Goal: Information Seeking & Learning: Learn about a topic

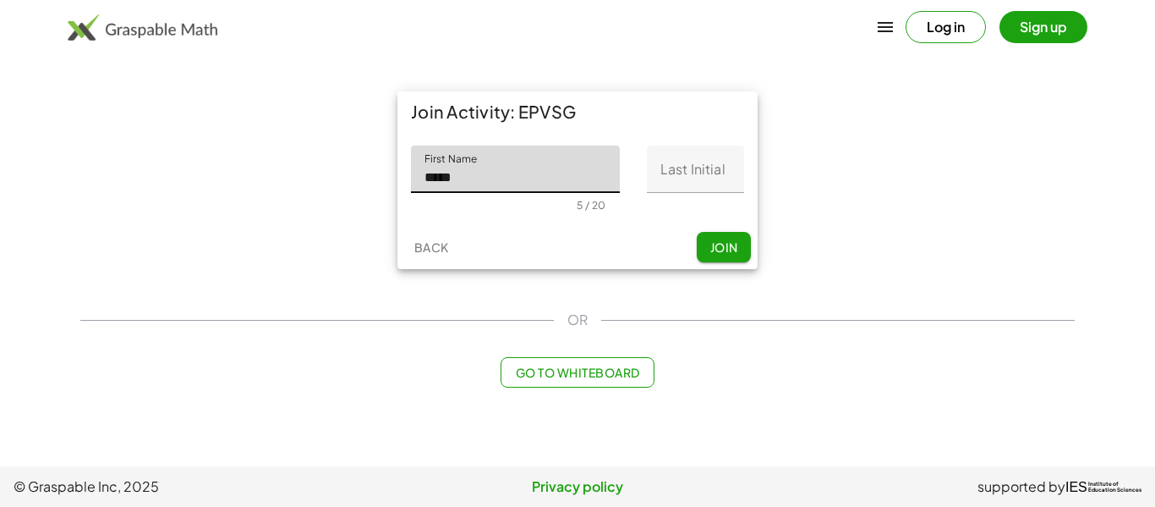
type input "*****"
click at [712, 171] on input "Last Initial" at bounding box center [695, 168] width 97 height 47
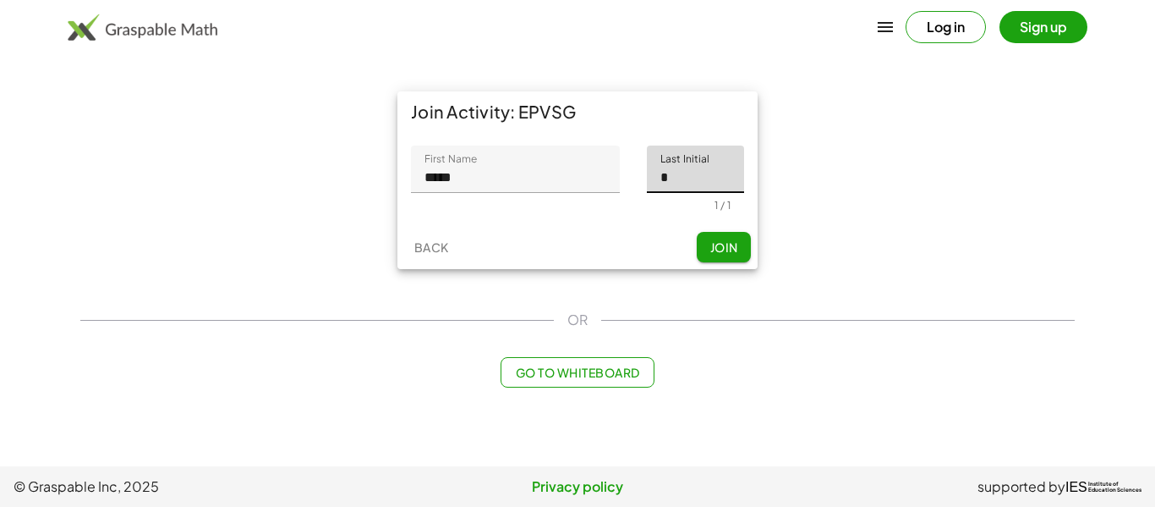
type input "*"
click at [724, 252] on span "Join" at bounding box center [723, 246] width 28 height 15
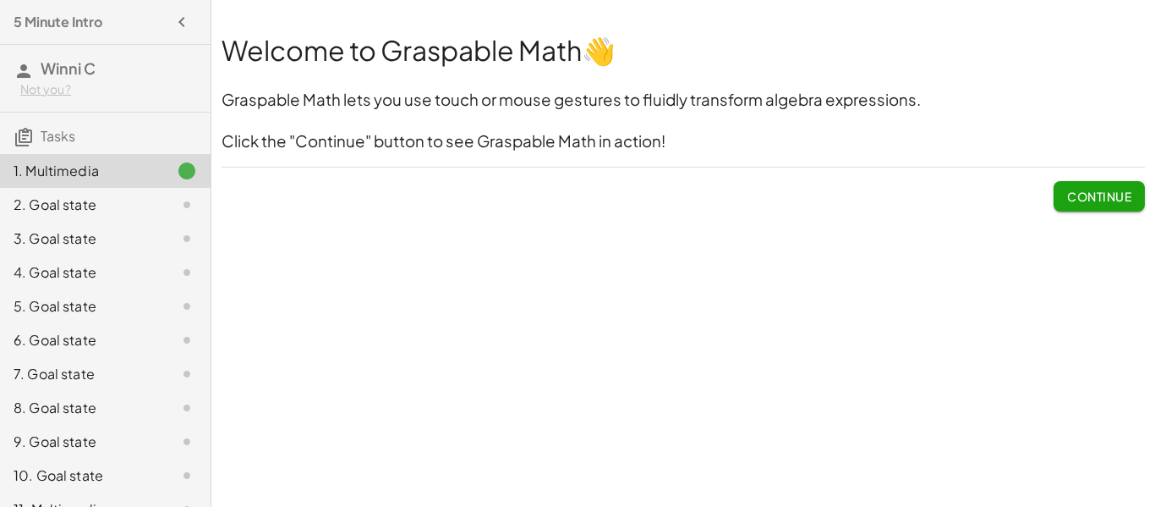
click at [1079, 210] on button "Continue" at bounding box center [1099, 196] width 91 height 30
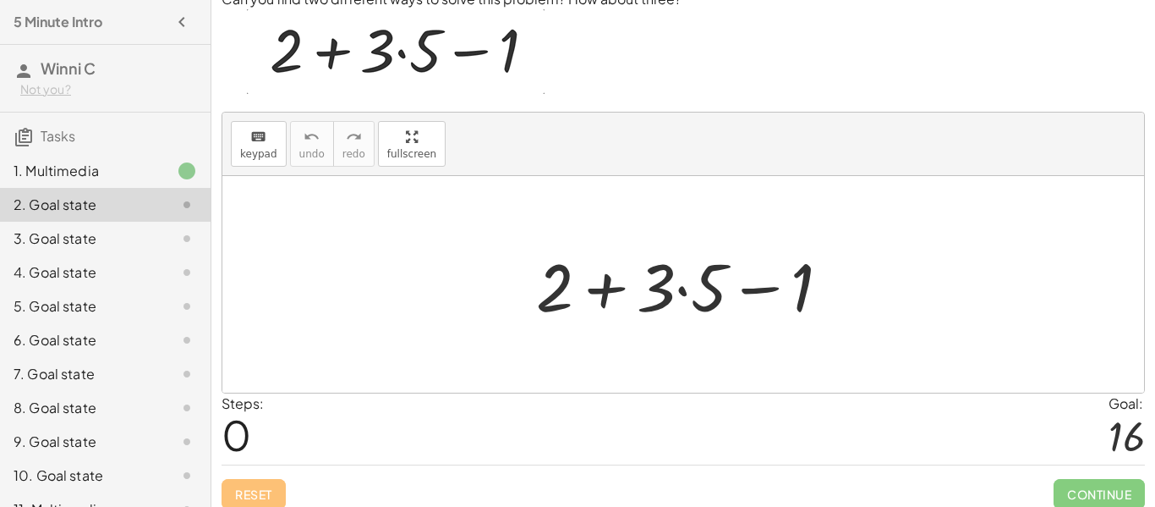
scroll to position [81, 0]
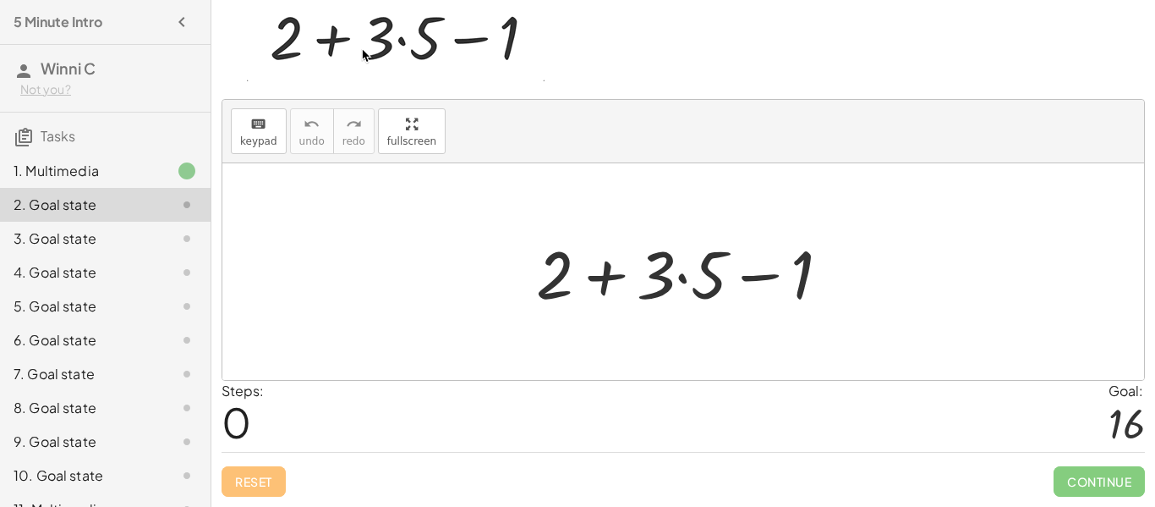
click at [740, 238] on div at bounding box center [690, 271] width 325 height 87
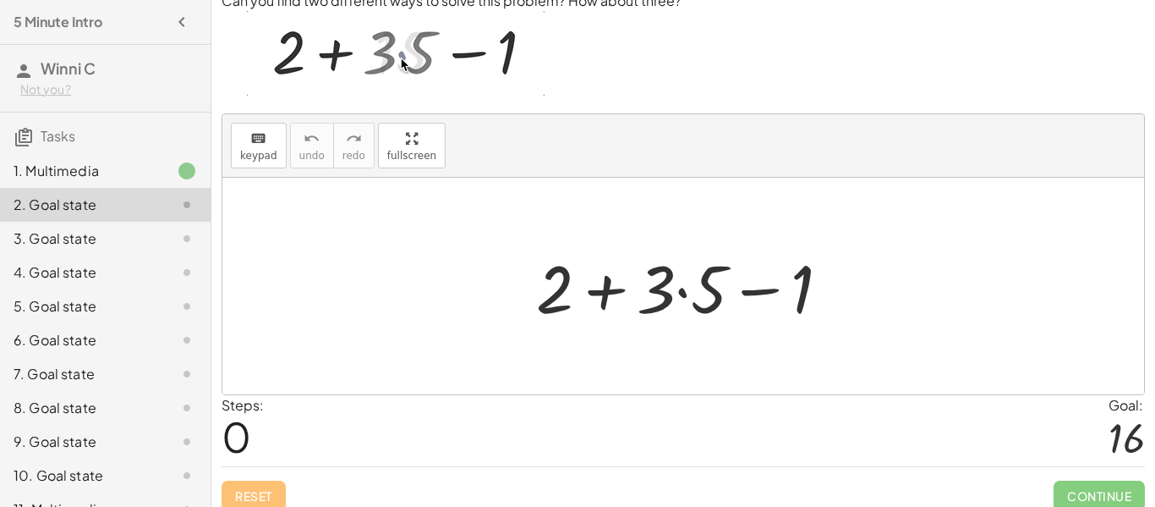
scroll to position [69, 0]
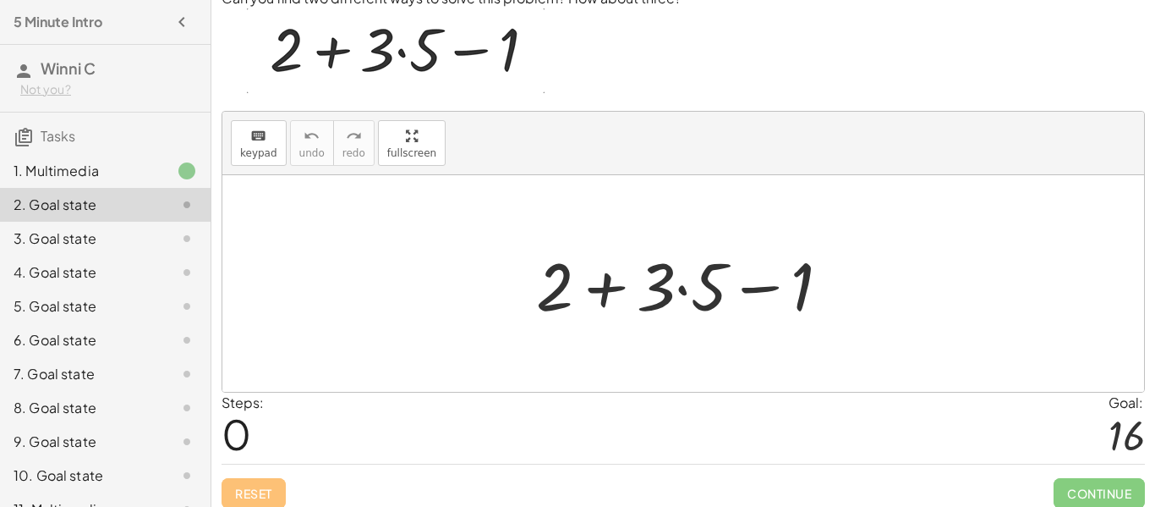
click at [678, 283] on div at bounding box center [690, 283] width 325 height 87
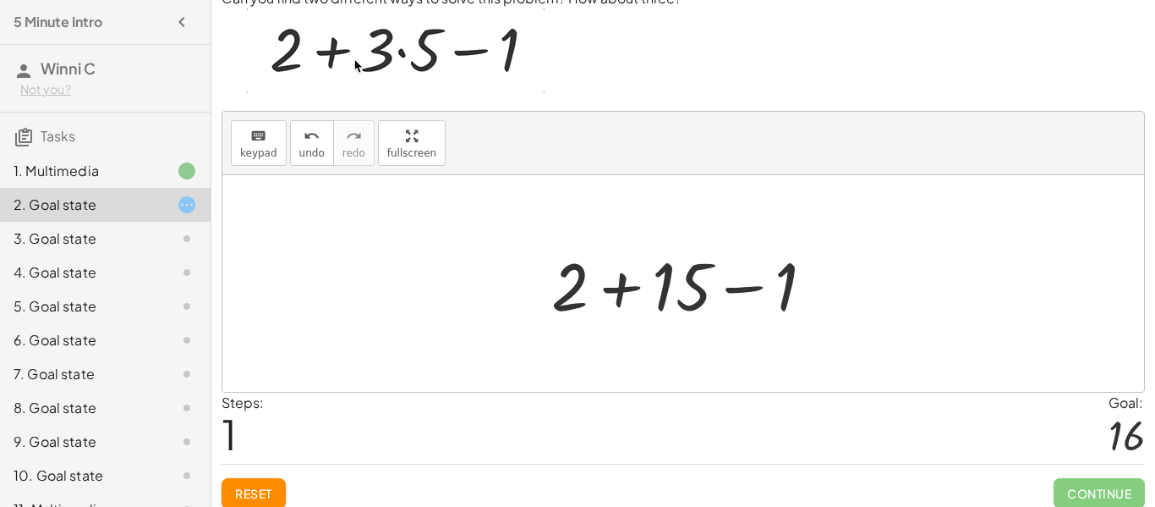
click at [630, 291] on div at bounding box center [689, 283] width 293 height 87
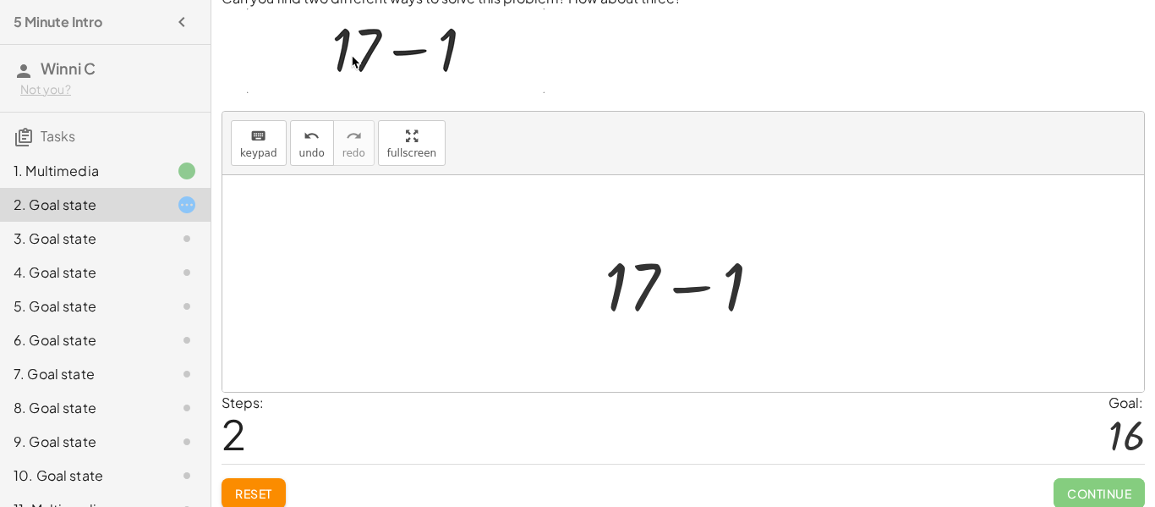
click at [677, 290] on div at bounding box center [690, 283] width 188 height 87
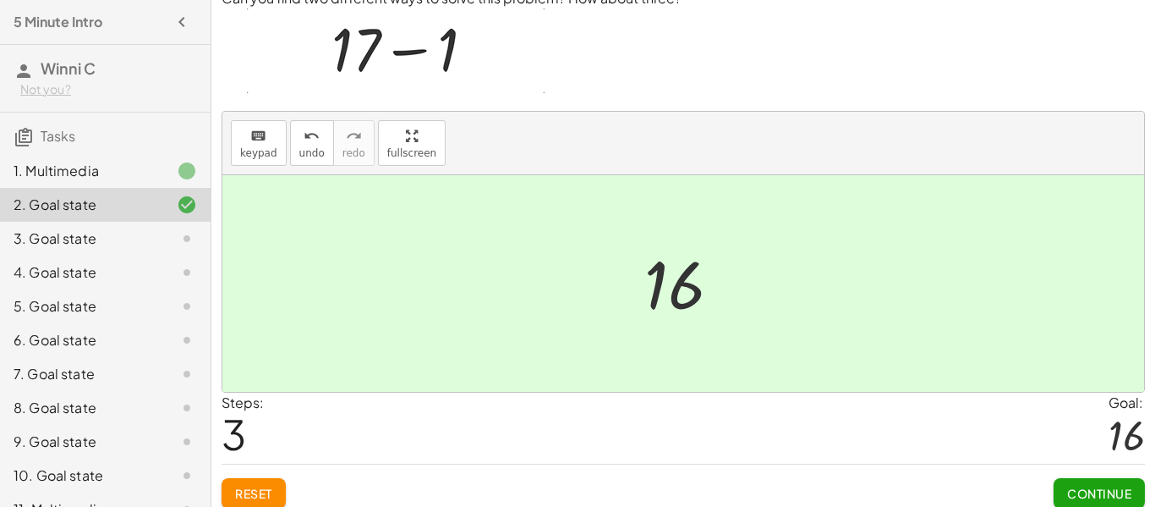
scroll to position [81, 0]
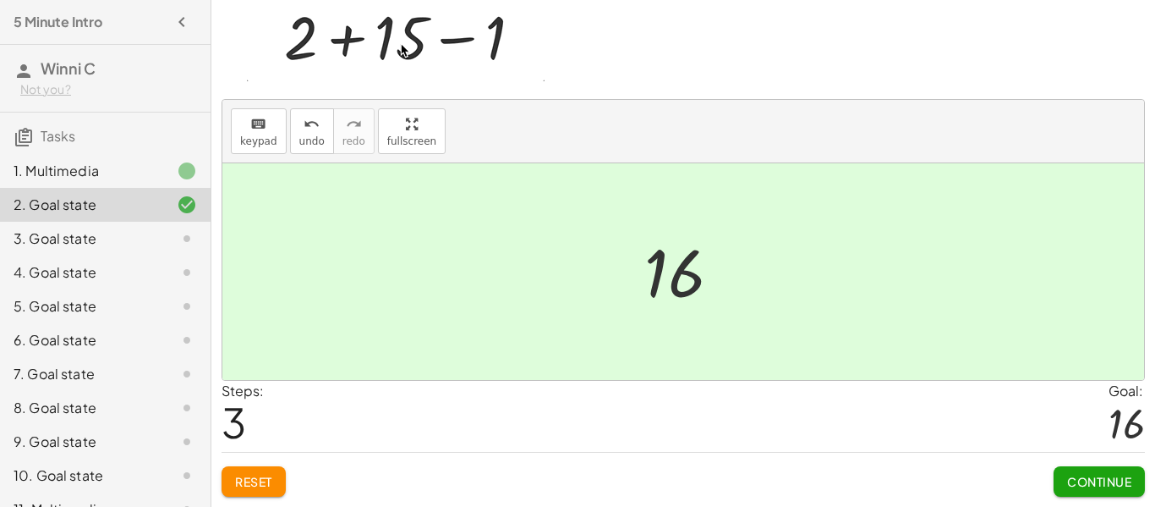
click at [1084, 480] on span "Continue" at bounding box center [1099, 481] width 64 height 15
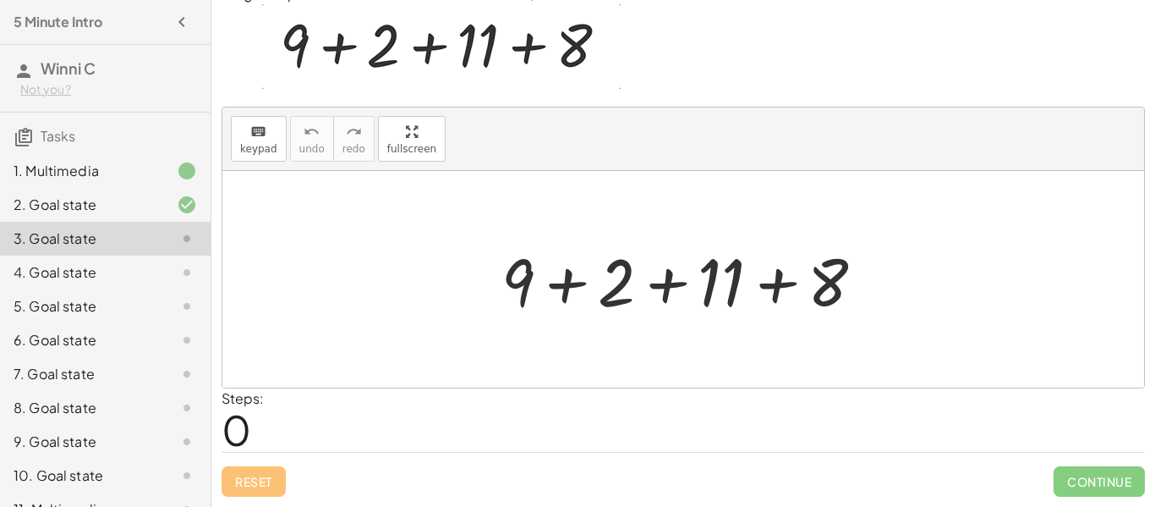
scroll to position [74, 0]
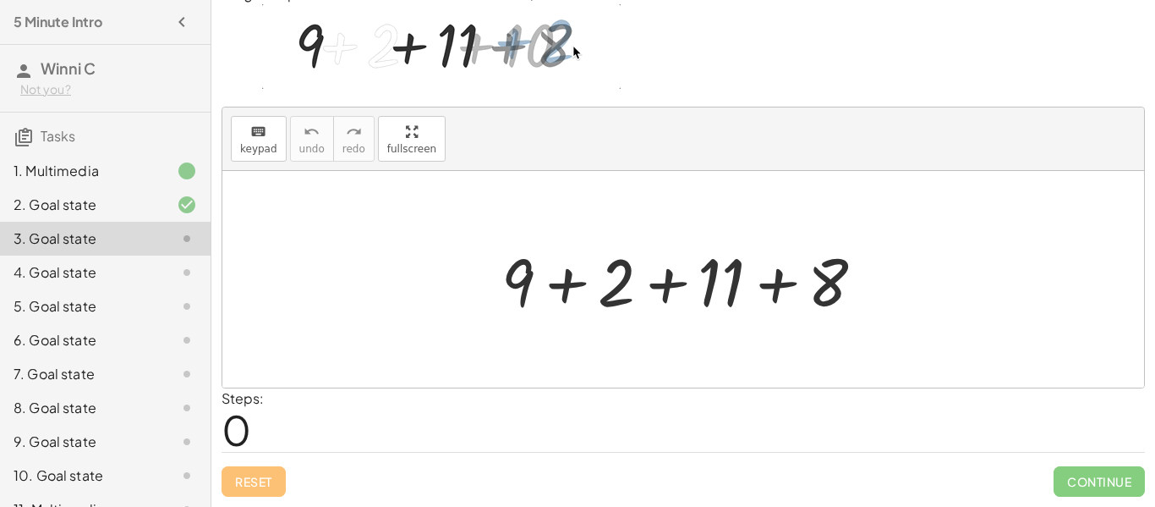
click at [562, 282] on div at bounding box center [690, 279] width 394 height 87
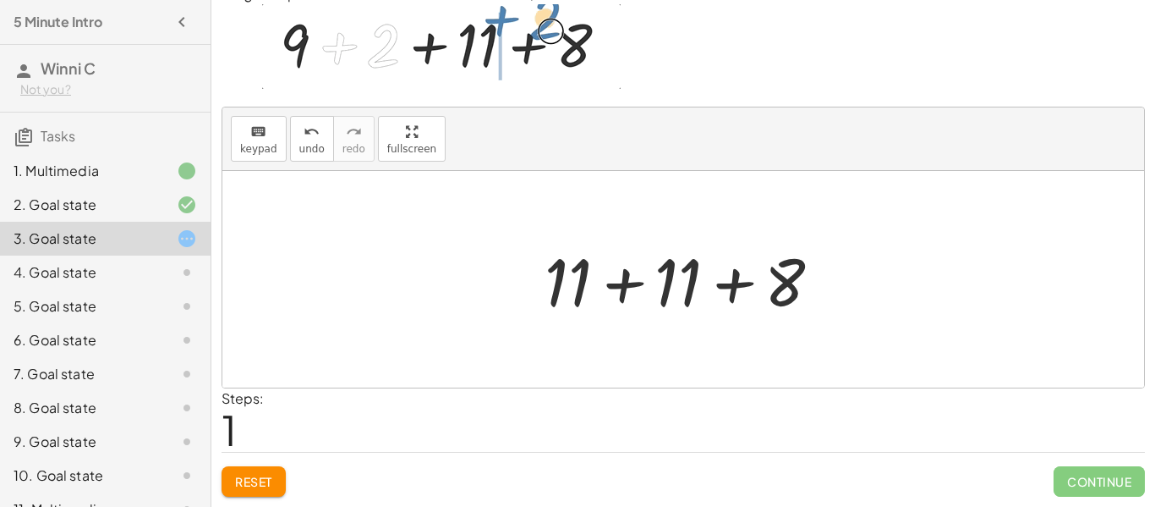
click at [632, 288] on div at bounding box center [689, 279] width 307 height 87
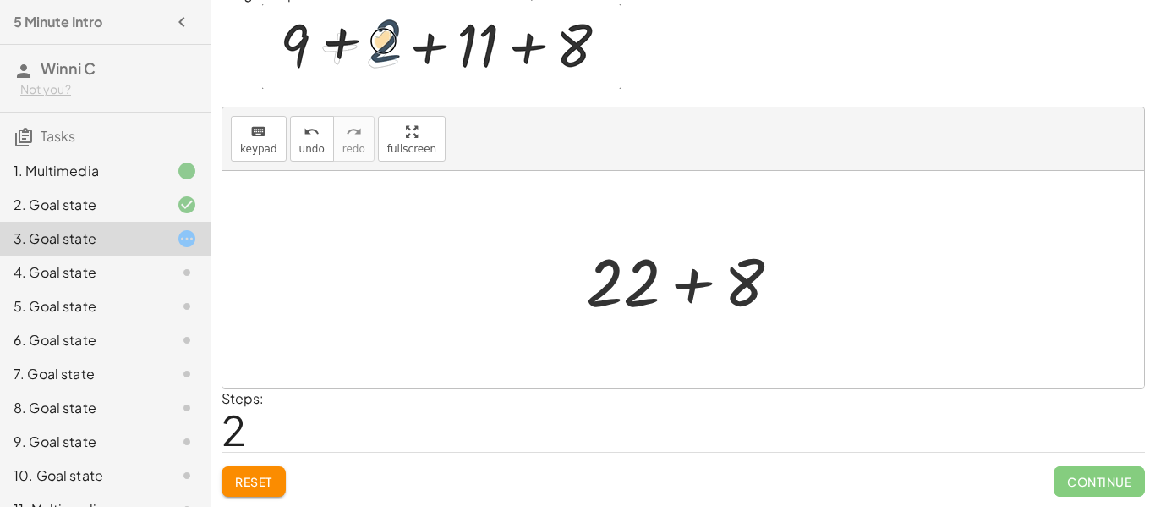
click at [686, 289] on div at bounding box center [690, 279] width 225 height 87
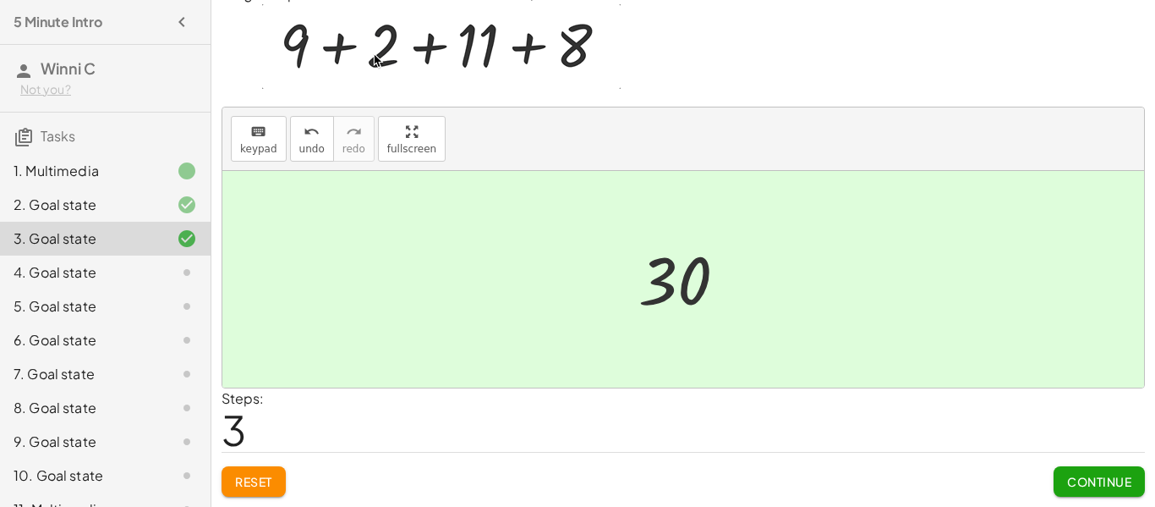
click at [1075, 486] on span "Continue" at bounding box center [1099, 481] width 64 height 15
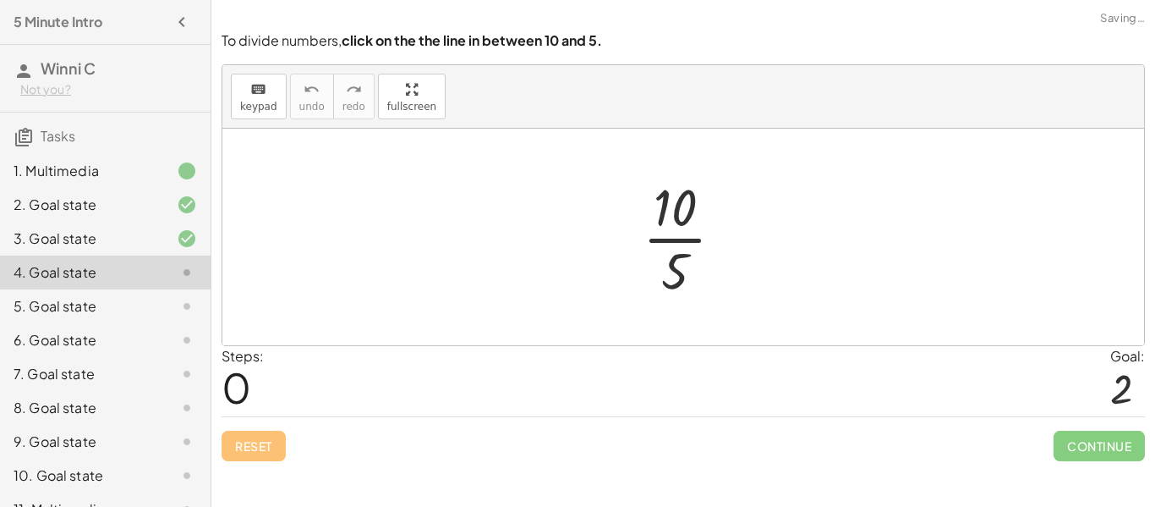
scroll to position [0, 0]
click at [667, 238] on div at bounding box center [690, 237] width 112 height 130
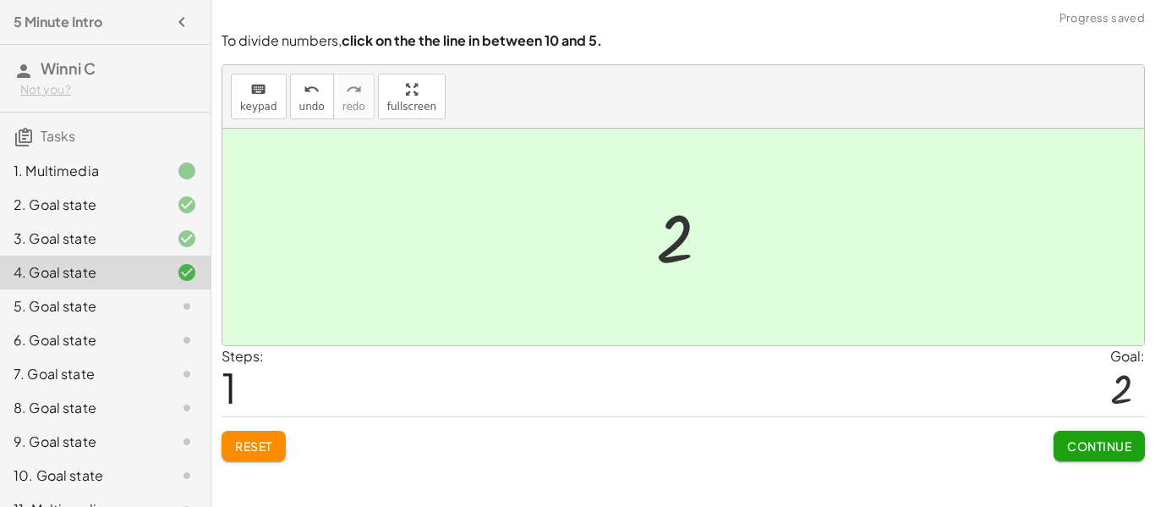
click at [1067, 438] on span "Continue" at bounding box center [1099, 445] width 64 height 15
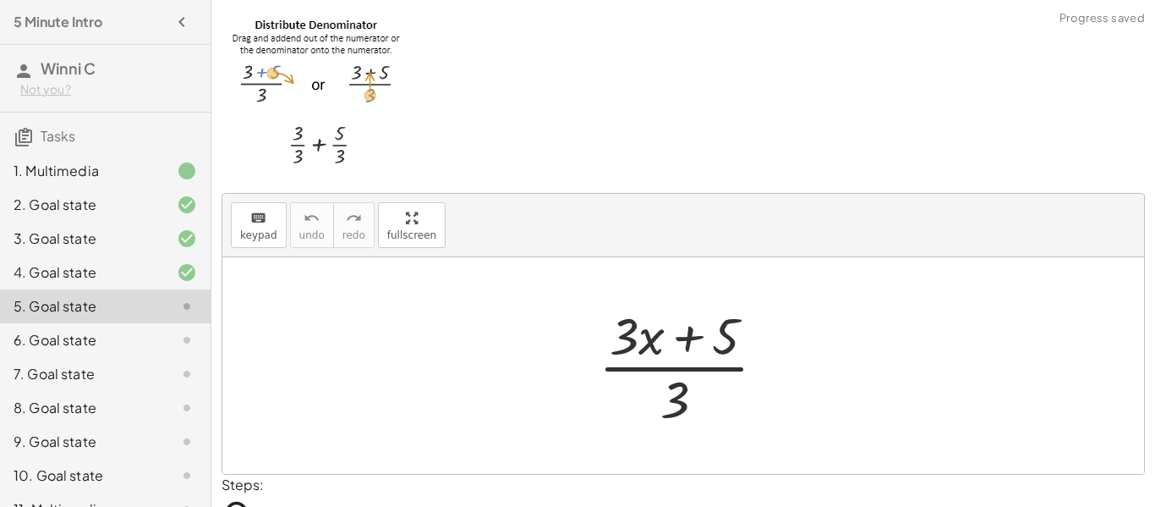
click at [682, 341] on div at bounding box center [689, 365] width 198 height 130
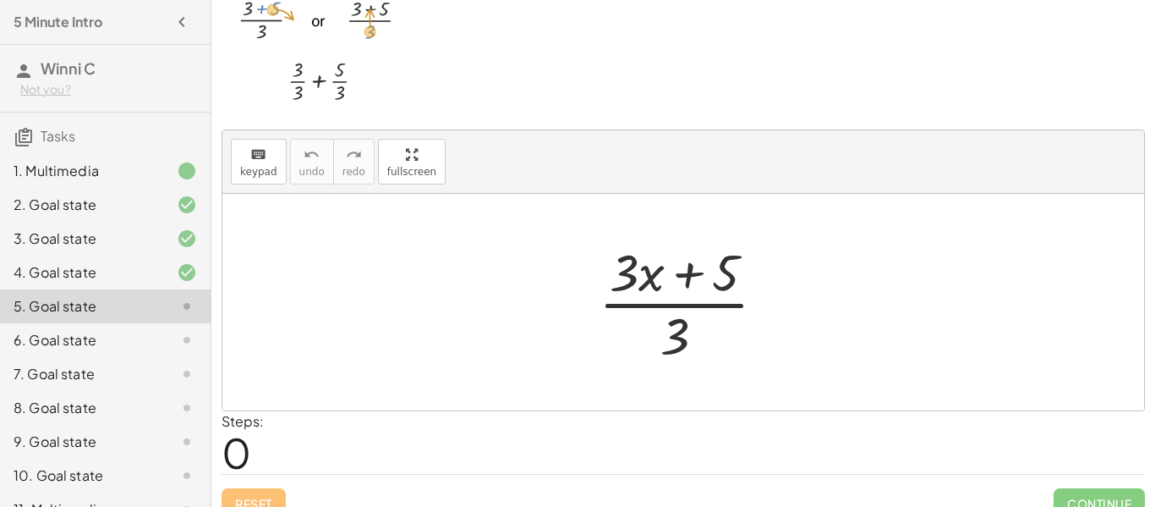
scroll to position [63, 0]
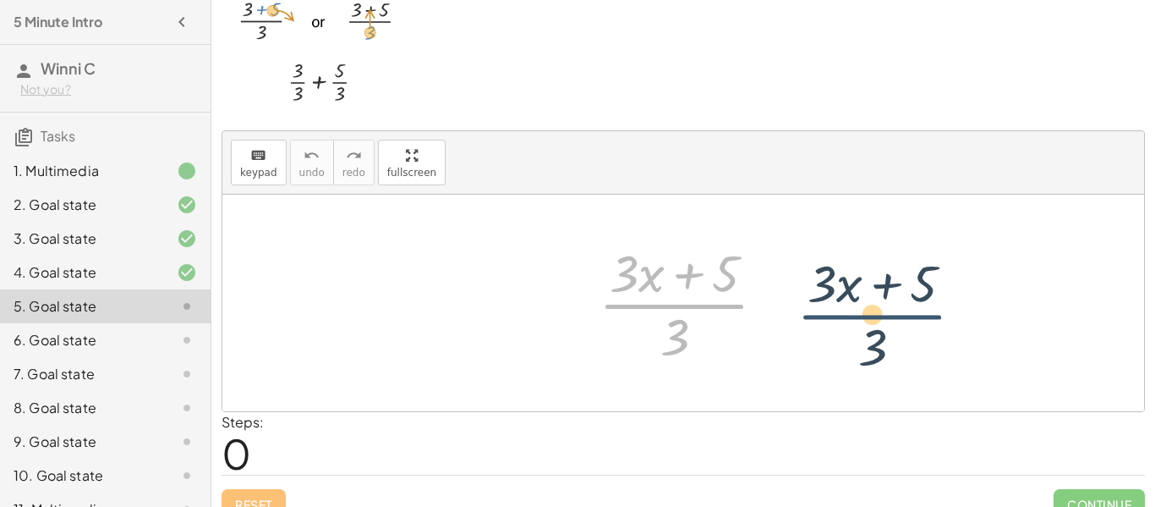
drag, startPoint x: 680, startPoint y: 291, endPoint x: 879, endPoint y: 301, distance: 199.8
click at [879, 301] on div "· ( + · 3 · x + 5 ) · 3 · ( + · 3 · x + 5 ) · 3" at bounding box center [683, 302] width 922 height 216
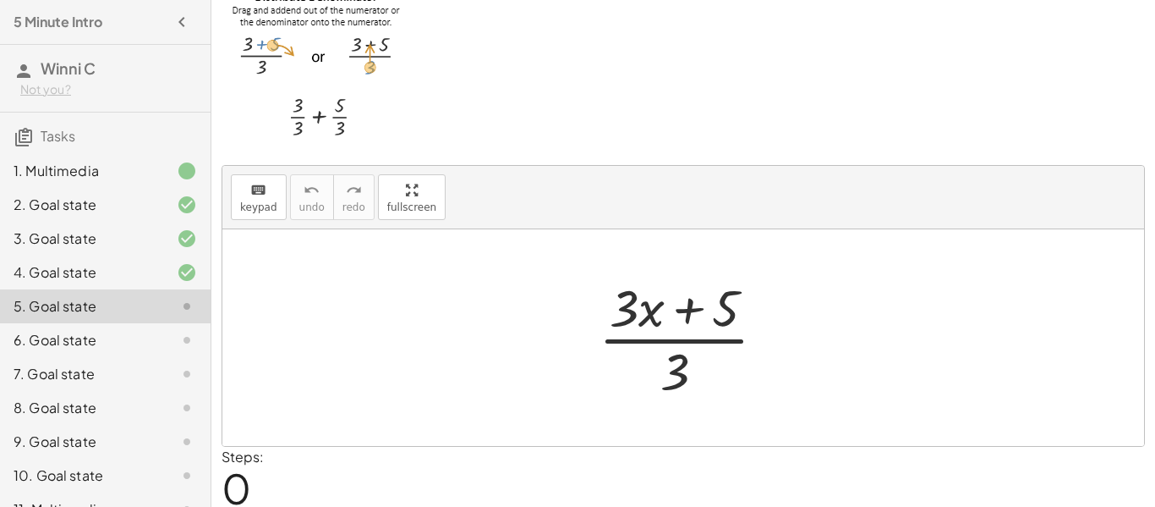
scroll to position [43, 0]
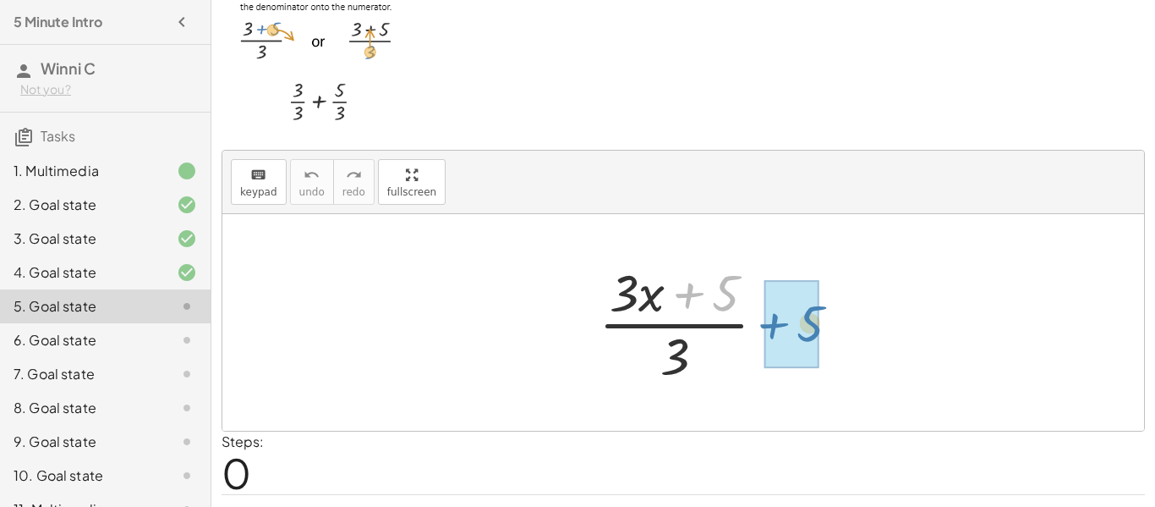
drag, startPoint x: 727, startPoint y: 298, endPoint x: 830, endPoint y: 336, distance: 109.2
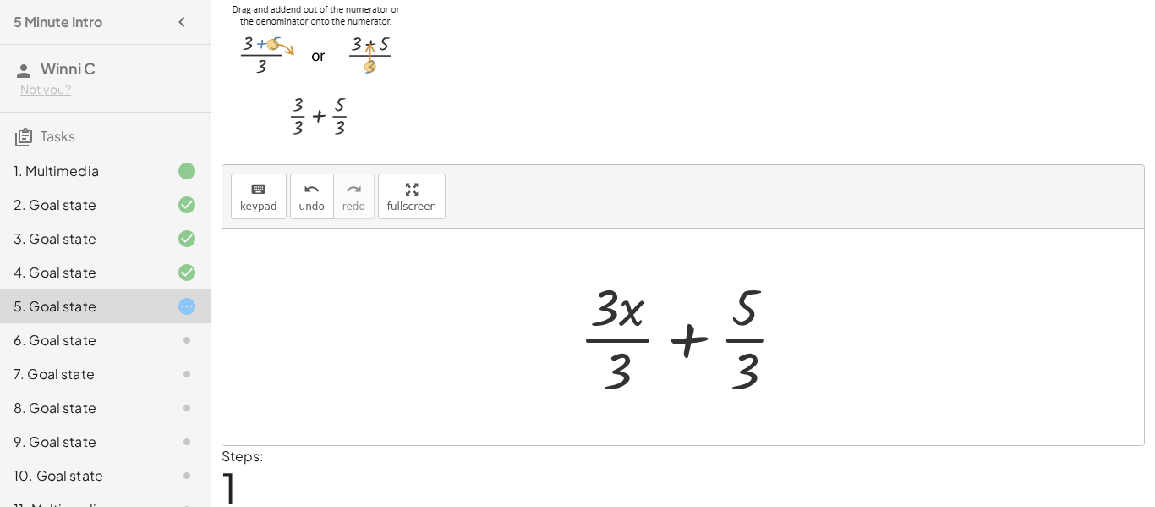
scroll to position [27, 0]
drag, startPoint x: 636, startPoint y: 306, endPoint x: 520, endPoint y: 334, distance: 119.2
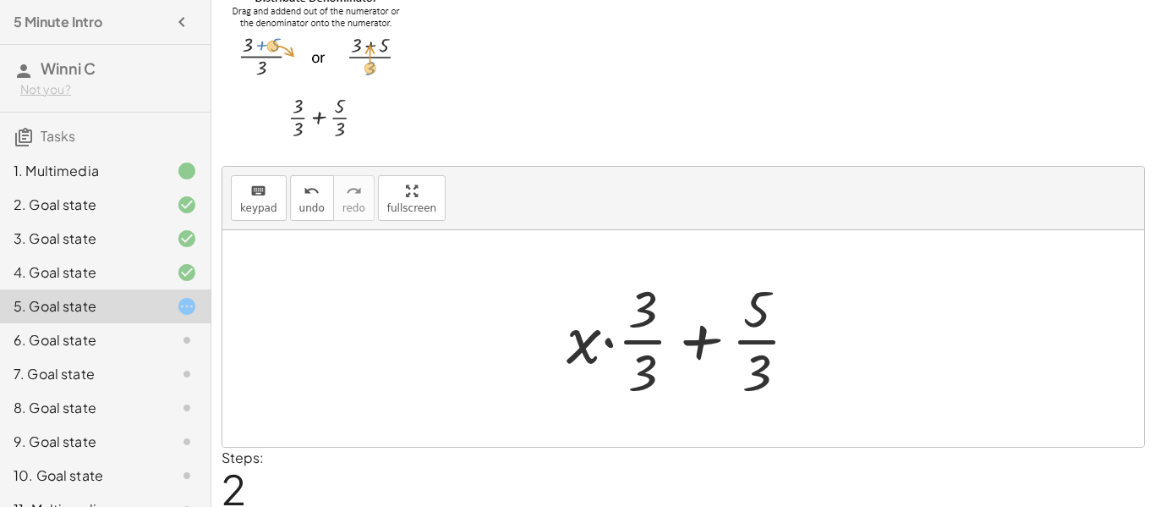
click at [710, 346] on div at bounding box center [689, 338] width 262 height 130
click at [698, 341] on div at bounding box center [689, 338] width 262 height 130
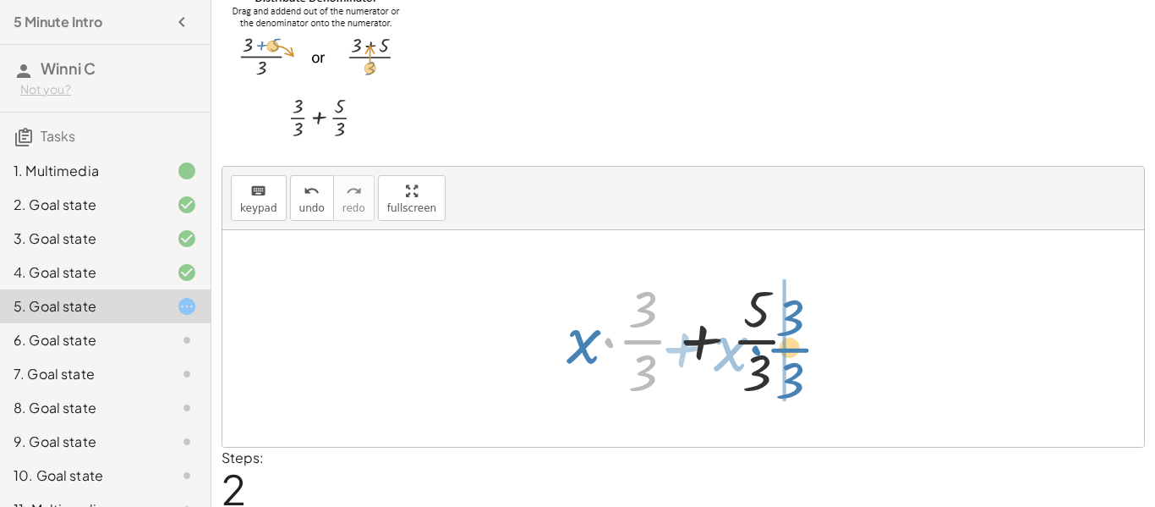
drag, startPoint x: 638, startPoint y: 338, endPoint x: 815, endPoint y: 343, distance: 176.8
click at [815, 343] on div at bounding box center [689, 338] width 262 height 130
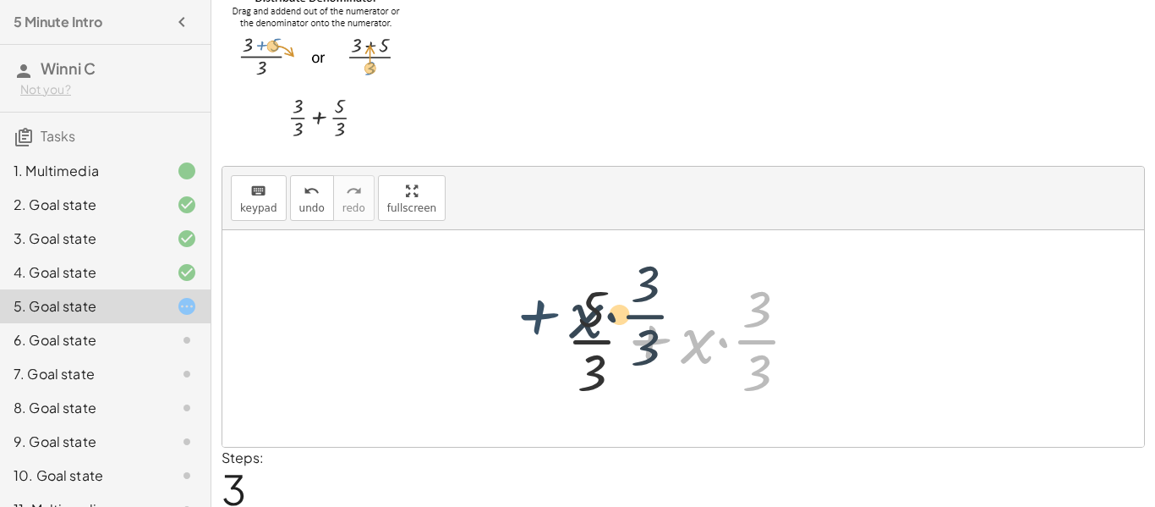
drag, startPoint x: 646, startPoint y: 342, endPoint x: 533, endPoint y: 317, distance: 116.1
click at [533, 317] on div "· ( + · 3 · x + 5 ) · 3 + · 3 · x · 3 + · 5 · 3 + · x · · 3 · 3 + · 5 · 3 + · x…" at bounding box center [683, 338] width 922 height 216
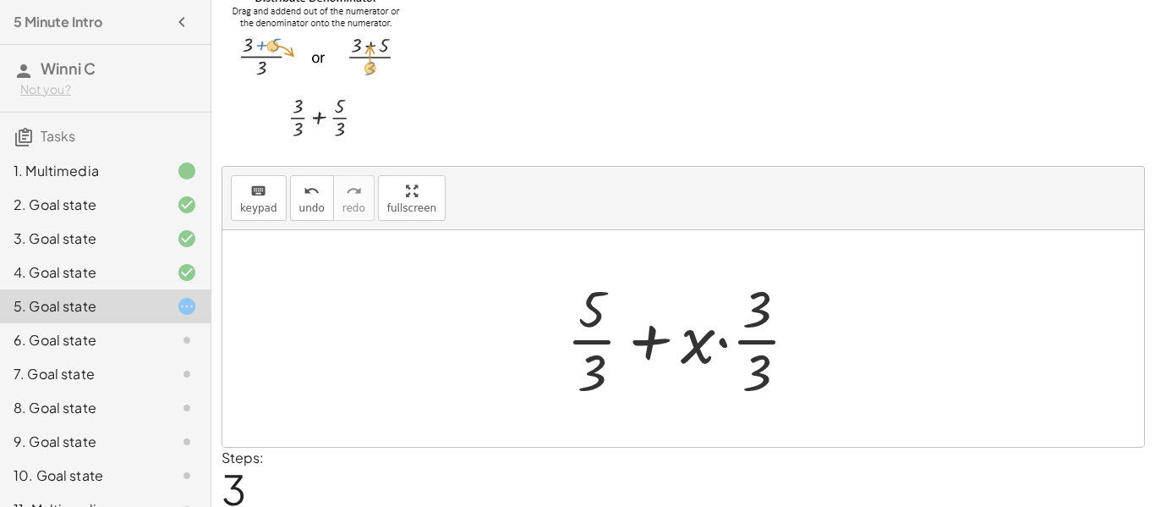
click at [726, 347] on div at bounding box center [689, 338] width 262 height 130
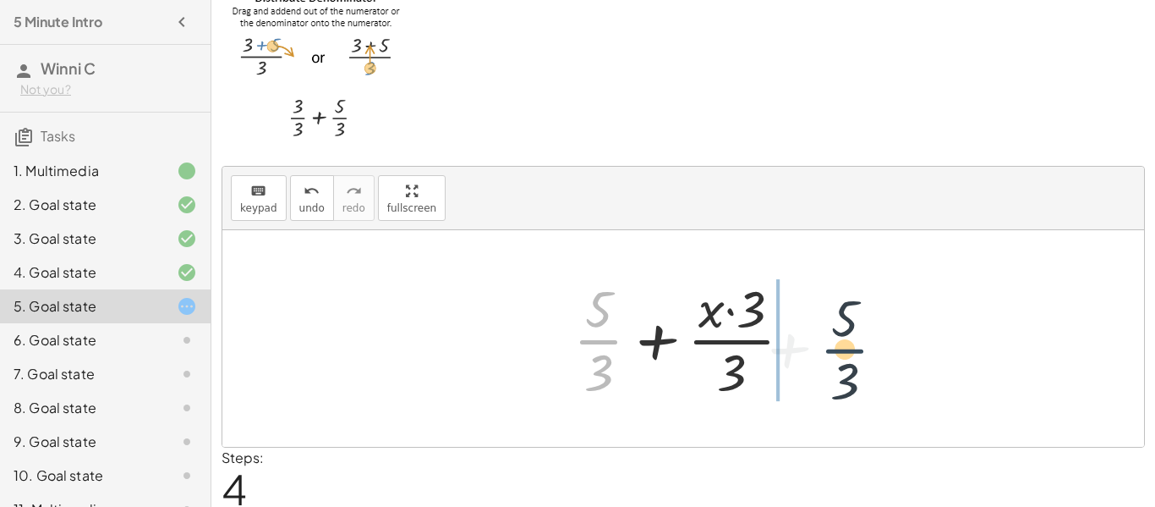
drag, startPoint x: 608, startPoint y: 353, endPoint x: 857, endPoint y: 362, distance: 248.8
click at [857, 362] on div "· ( + · 3 · x + 5 ) · 3 + · 3 · x · 3 + · 5 · 3 + · x · · 3 · 3 + · 5 · 3 + · 5…" at bounding box center [683, 338] width 922 height 216
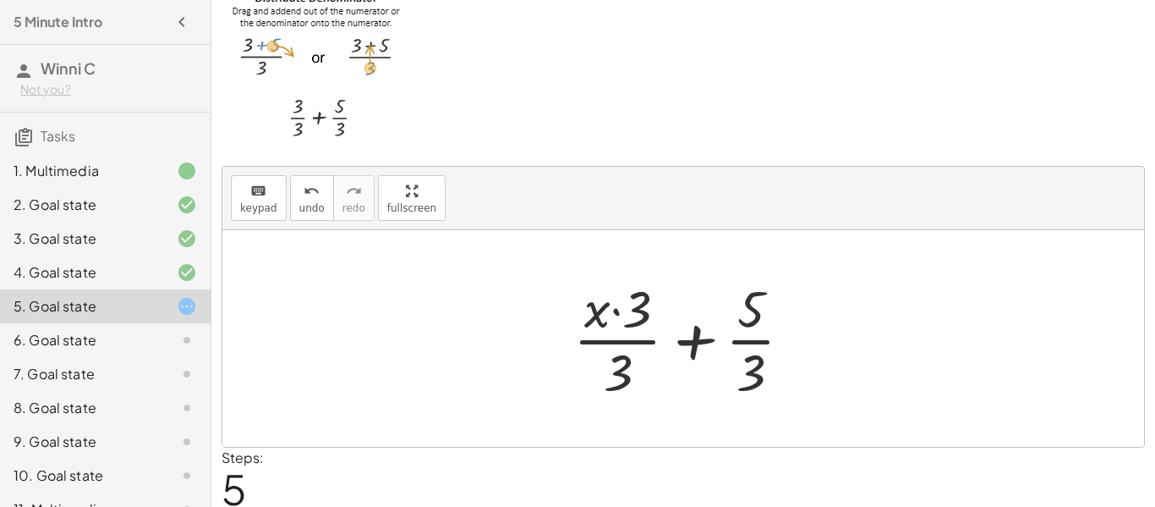
click at [694, 344] on div at bounding box center [689, 338] width 249 height 130
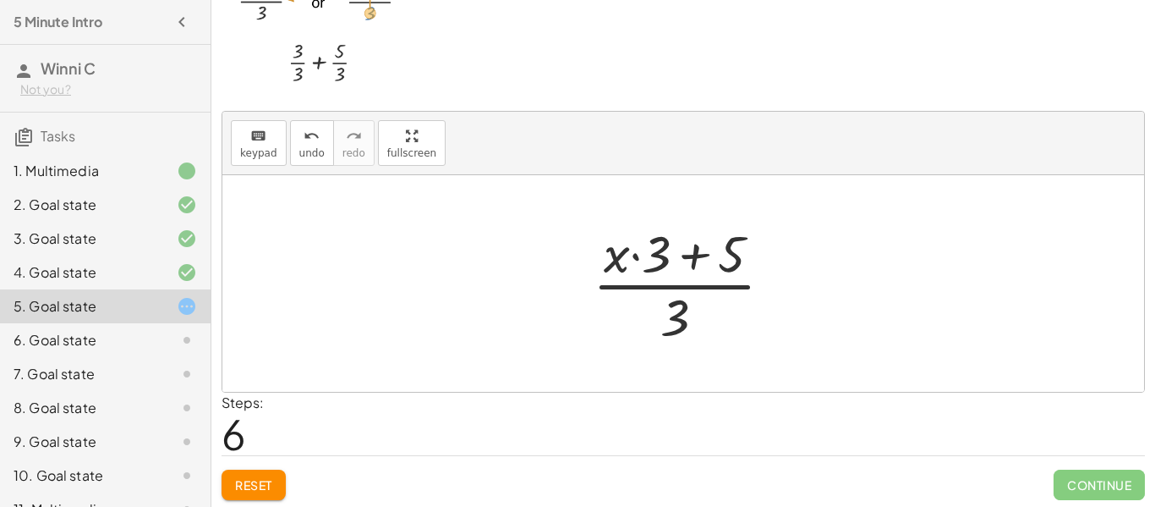
scroll to position [81, 0]
click at [696, 260] on div at bounding box center [689, 284] width 211 height 130
click at [633, 256] on div at bounding box center [689, 284] width 211 height 130
click at [637, 256] on div at bounding box center [689, 284] width 211 height 130
drag, startPoint x: 679, startPoint y: 313, endPoint x: 569, endPoint y: 222, distance: 142.4
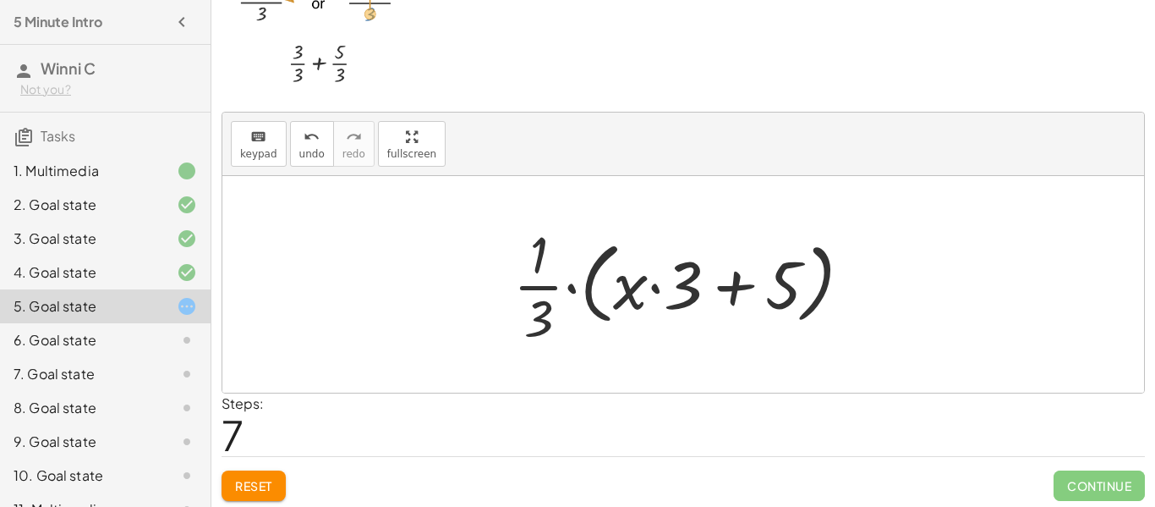
click at [570, 287] on div at bounding box center [690, 284] width 370 height 130
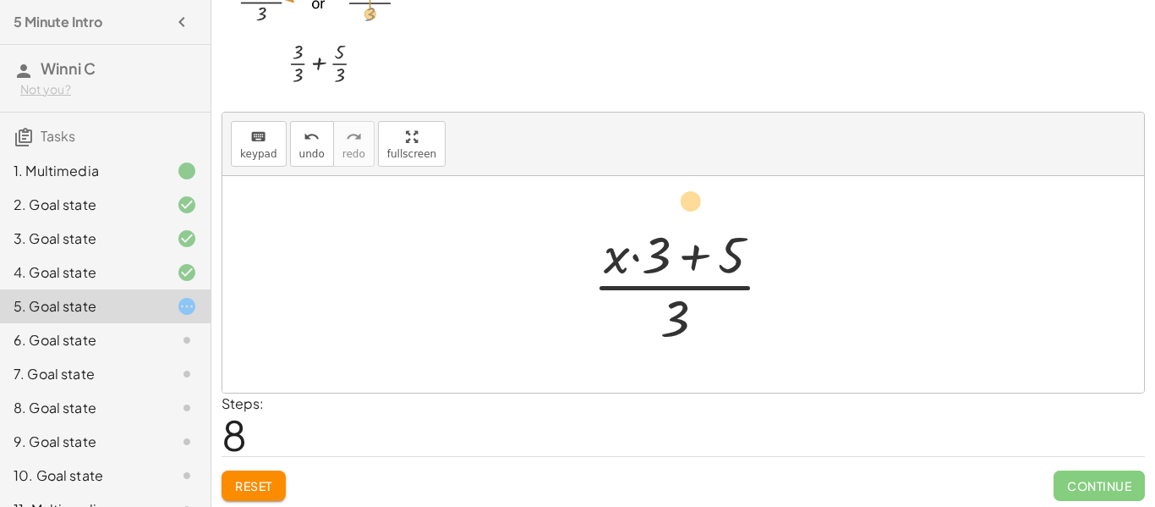
drag, startPoint x: 681, startPoint y: 309, endPoint x: 697, endPoint y: 191, distance: 119.5
drag, startPoint x: 698, startPoint y: 309, endPoint x: 698, endPoint y: 279, distance: 29.6
click at [698, 279] on div at bounding box center [689, 284] width 211 height 130
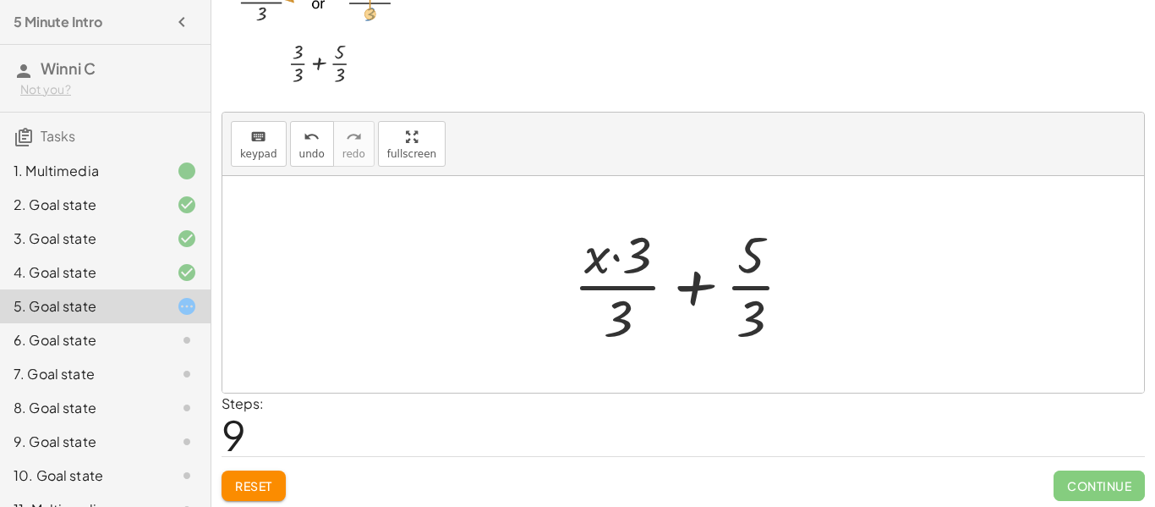
click at [698, 289] on div at bounding box center [689, 284] width 249 height 130
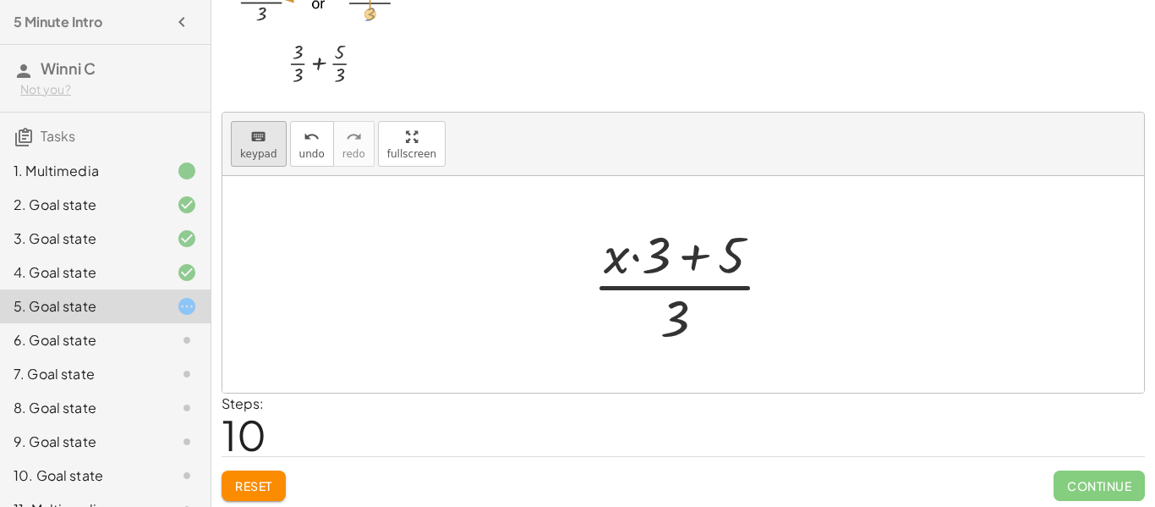
click at [282, 142] on button "keyboard keypad" at bounding box center [259, 144] width 56 height 46
click at [302, 149] on span "undo" at bounding box center [311, 154] width 25 height 12
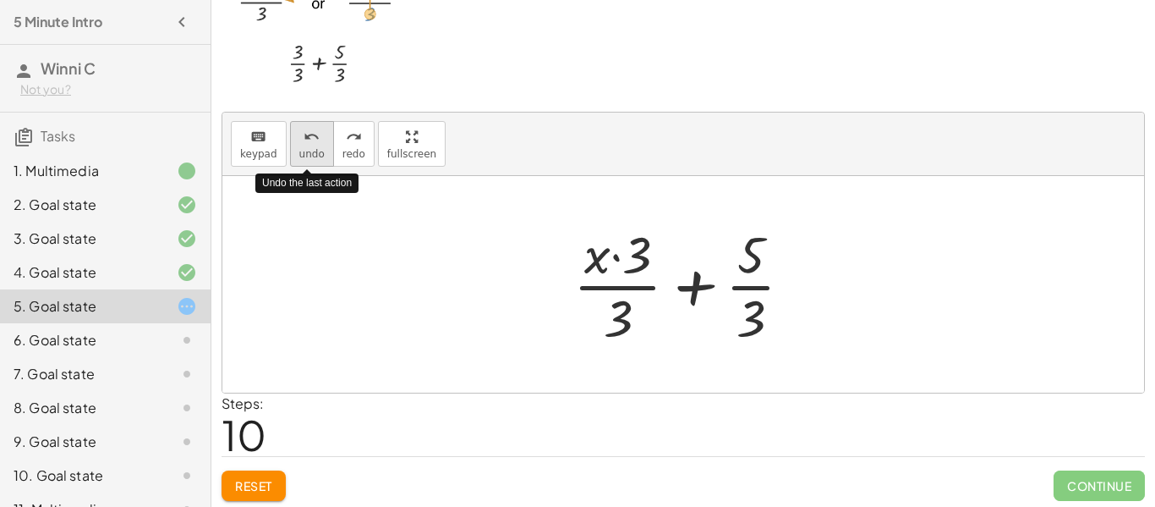
click at [302, 149] on span "undo" at bounding box center [311, 154] width 25 height 12
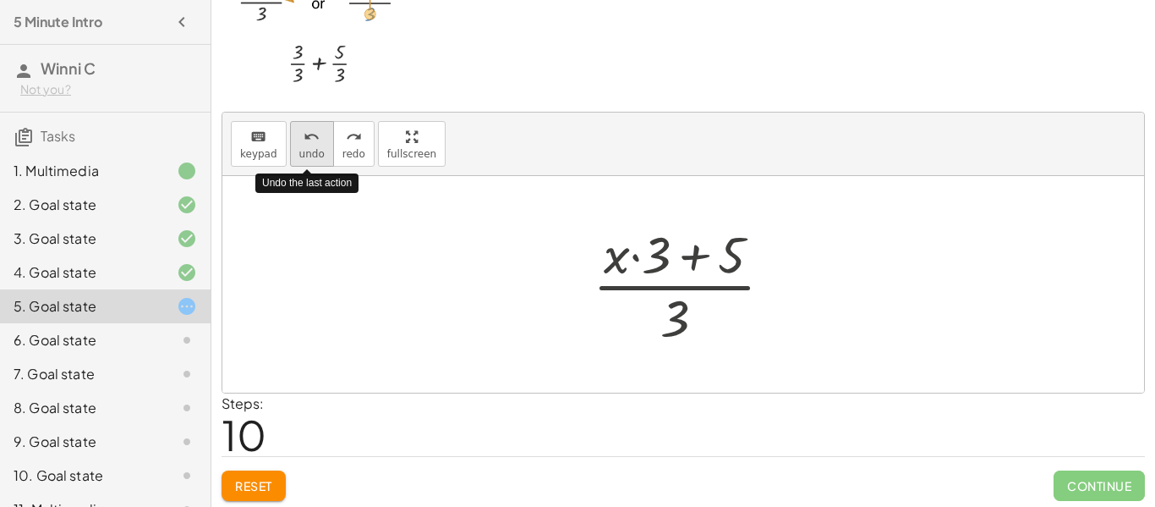
click at [302, 149] on span "undo" at bounding box center [311, 154] width 25 height 12
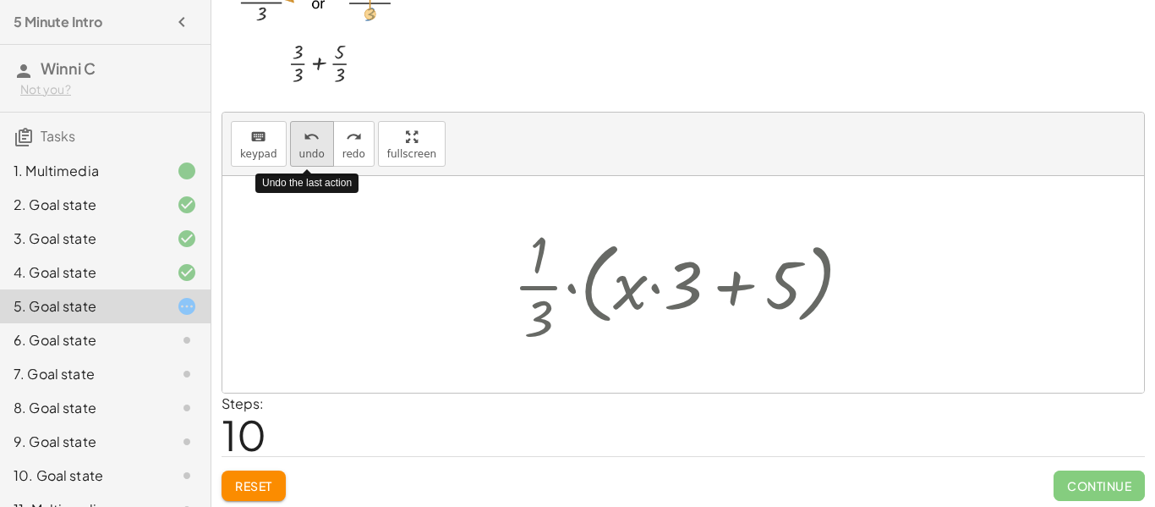
click at [302, 149] on span "undo" at bounding box center [311, 154] width 25 height 12
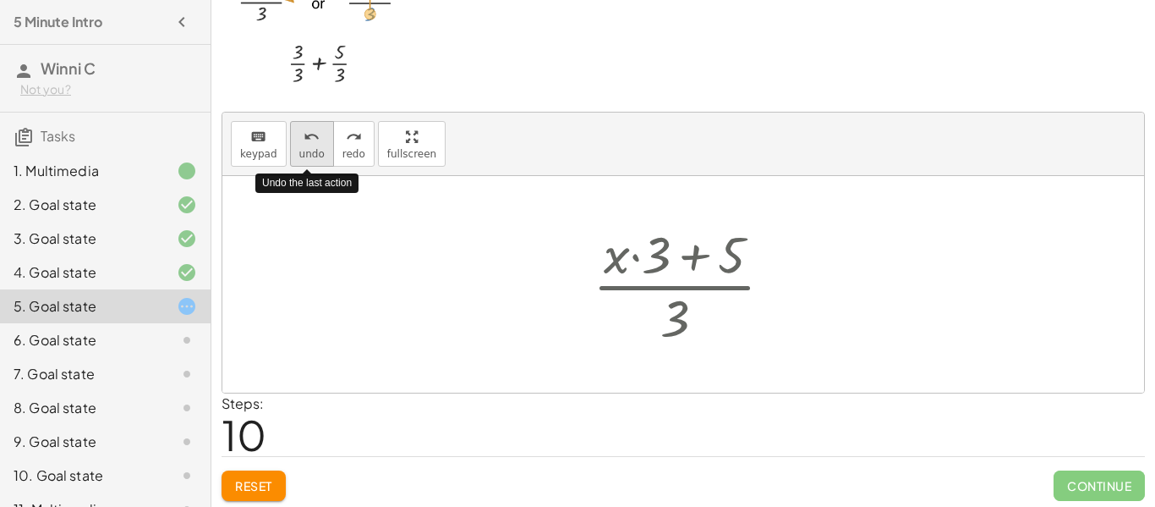
click at [302, 149] on span "undo" at bounding box center [311, 154] width 25 height 12
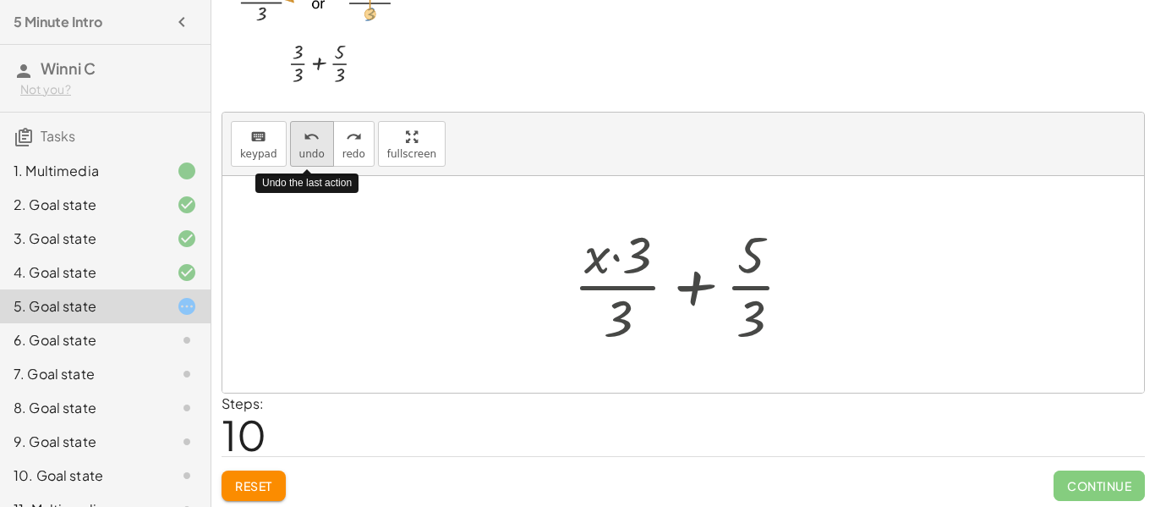
click at [302, 149] on span "undo" at bounding box center [311, 154] width 25 height 12
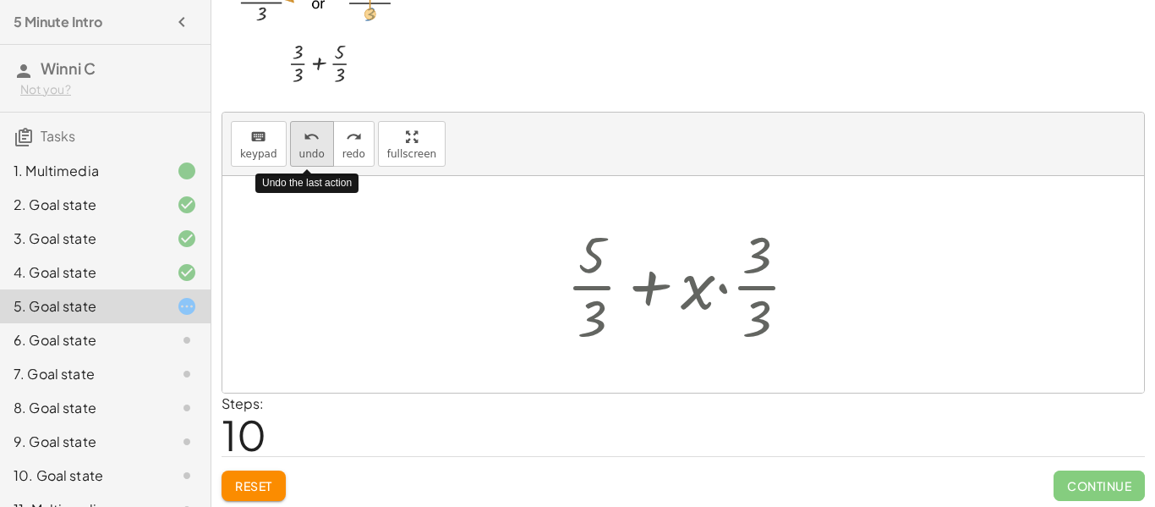
click at [302, 149] on span "undo" at bounding box center [311, 154] width 25 height 12
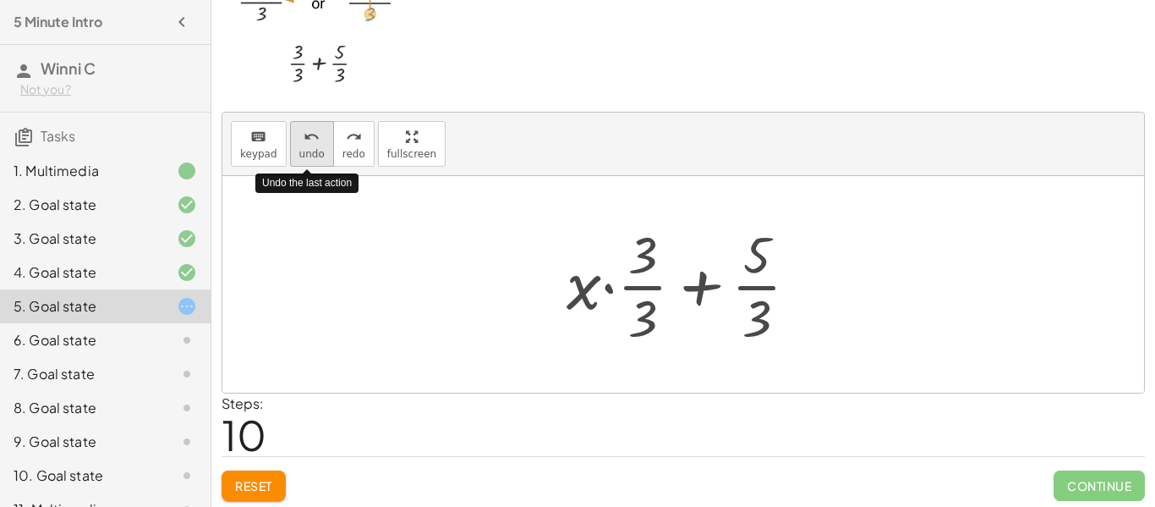
scroll to position [0, 0]
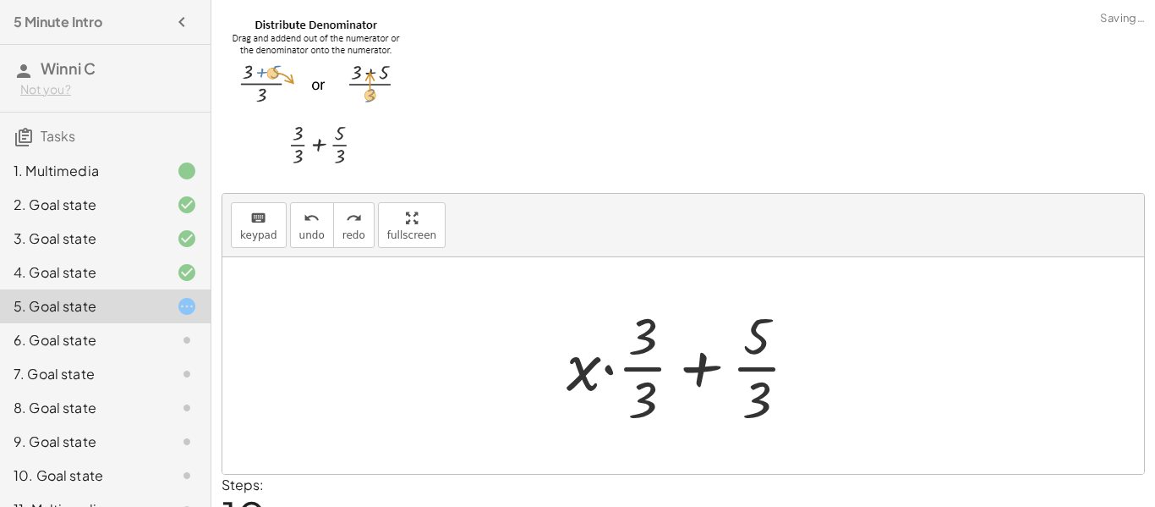
click at [0, 0] on div "keyboard keypad undo undo redo redo fullscreen · ( + · 3 · x + 5 ) · 3 + · 3 · …" at bounding box center [0, 0] width 0 height 0
click at [307, 212] on icon "undo" at bounding box center [312, 218] width 16 height 20
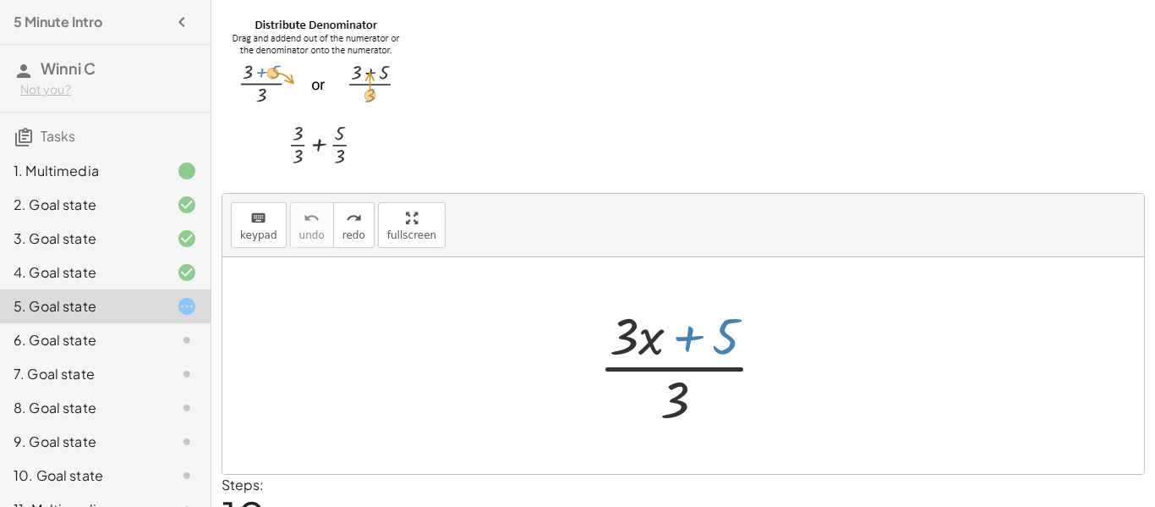
scroll to position [85, 0]
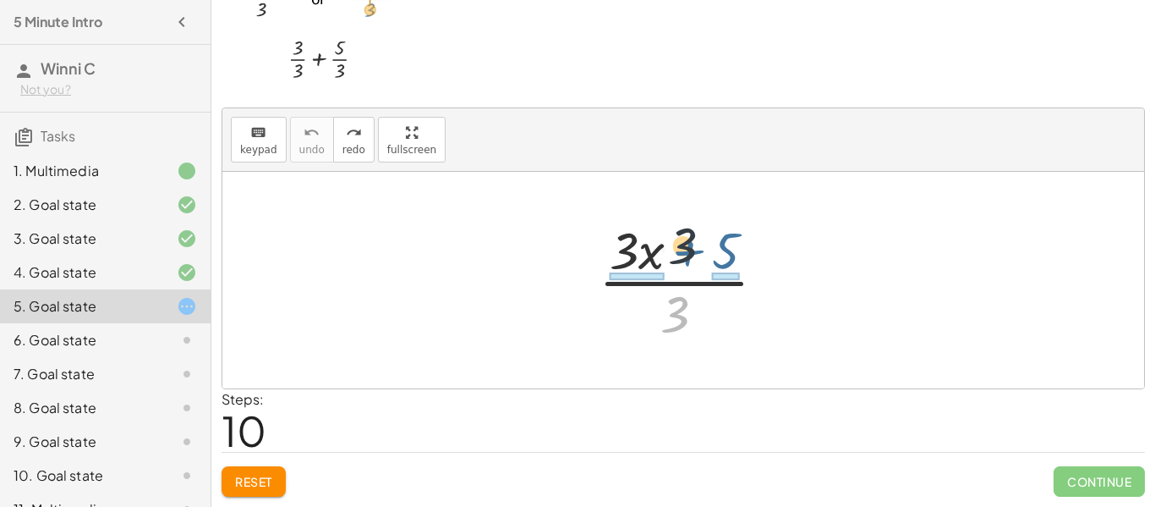
drag, startPoint x: 670, startPoint y: 320, endPoint x: 671, endPoint y: 230, distance: 89.6
click at [671, 230] on div at bounding box center [689, 280] width 198 height 130
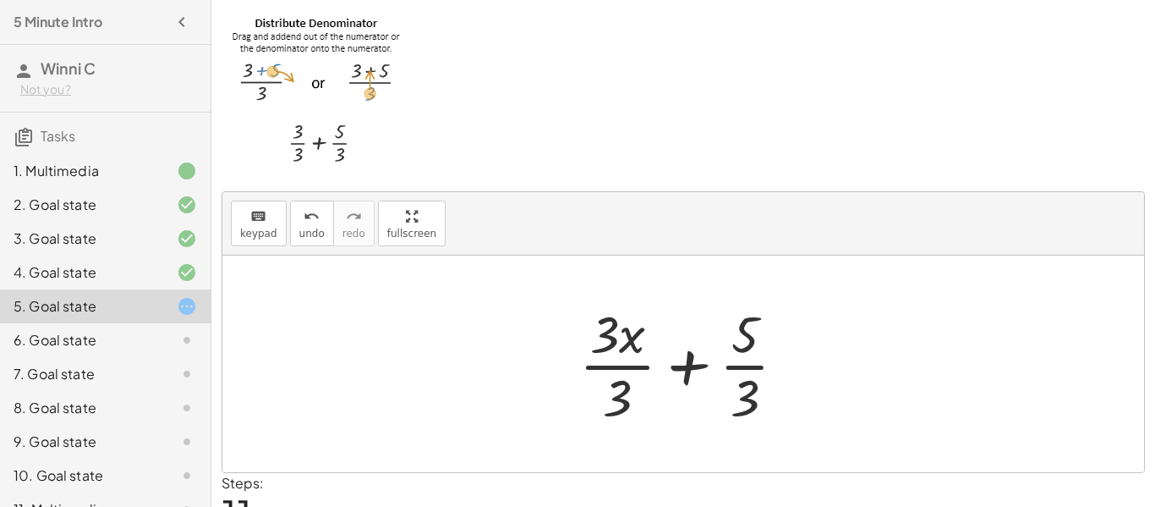
scroll to position [1, 0]
drag, startPoint x: 609, startPoint y: 411, endPoint x: 603, endPoint y: 341, distance: 70.4
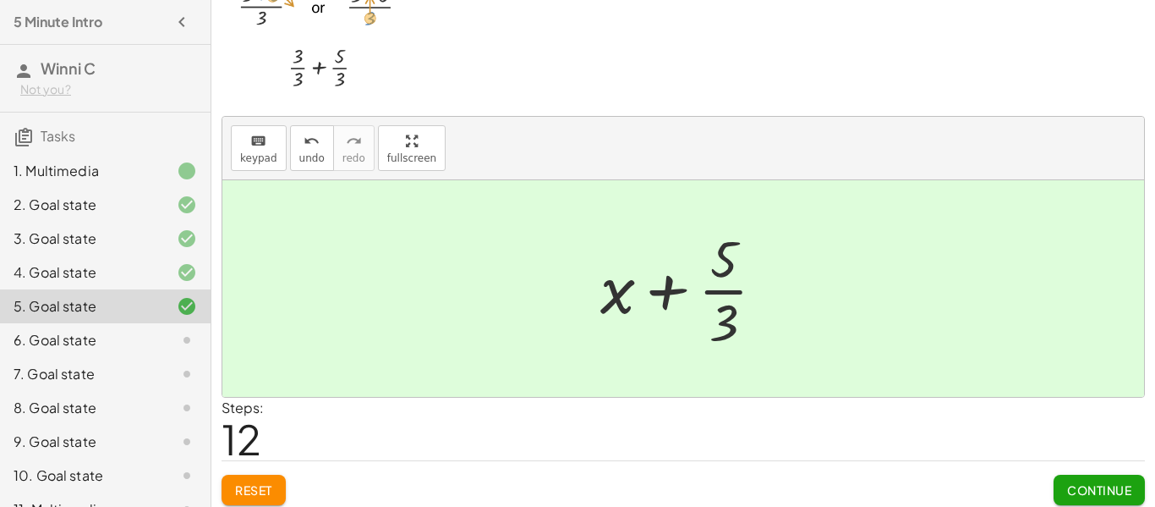
scroll to position [75, 0]
click at [667, 295] on div at bounding box center [689, 290] width 195 height 130
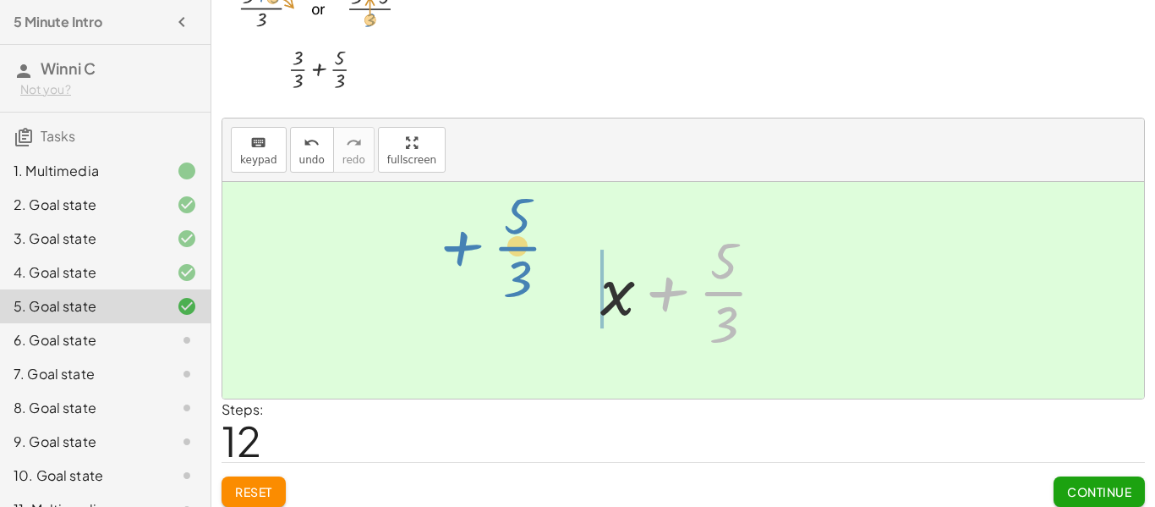
drag, startPoint x: 734, startPoint y: 303, endPoint x: 547, endPoint y: 266, distance: 190.4
click at [547, 266] on div "· ( + · 3 · x + 5 ) · 3 + · 3 · x · 3 + · 5 · 3 + · 5 · 3 + x + 5 · · 3" at bounding box center [683, 290] width 922 height 216
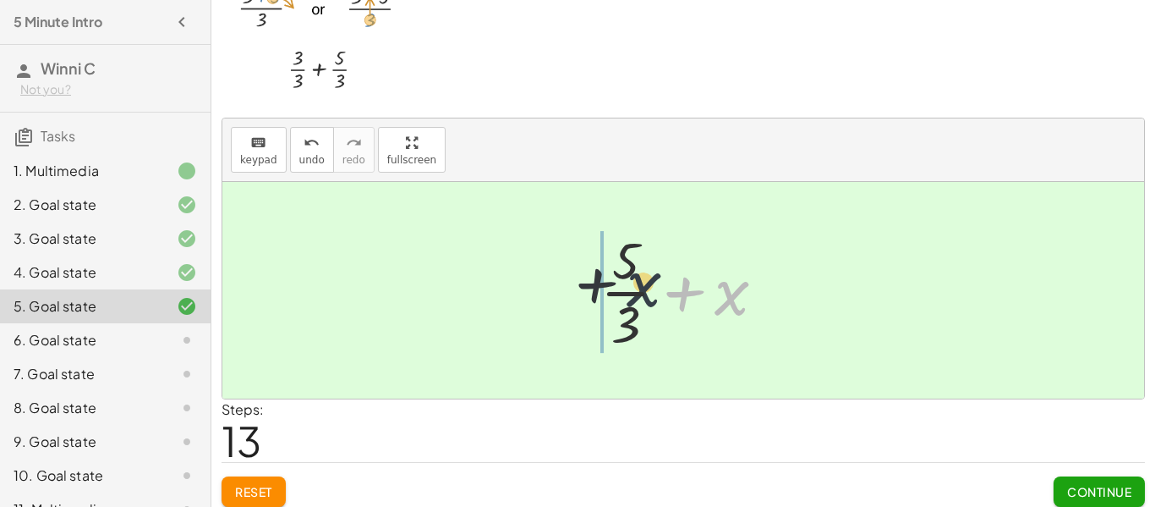
drag, startPoint x: 726, startPoint y: 309, endPoint x: 565, endPoint y: 304, distance: 160.7
click at [565, 304] on div "· ( + · 3 · x + 5 ) · 3 + · 3 · x · 3 + · 5 · 3 + x + · 5 · 3 + x + x + 5 · · 3" at bounding box center [683, 290] width 922 height 216
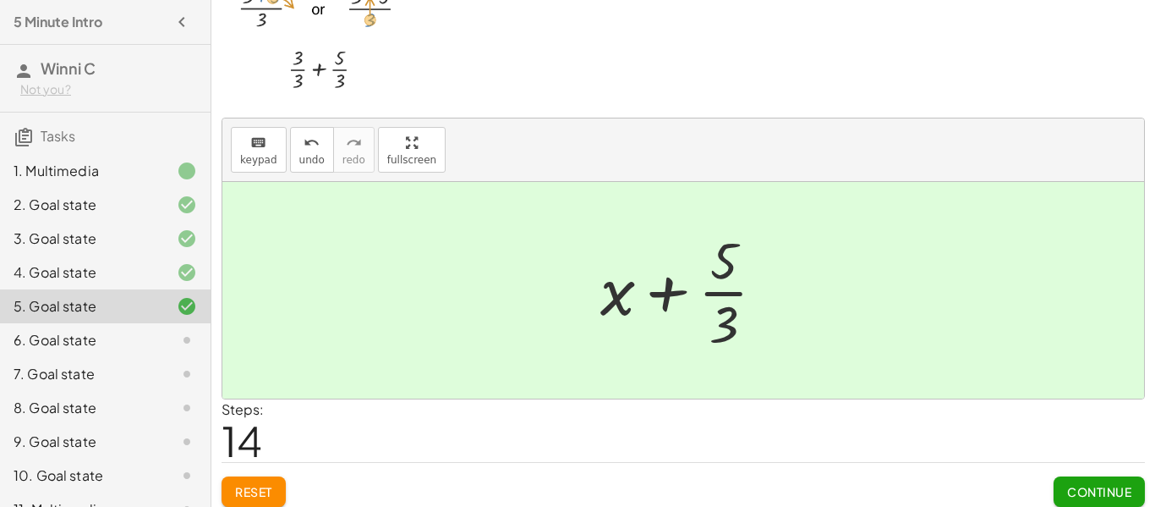
click at [666, 298] on div at bounding box center [689, 290] width 195 height 130
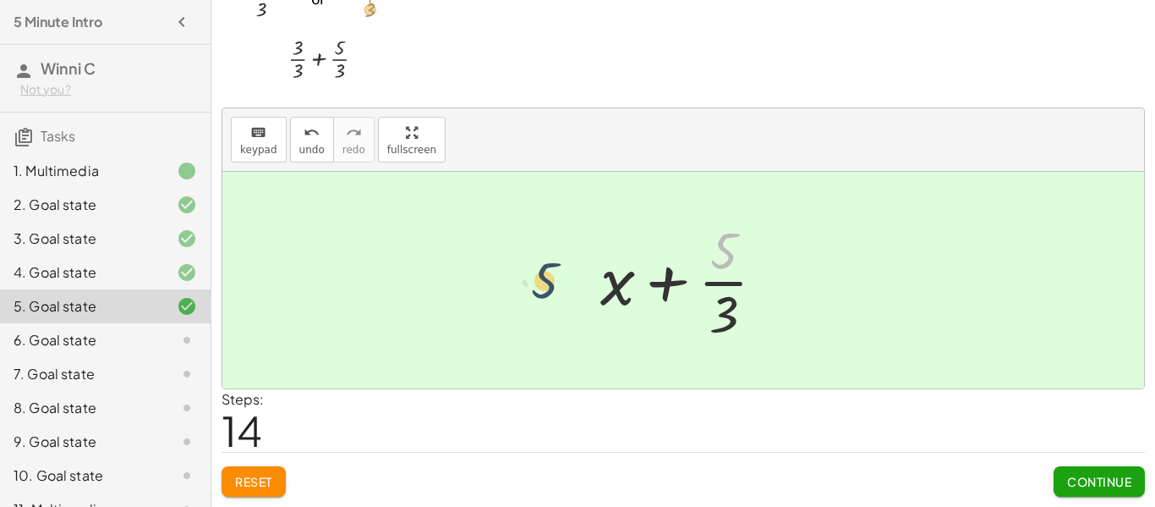
drag, startPoint x: 726, startPoint y: 249, endPoint x: 530, endPoint y: 285, distance: 198.5
drag, startPoint x: 731, startPoint y: 246, endPoint x: 576, endPoint y: 282, distance: 159.8
drag, startPoint x: 716, startPoint y: 252, endPoint x: 673, endPoint y: 285, distance: 54.3
click at [673, 285] on div at bounding box center [689, 280] width 195 height 130
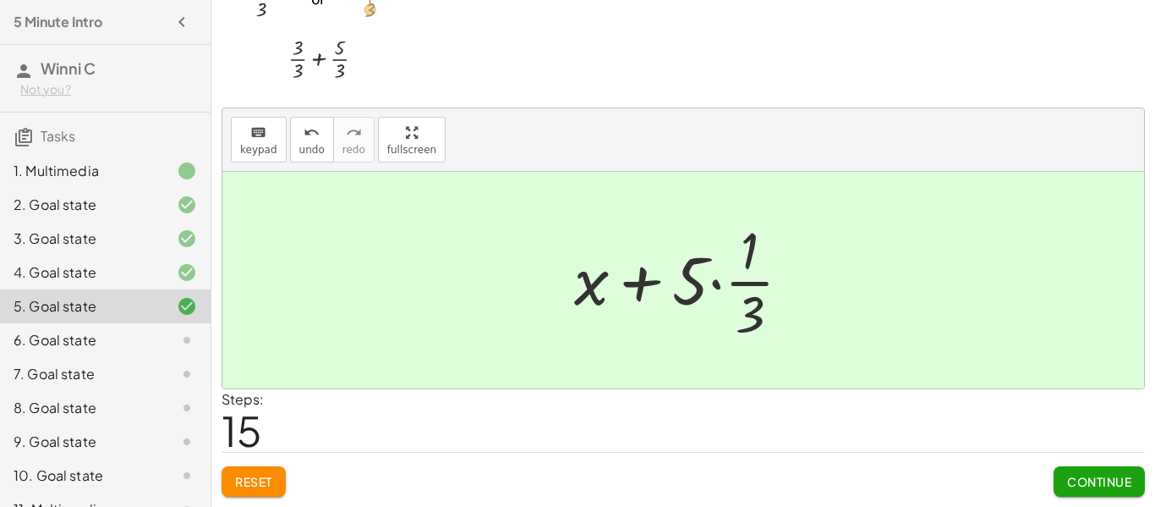
click at [715, 283] on div at bounding box center [690, 280] width 248 height 130
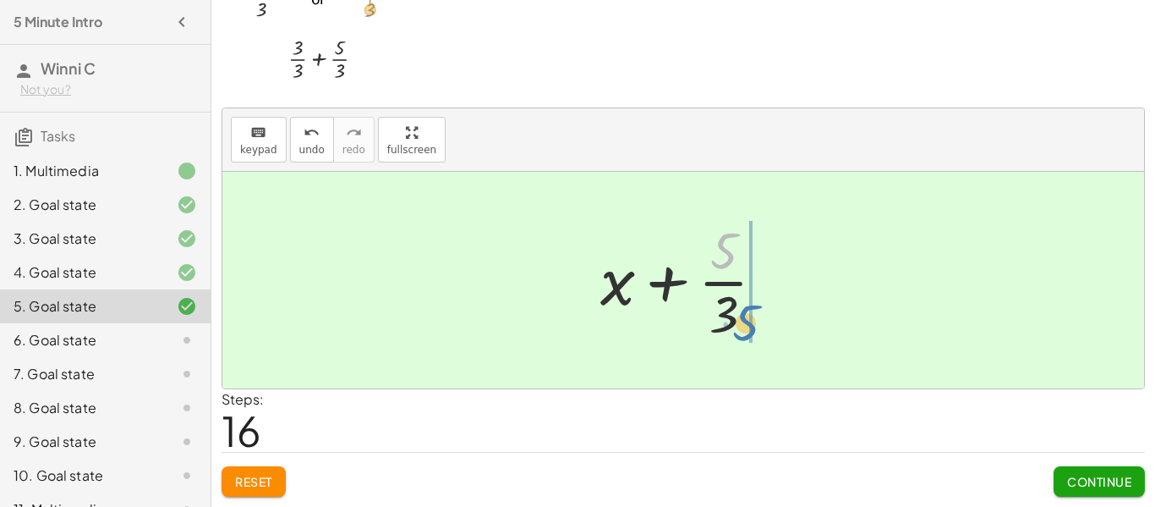
drag, startPoint x: 727, startPoint y: 255, endPoint x: 749, endPoint y: 326, distance: 73.5
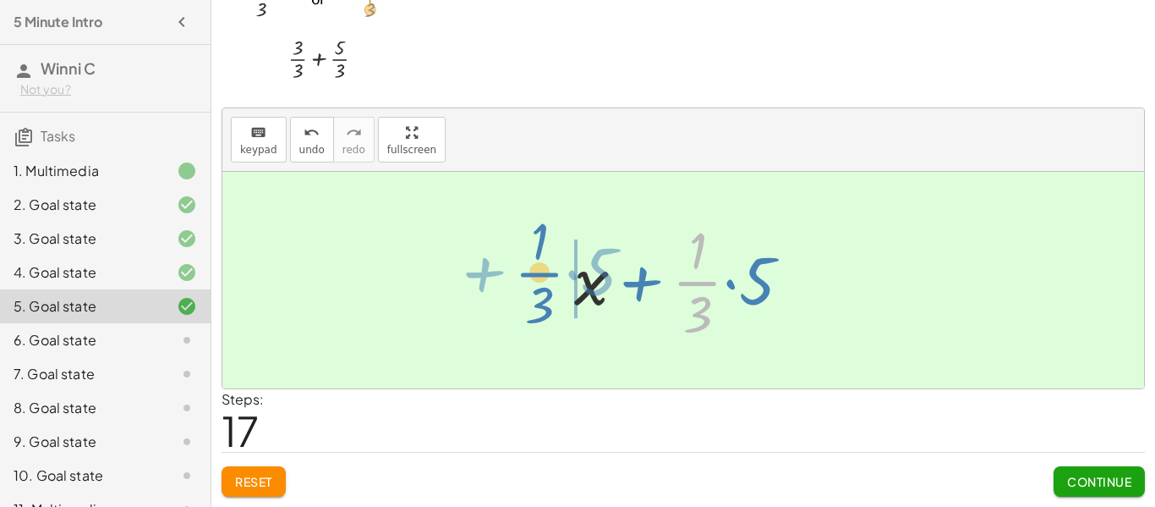
drag, startPoint x: 685, startPoint y: 285, endPoint x: 526, endPoint y: 276, distance: 159.2
click at [526, 276] on div "· ( + · 3 · x + 5 ) · 3 + · 3 · x · 3 + · 5 · 3 + x + · 5 · 3 + · 5 · 3 + x + x…" at bounding box center [683, 280] width 922 height 216
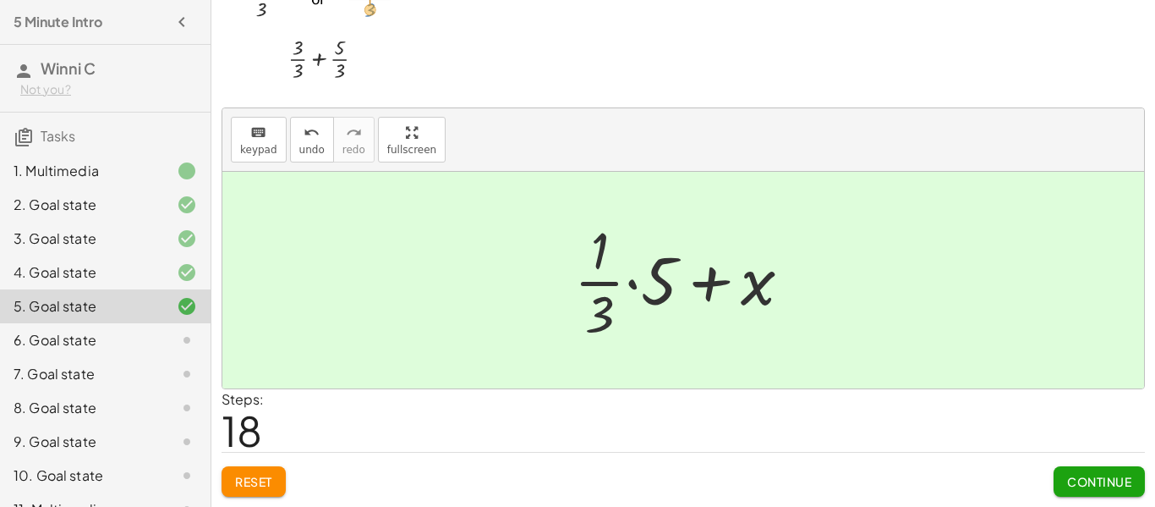
click at [626, 273] on div at bounding box center [690, 280] width 248 height 130
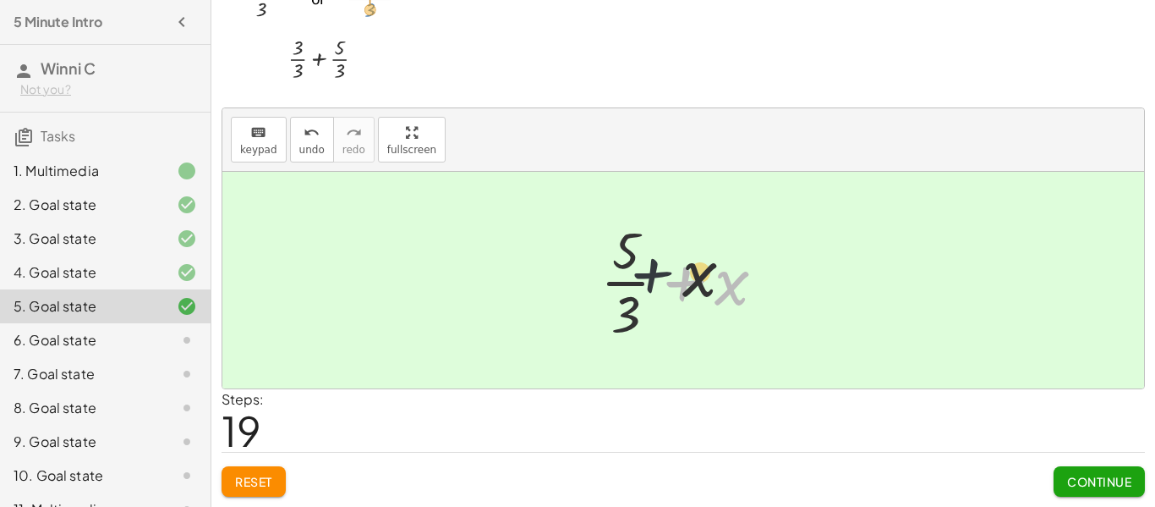
drag, startPoint x: 682, startPoint y: 291, endPoint x: 552, endPoint y: 265, distance: 132.0
click at [552, 265] on div "· ( + · 3 · x + 5 ) · 3 + · 3 · x · 3 + · 5 · 3 + x + · 5 · 3 + · 5 · 3 + x + x…" at bounding box center [683, 280] width 922 height 216
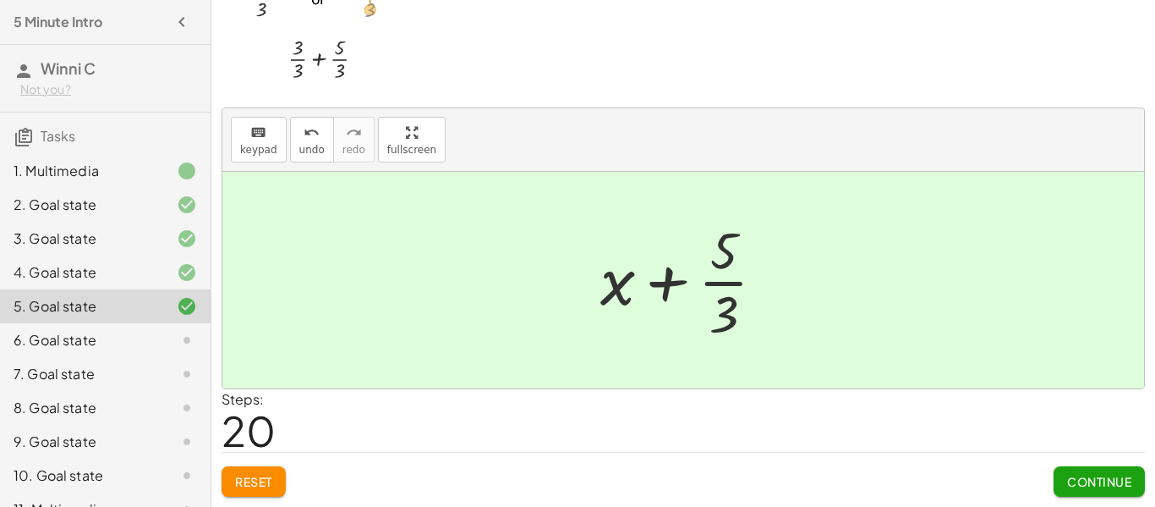
click at [722, 309] on div at bounding box center [689, 280] width 195 height 130
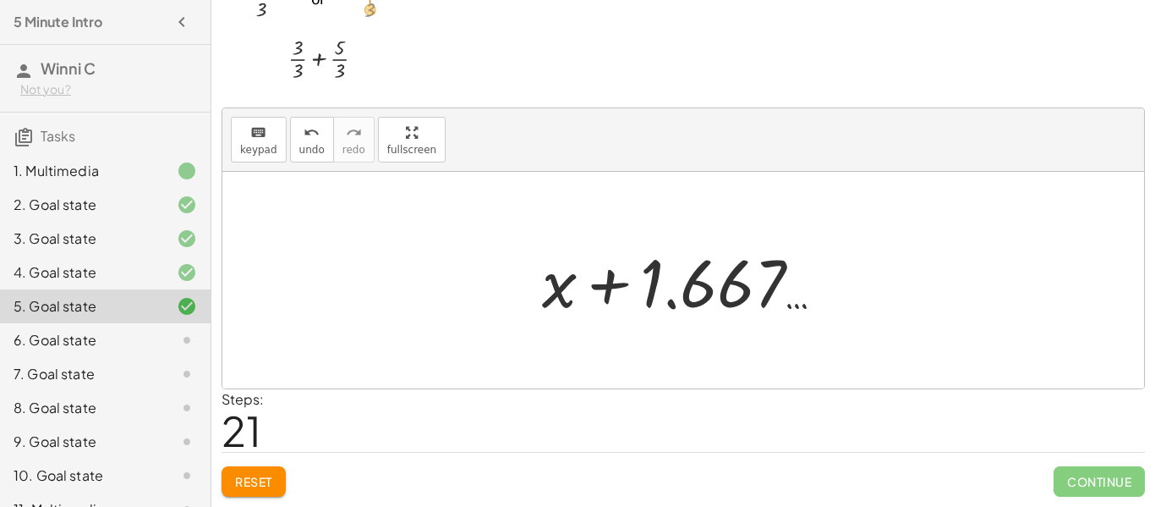
click at [689, 297] on div at bounding box center [690, 280] width 313 height 87
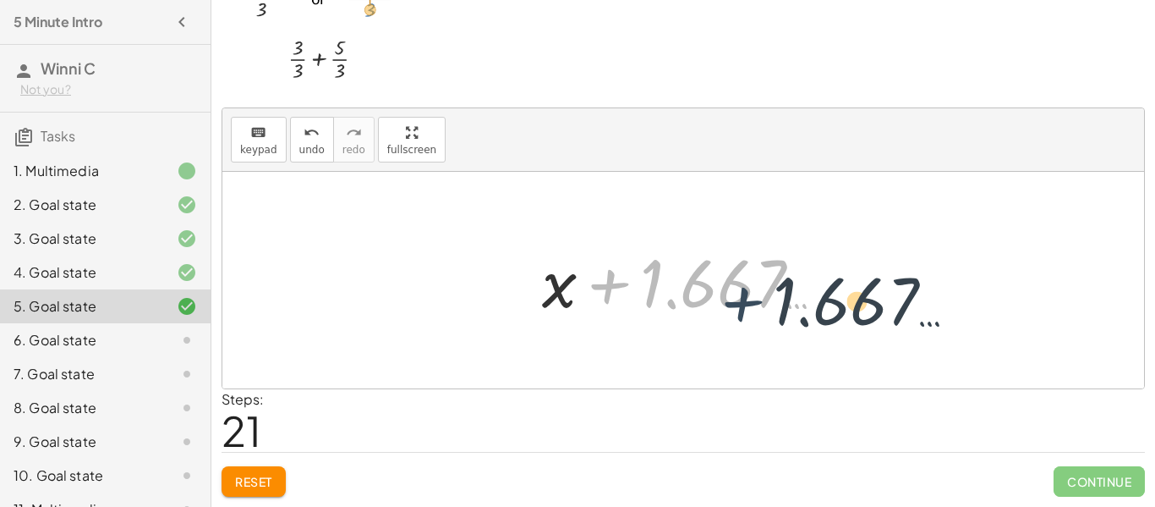
drag, startPoint x: 609, startPoint y: 292, endPoint x: 761, endPoint y: 313, distance: 153.7
click at [761, 313] on div at bounding box center [690, 280] width 313 height 87
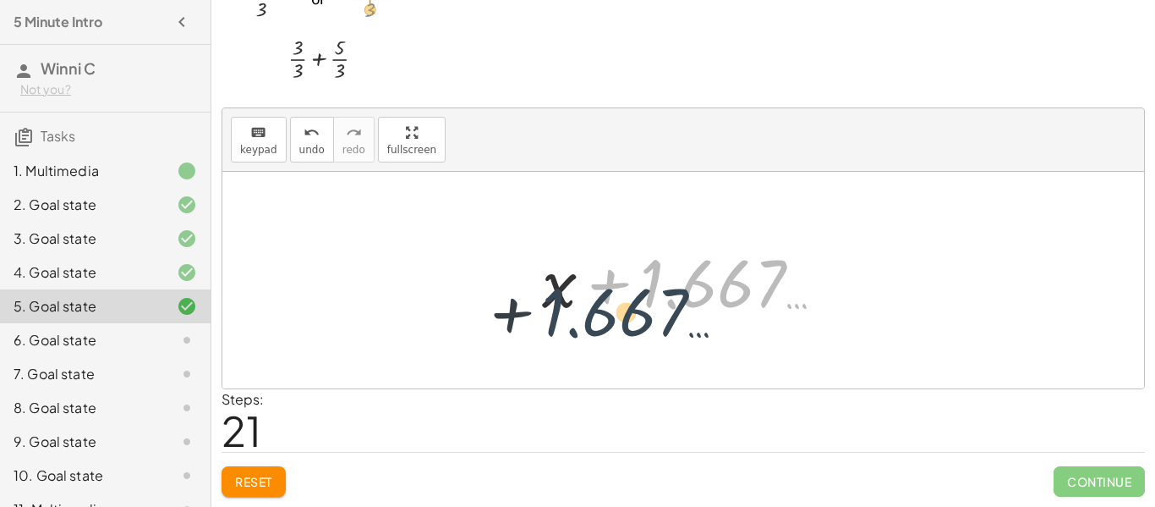
drag, startPoint x: 730, startPoint y: 277, endPoint x: 591, endPoint y: 308, distance: 142.2
click at [591, 308] on div at bounding box center [690, 280] width 313 height 87
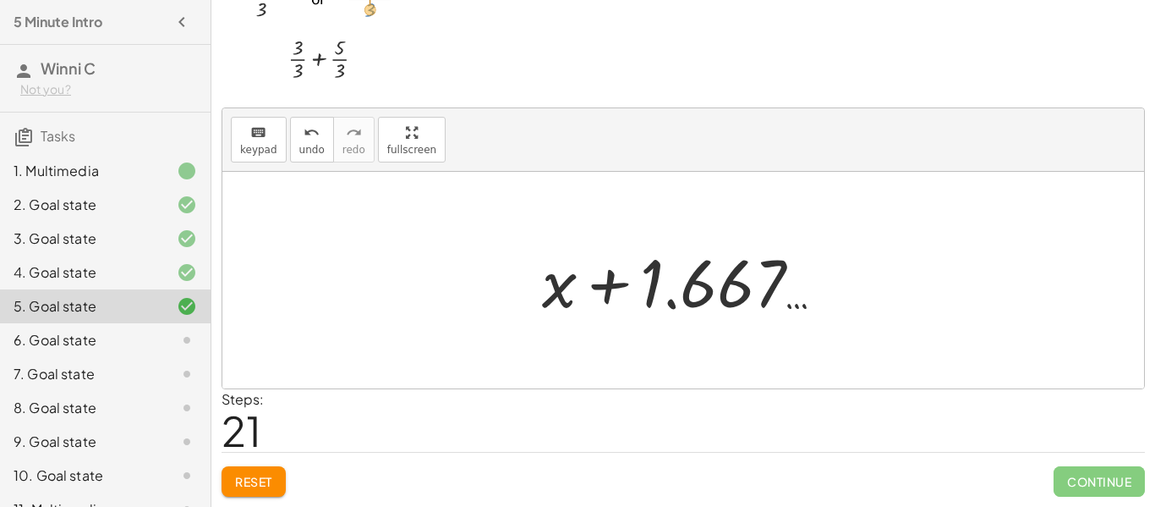
click at [605, 285] on div at bounding box center [690, 280] width 313 height 87
drag, startPoint x: 553, startPoint y: 306, endPoint x: 718, endPoint y: 265, distance: 170.0
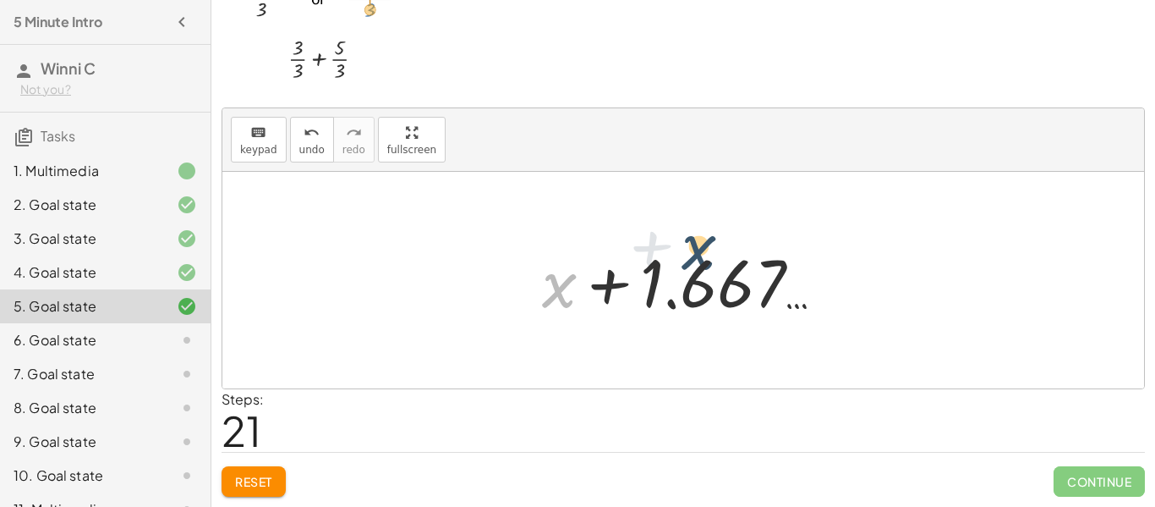
click at [718, 265] on div at bounding box center [690, 280] width 313 height 87
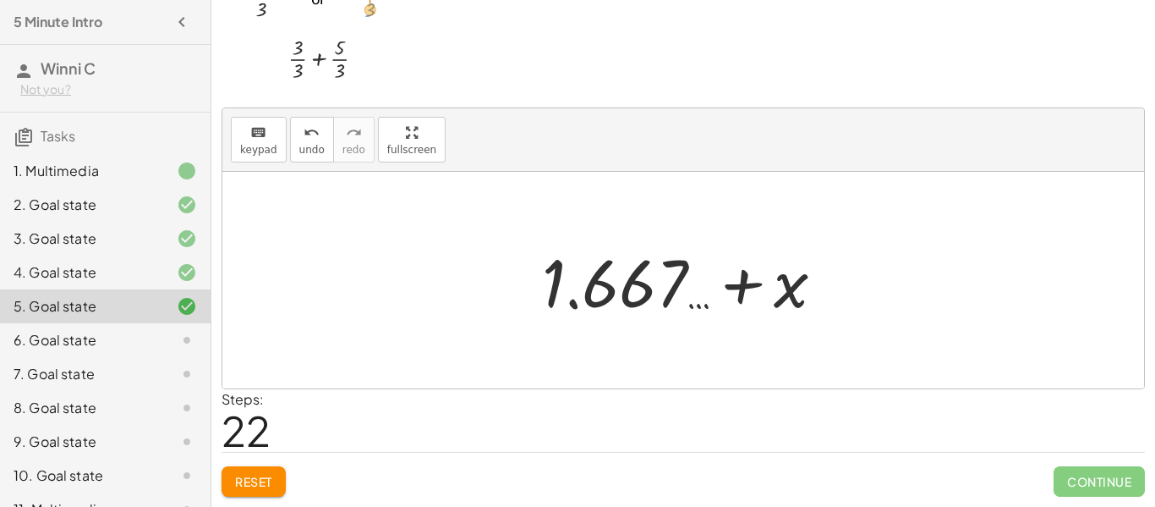
click at [751, 297] on div at bounding box center [690, 280] width 313 height 87
click at [682, 279] on div at bounding box center [690, 280] width 313 height 87
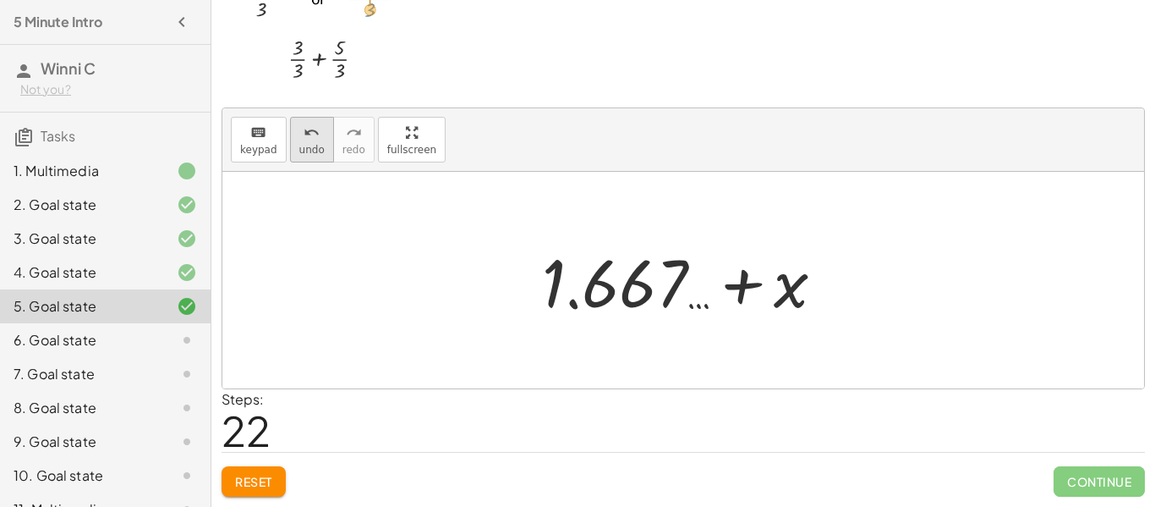
click at [310, 137] on icon "undo" at bounding box center [312, 133] width 16 height 20
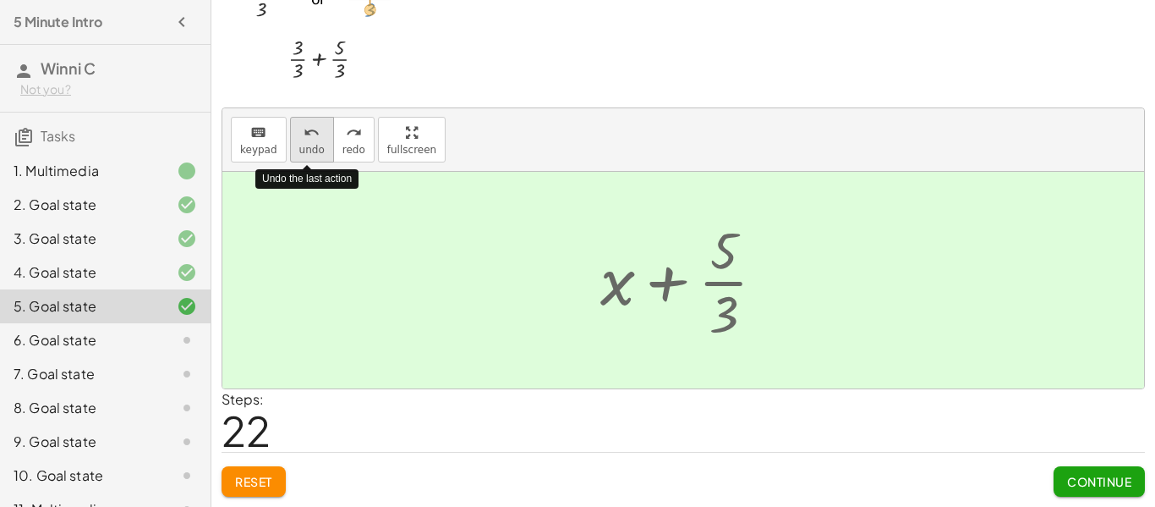
click at [310, 137] on icon "undo" at bounding box center [312, 133] width 16 height 20
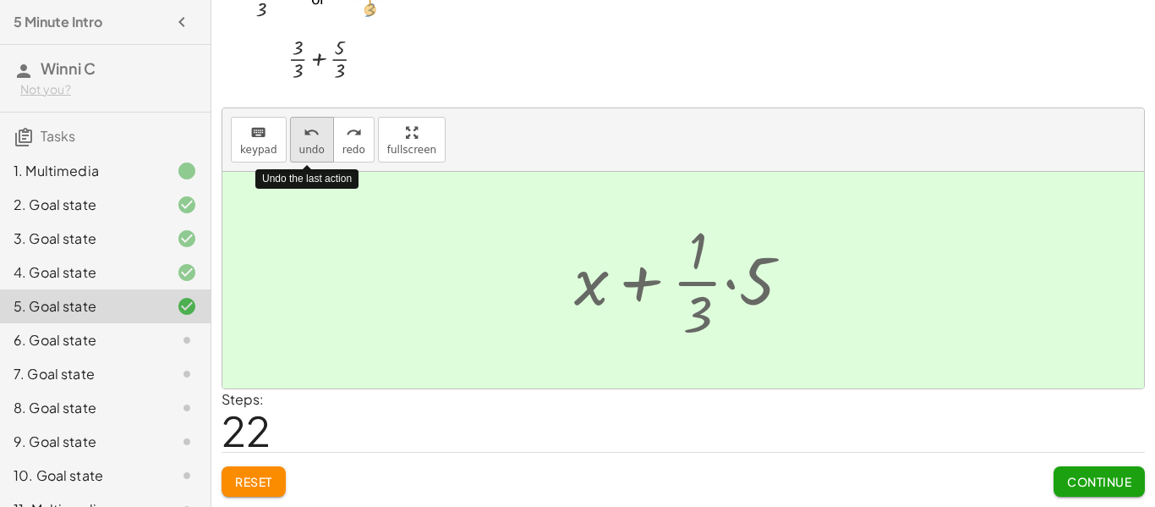
click at [310, 137] on icon "undo" at bounding box center [312, 133] width 16 height 20
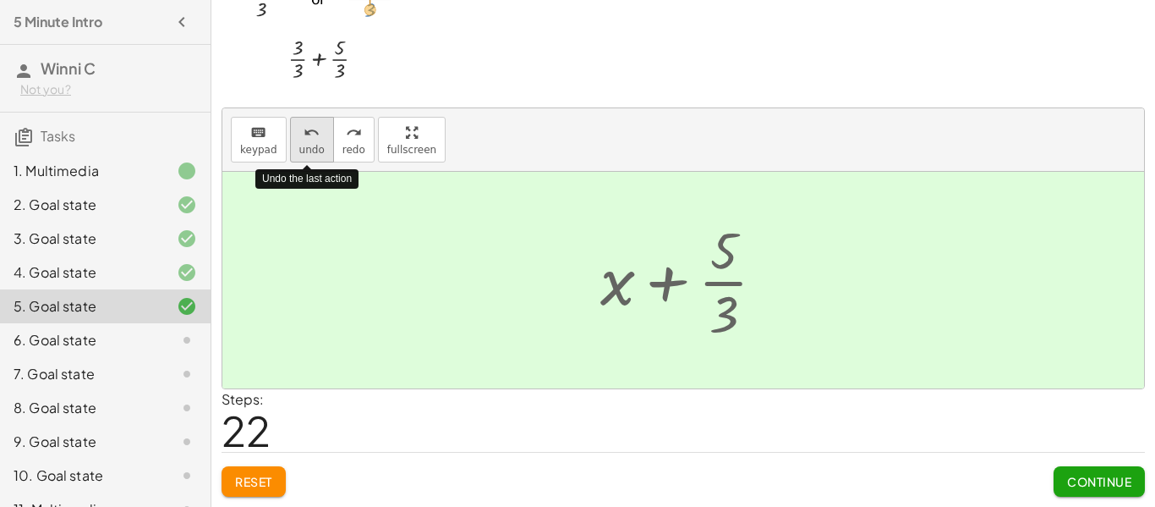
click at [310, 137] on icon "undo" at bounding box center [312, 133] width 16 height 20
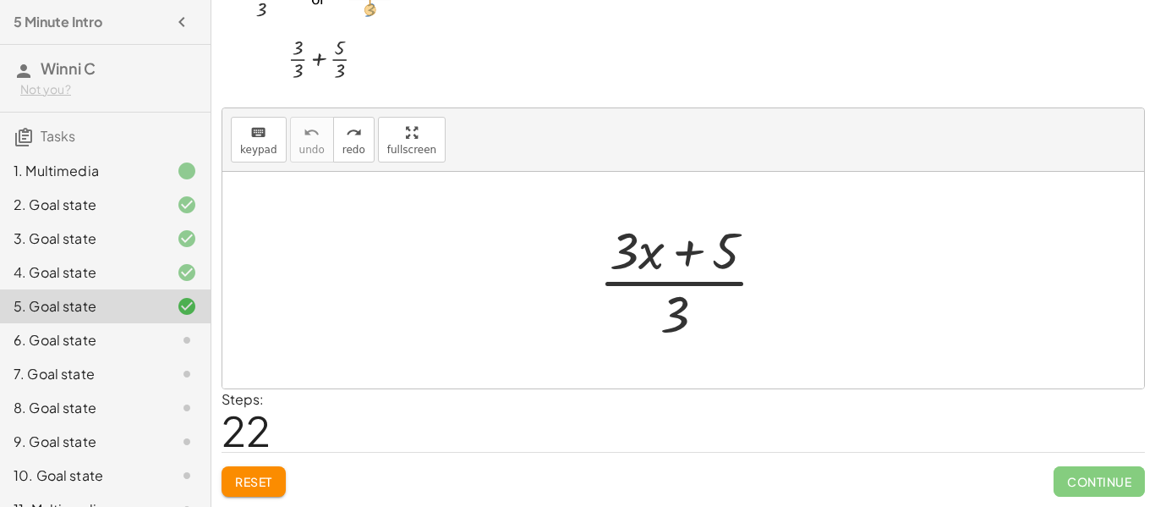
click at [658, 260] on div at bounding box center [689, 280] width 198 height 130
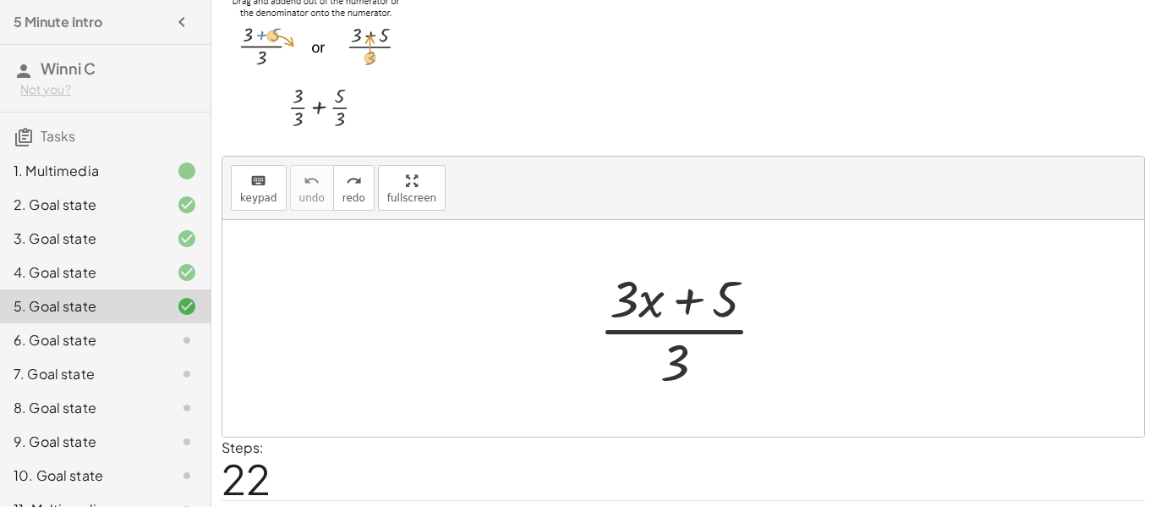
scroll to position [38, 0]
drag, startPoint x: 726, startPoint y: 298, endPoint x: 694, endPoint y: 360, distance: 70.3
click at [694, 360] on div at bounding box center [689, 327] width 198 height 130
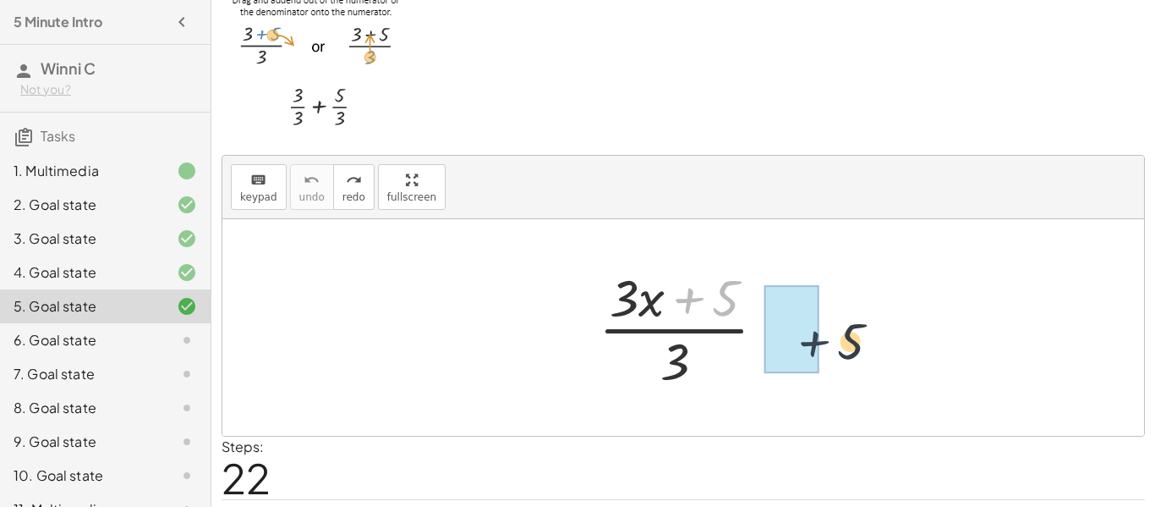
drag, startPoint x: 707, startPoint y: 301, endPoint x: 834, endPoint y: 346, distance: 134.5
click at [834, 346] on div "+ 5 · ( + · 3 · x + 5 ) · 3" at bounding box center [683, 327] width 922 height 216
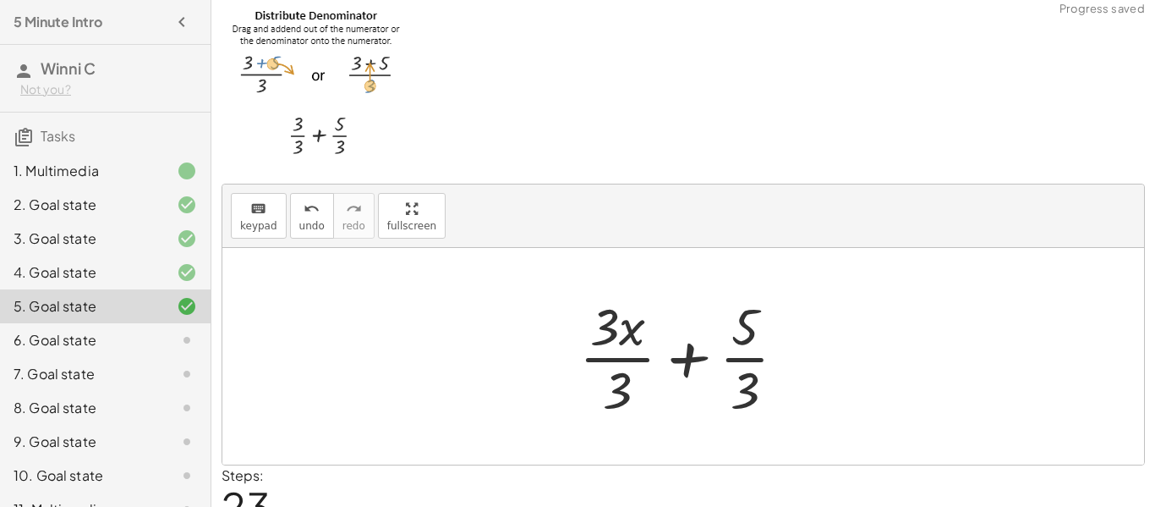
scroll to position [7, 0]
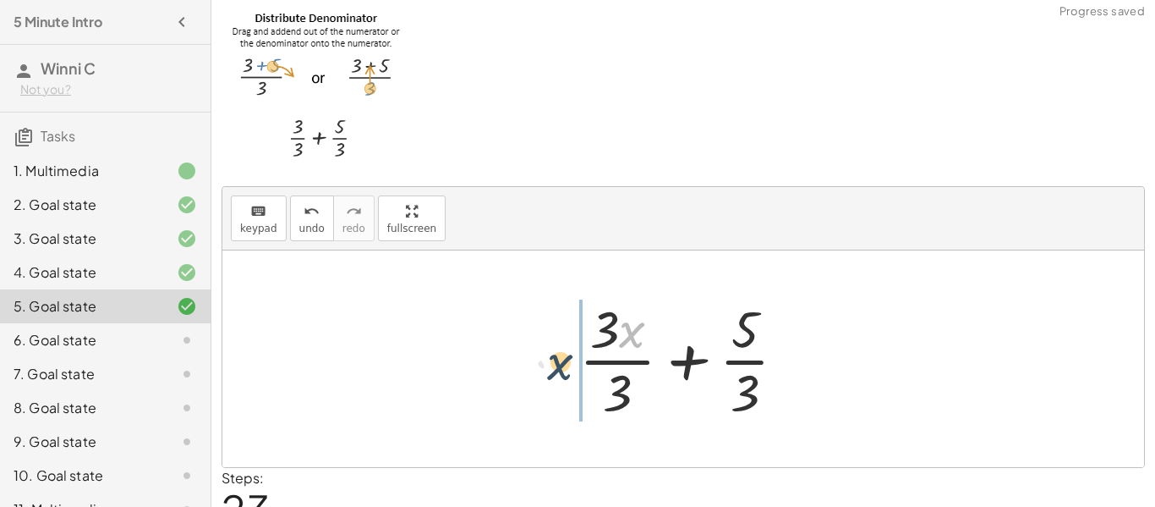
drag, startPoint x: 621, startPoint y: 331, endPoint x: 549, endPoint y: 364, distance: 79.1
click at [549, 364] on div "· ( + · 3 · x + 5 ) · 3 · x · + 3 · x + 5 · 3 · · 3" at bounding box center [683, 358] width 922 height 216
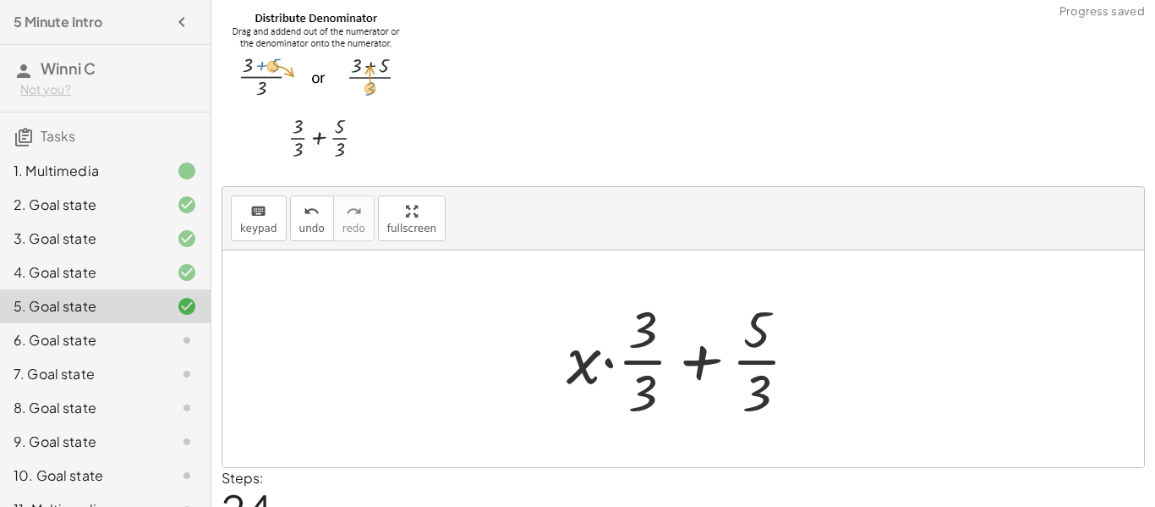
scroll to position [85, 0]
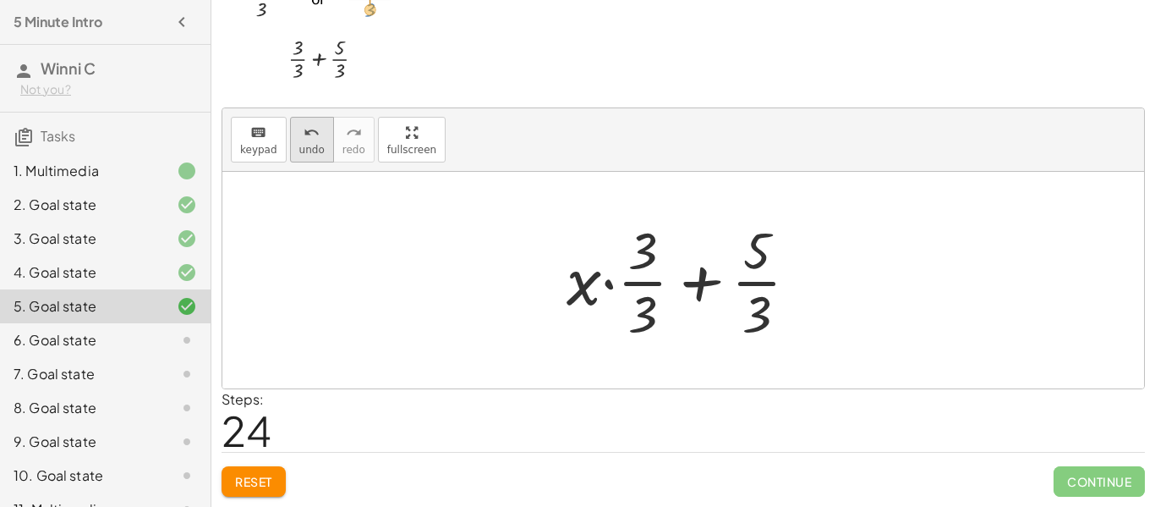
click at [291, 139] on button "undo undo" at bounding box center [312, 140] width 44 height 46
click at [255, 147] on span "keypad" at bounding box center [258, 150] width 37 height 12
click at [245, 144] on span "keypad" at bounding box center [258, 150] width 37 height 12
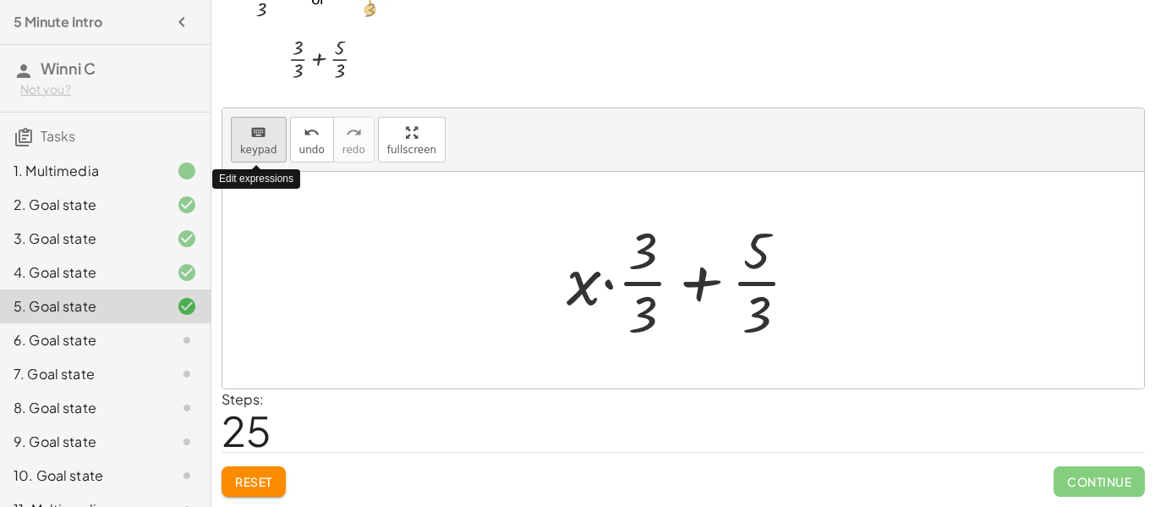
click at [246, 144] on span "keypad" at bounding box center [258, 150] width 37 height 12
click at [640, 308] on div at bounding box center [642, 312] width 29 height 59
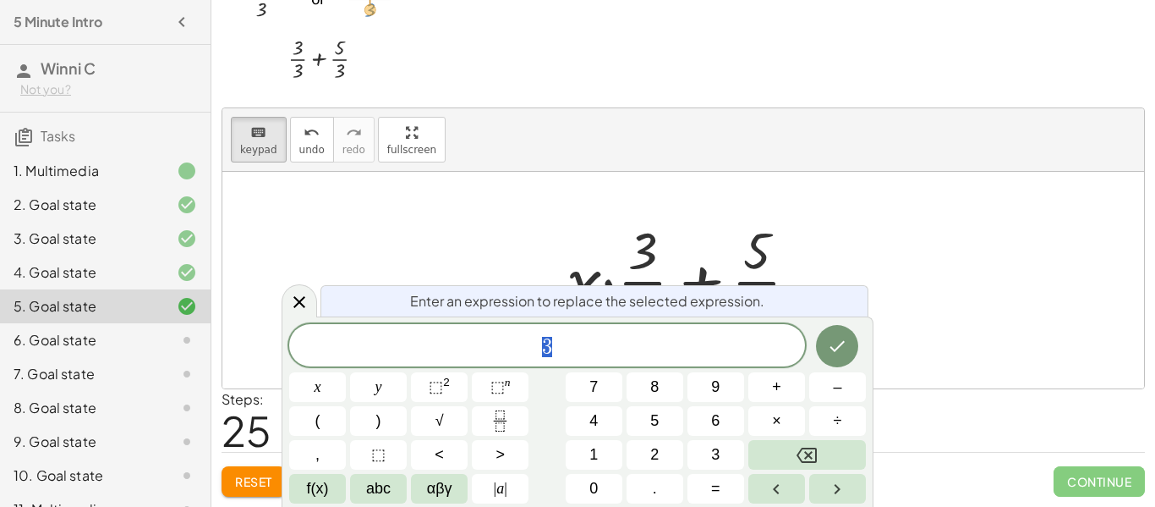
scroll to position [85, 0]
click at [830, 341] on icon "Done" at bounding box center [837, 346] width 20 height 20
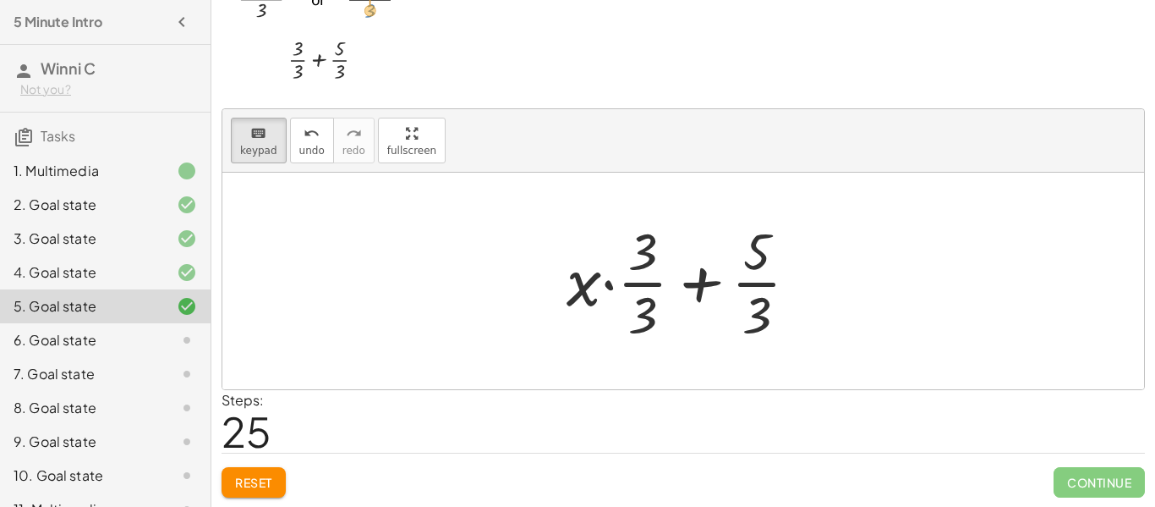
click at [647, 309] on div at bounding box center [689, 281] width 262 height 130
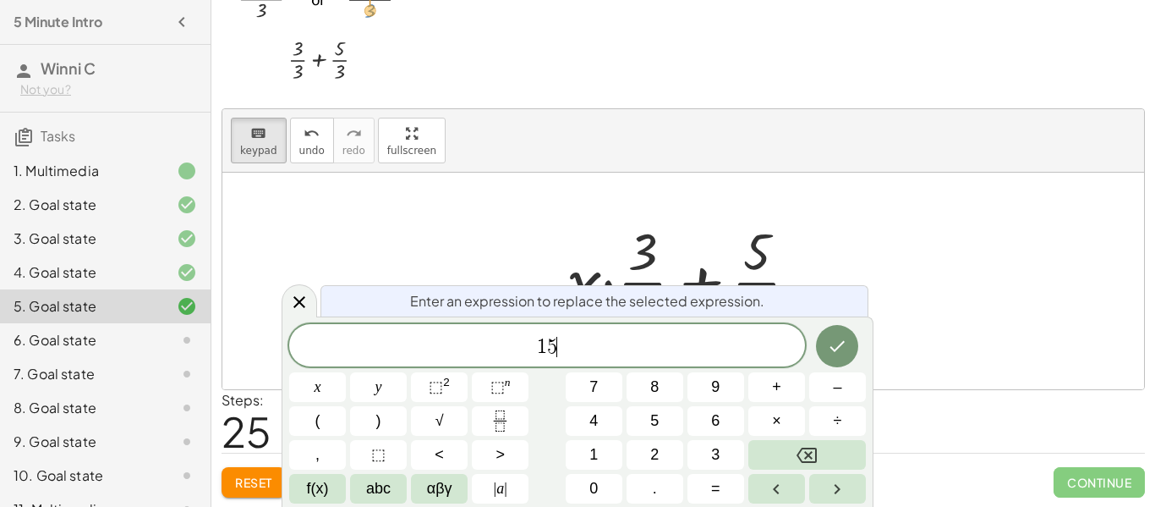
scroll to position [6, 0]
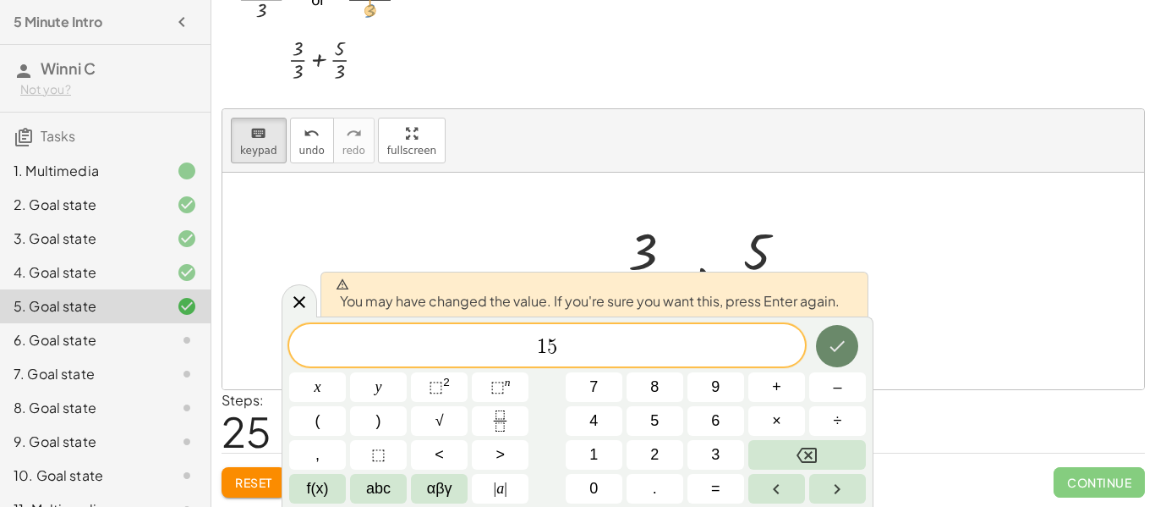
click at [829, 341] on icon "Done" at bounding box center [837, 346] width 20 height 20
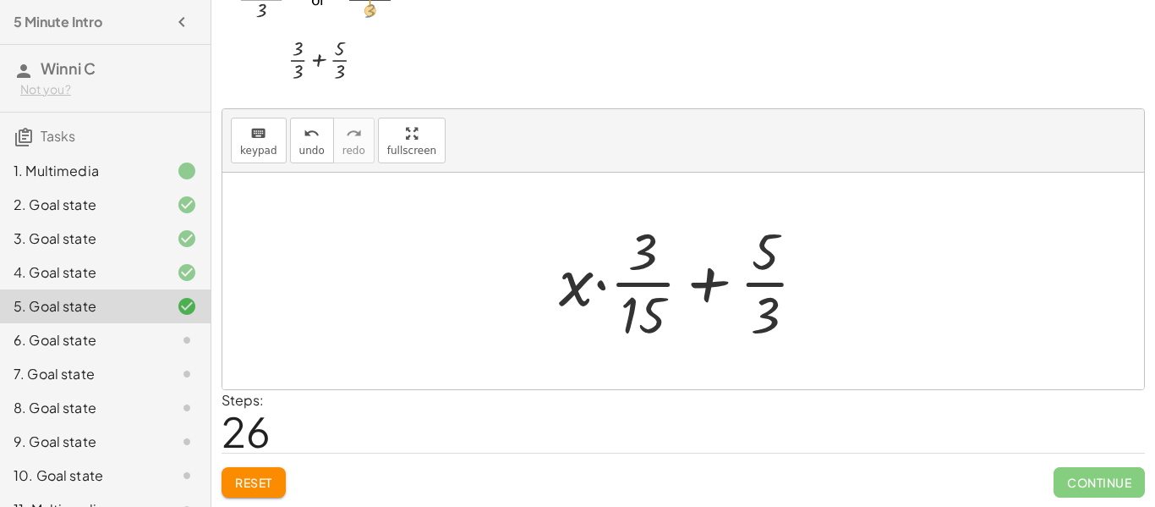
click at [758, 310] on div at bounding box center [689, 281] width 278 height 130
click at [761, 313] on div at bounding box center [689, 281] width 278 height 130
click at [765, 315] on div at bounding box center [689, 281] width 278 height 130
click at [631, 255] on div at bounding box center [689, 281] width 278 height 130
click at [649, 265] on div at bounding box center [689, 281] width 278 height 130
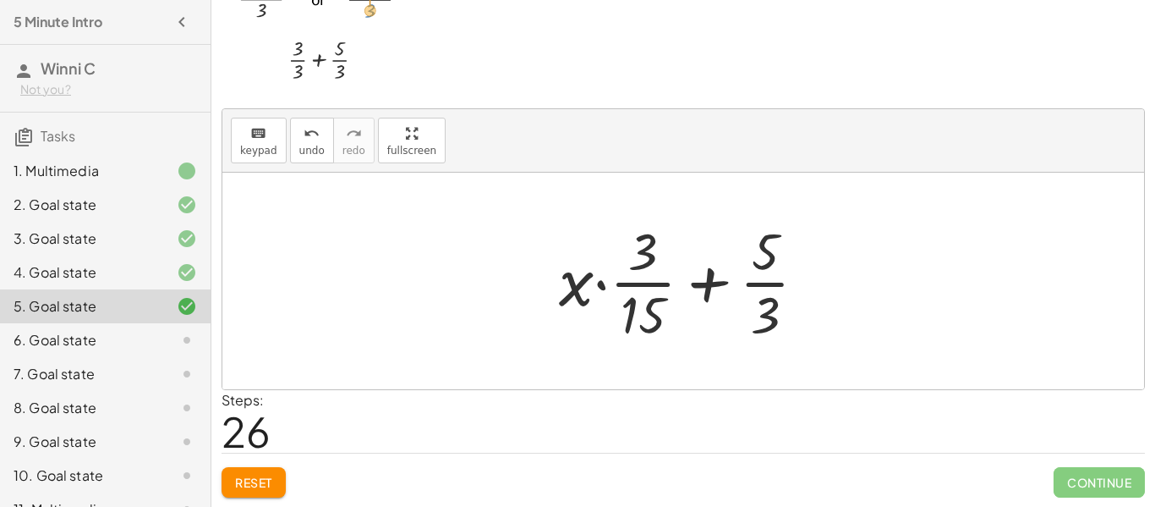
click at [717, 296] on div at bounding box center [689, 281] width 278 height 130
click at [751, 304] on div at bounding box center [689, 281] width 278 height 130
click at [244, 152] on span "keypad" at bounding box center [258, 151] width 37 height 12
click at [654, 255] on div at bounding box center [642, 251] width 29 height 59
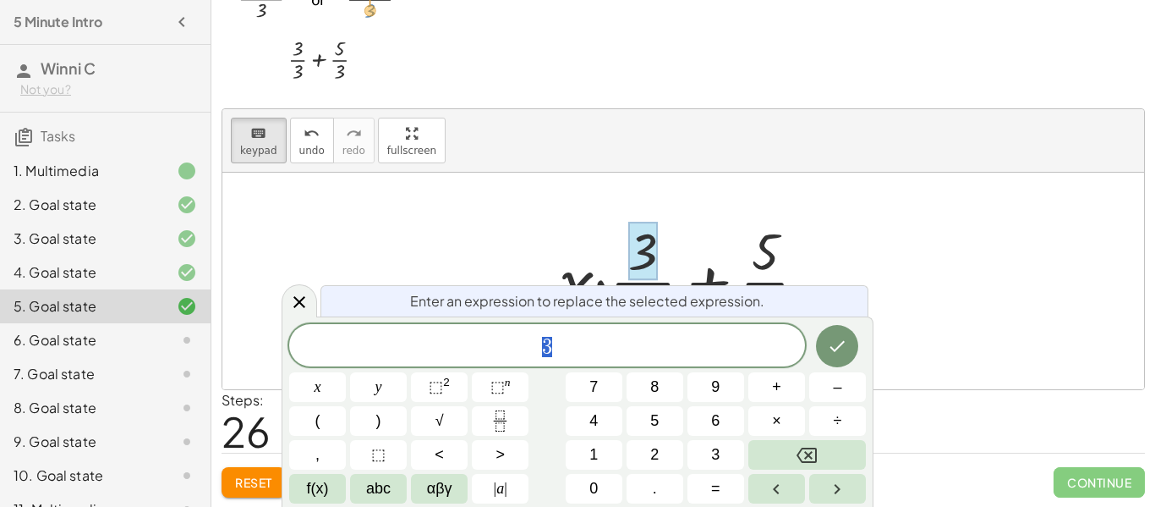
scroll to position [8, 0]
click at [819, 342] on button "Done" at bounding box center [837, 346] width 42 height 42
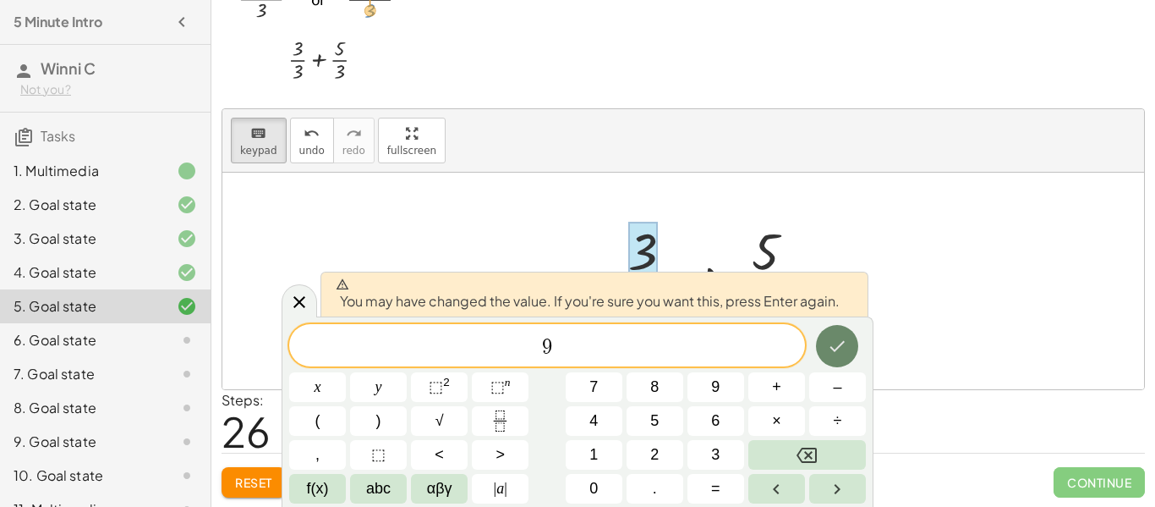
click at [829, 336] on icon "Done" at bounding box center [837, 346] width 20 height 20
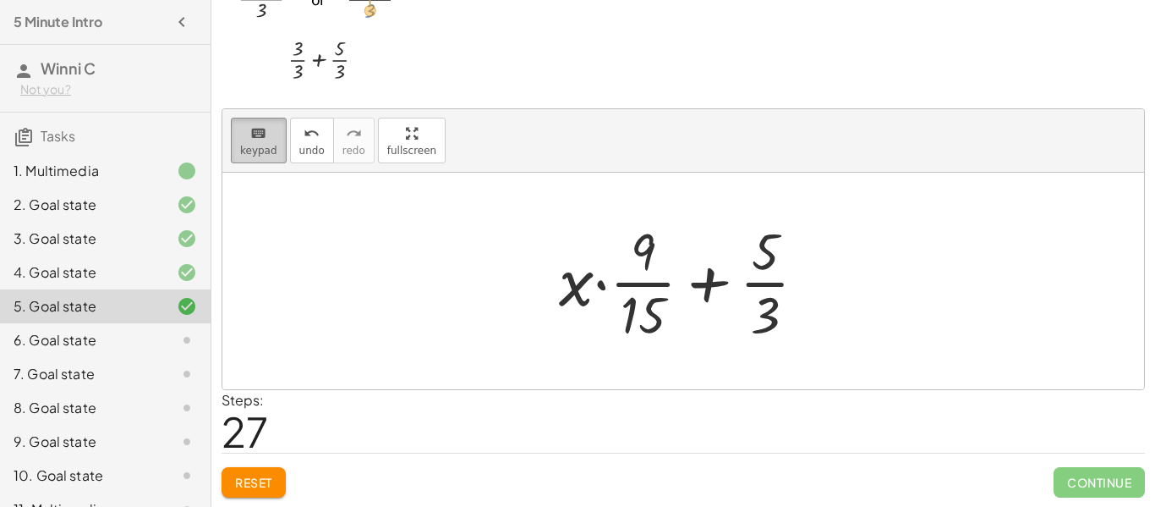
click at [251, 126] on icon "keyboard" at bounding box center [258, 133] width 16 height 20
click at [760, 309] on div at bounding box center [765, 313] width 29 height 59
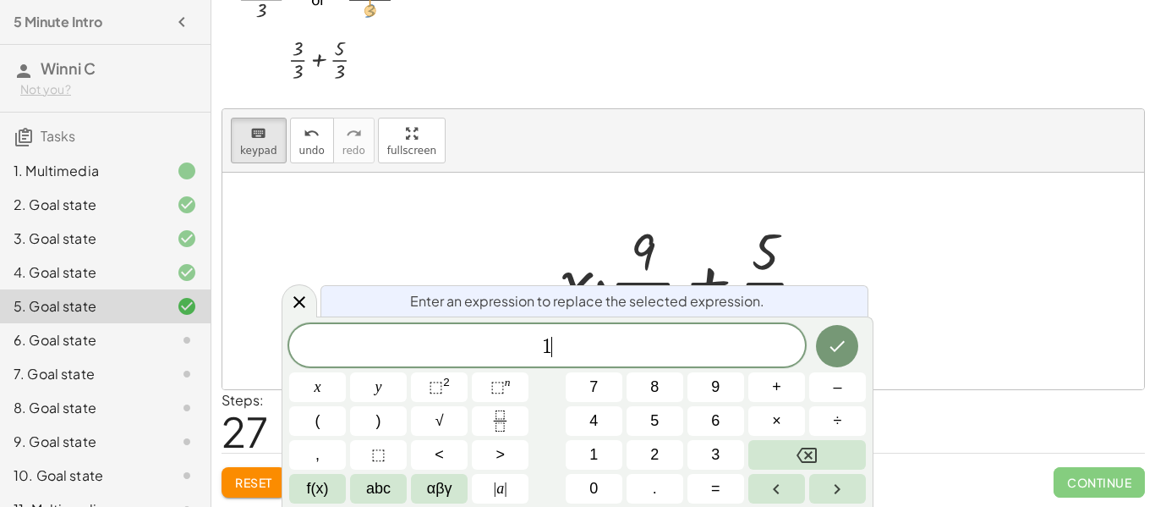
scroll to position [10, 0]
click at [837, 348] on icon "Done" at bounding box center [837, 346] width 15 height 11
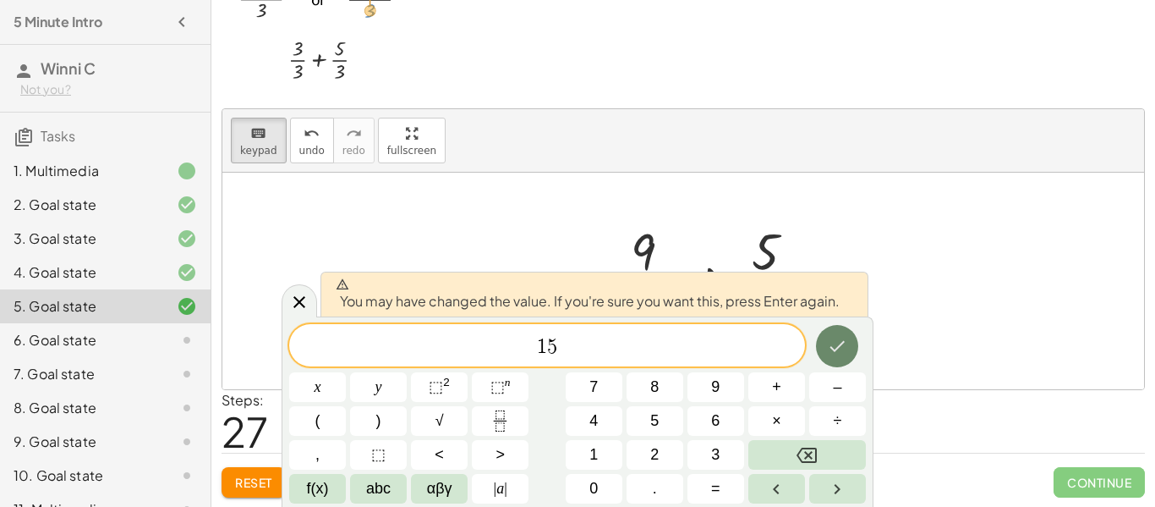
click at [830, 338] on icon "Done" at bounding box center [837, 346] width 20 height 20
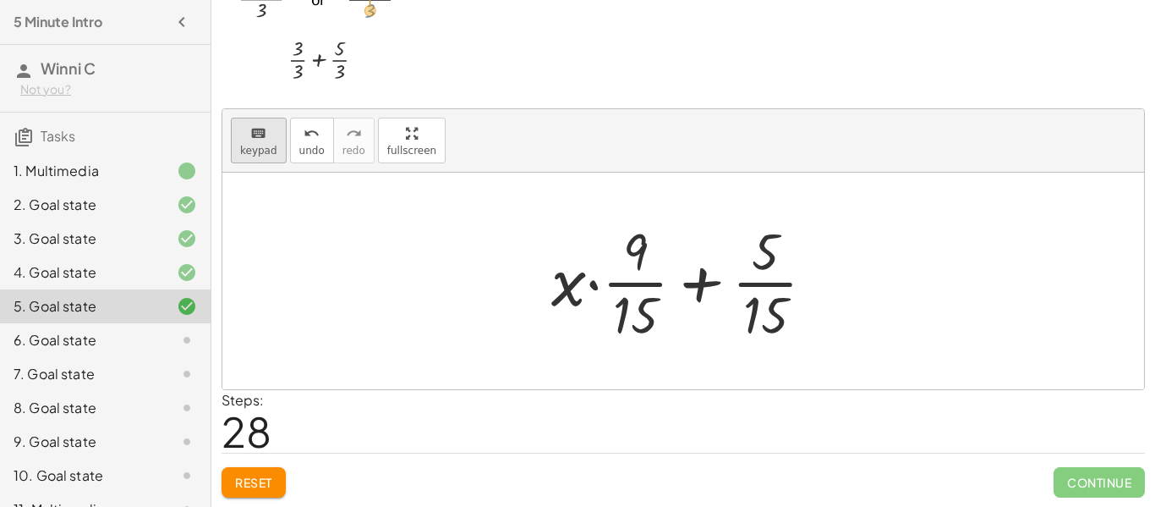
click at [253, 147] on span "keypad" at bounding box center [258, 151] width 37 height 12
click at [753, 256] on div at bounding box center [765, 251] width 27 height 59
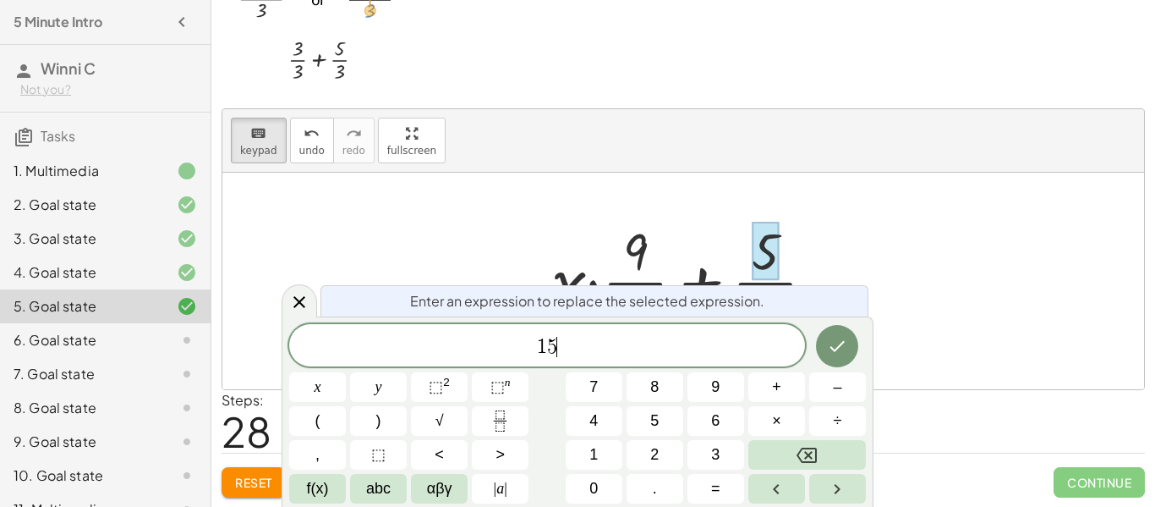
scroll to position [13, 0]
click at [852, 350] on button "Done" at bounding box center [837, 346] width 42 height 42
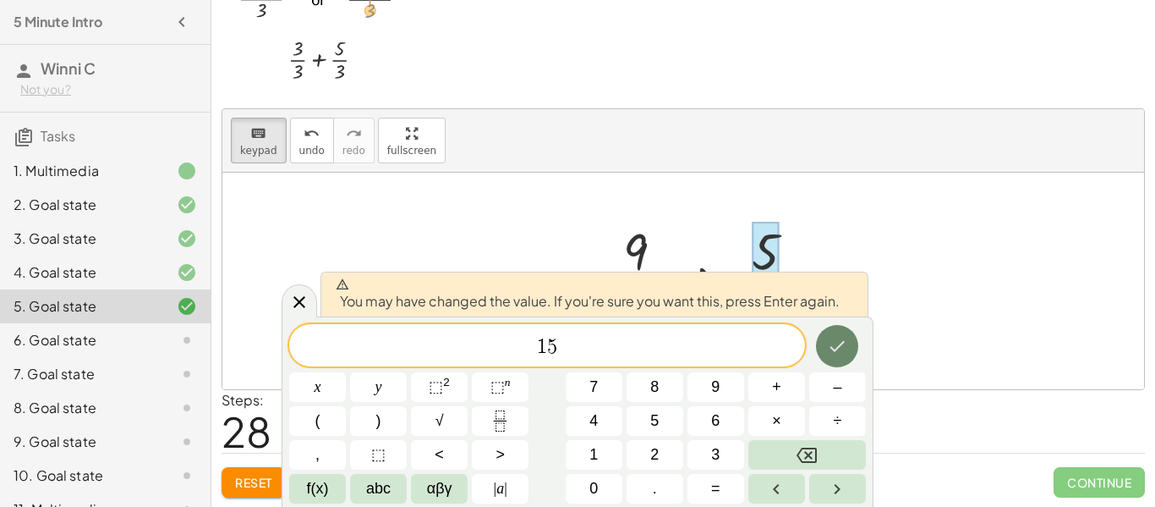
click at [850, 350] on button "Done" at bounding box center [837, 346] width 42 height 42
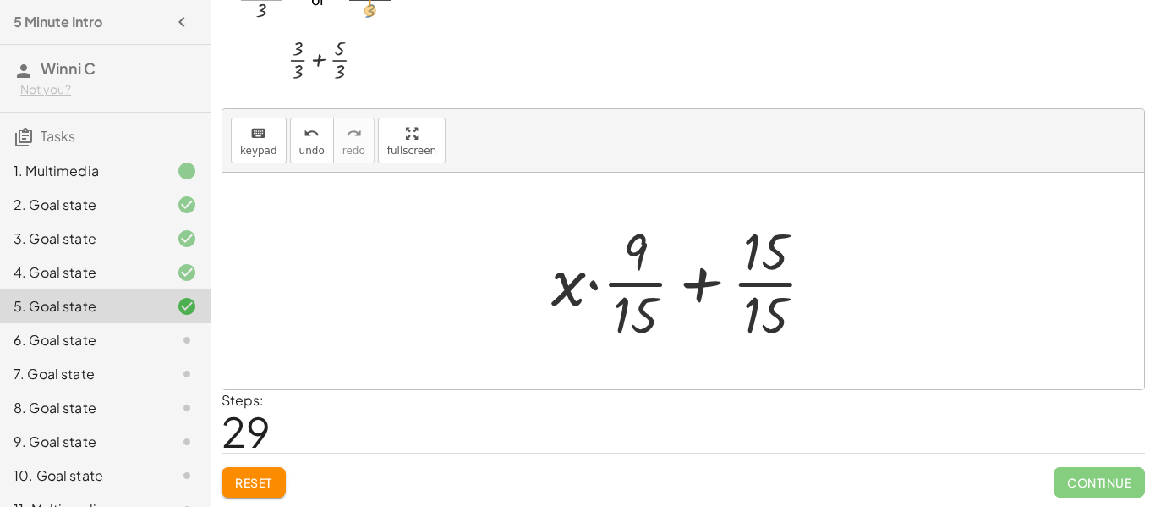
click at [850, 350] on div at bounding box center [683, 281] width 922 height 216
click at [768, 317] on div at bounding box center [690, 281] width 294 height 130
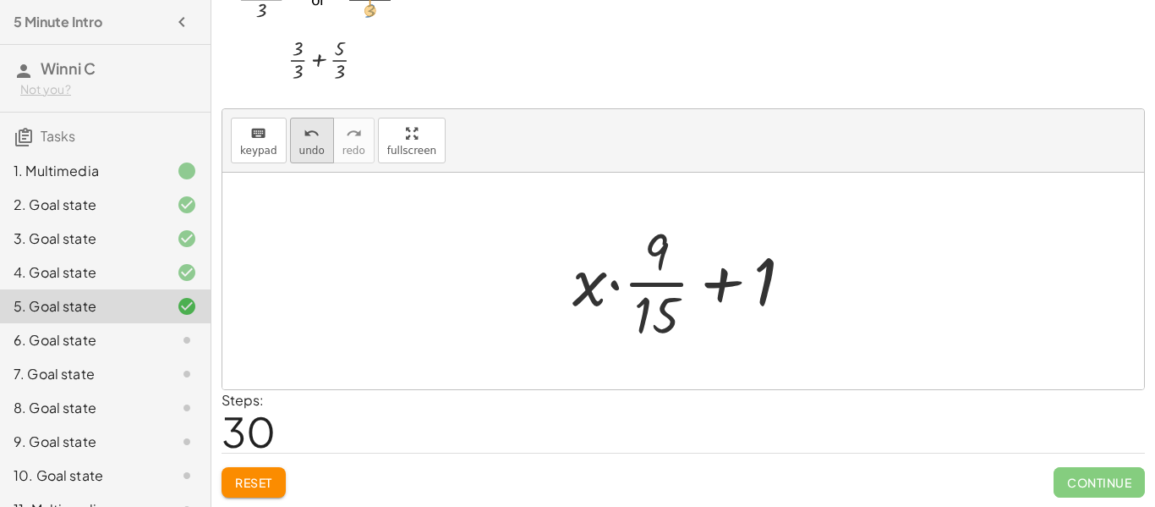
click at [307, 150] on span "undo" at bounding box center [311, 151] width 25 height 12
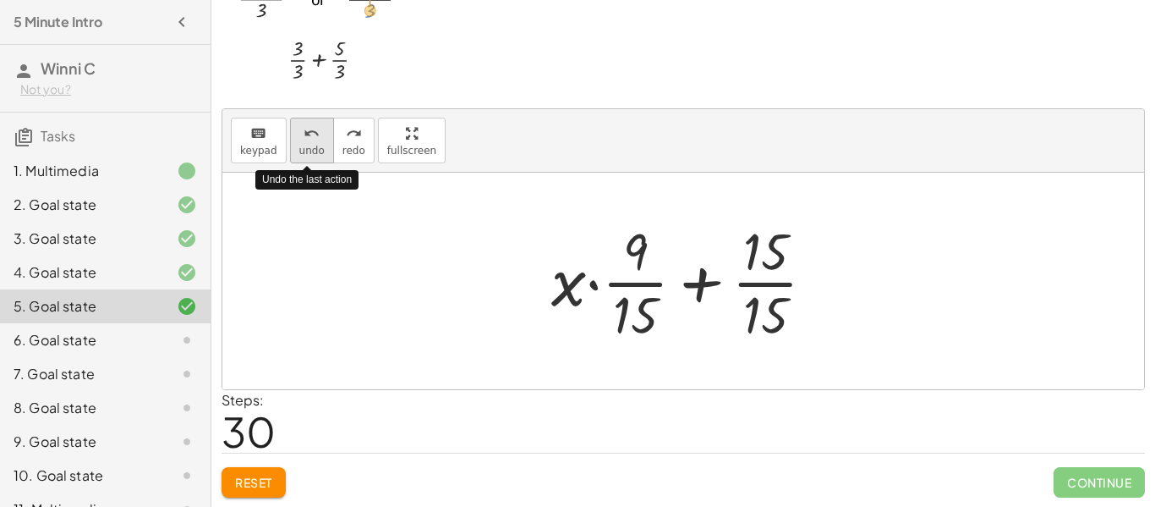
click at [307, 150] on span "undo" at bounding box center [311, 151] width 25 height 12
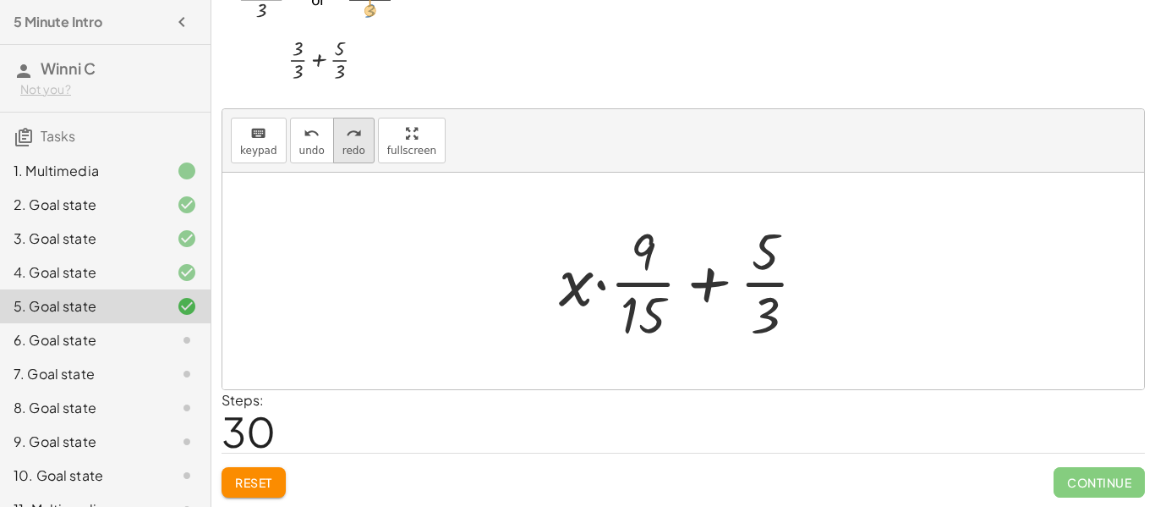
click at [343, 148] on span "redo" at bounding box center [353, 151] width 23 height 12
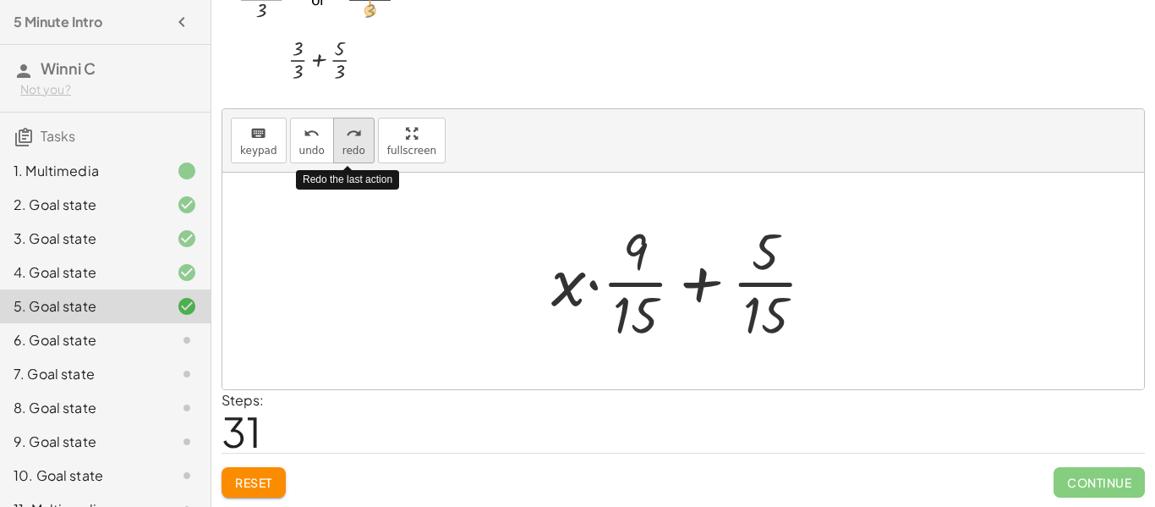
click at [343, 147] on span "redo" at bounding box center [353, 151] width 23 height 12
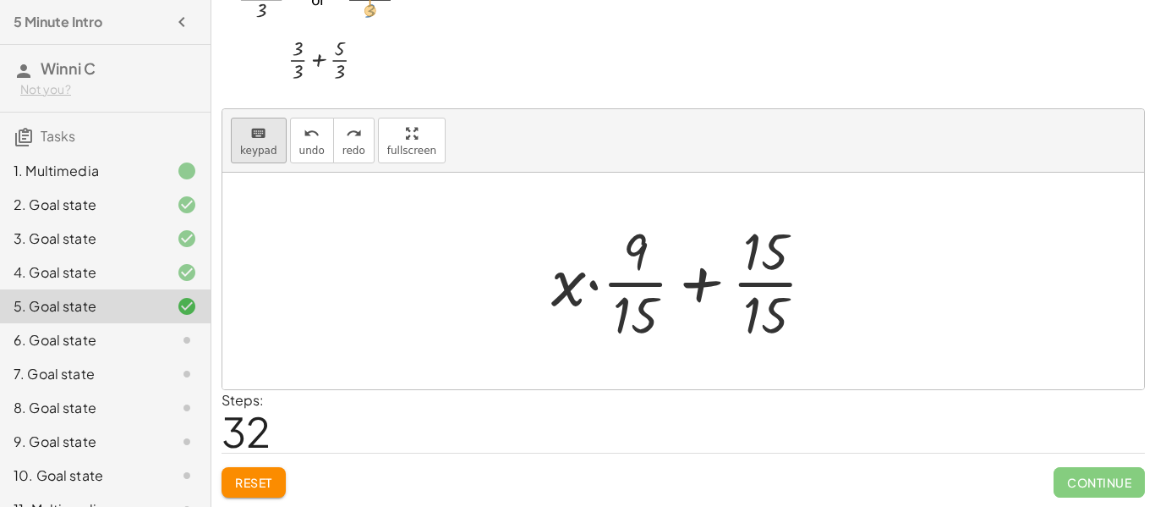
click at [266, 148] on span "keypad" at bounding box center [258, 151] width 37 height 12
click at [756, 301] on div at bounding box center [765, 313] width 45 height 59
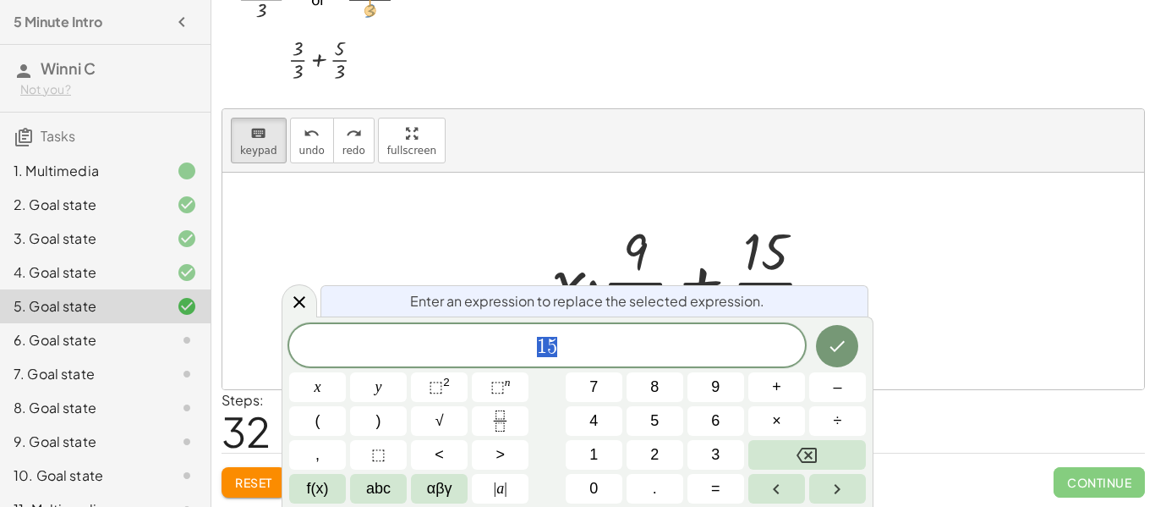
scroll to position [14, 0]
click at [827, 343] on icon "Done" at bounding box center [837, 346] width 20 height 20
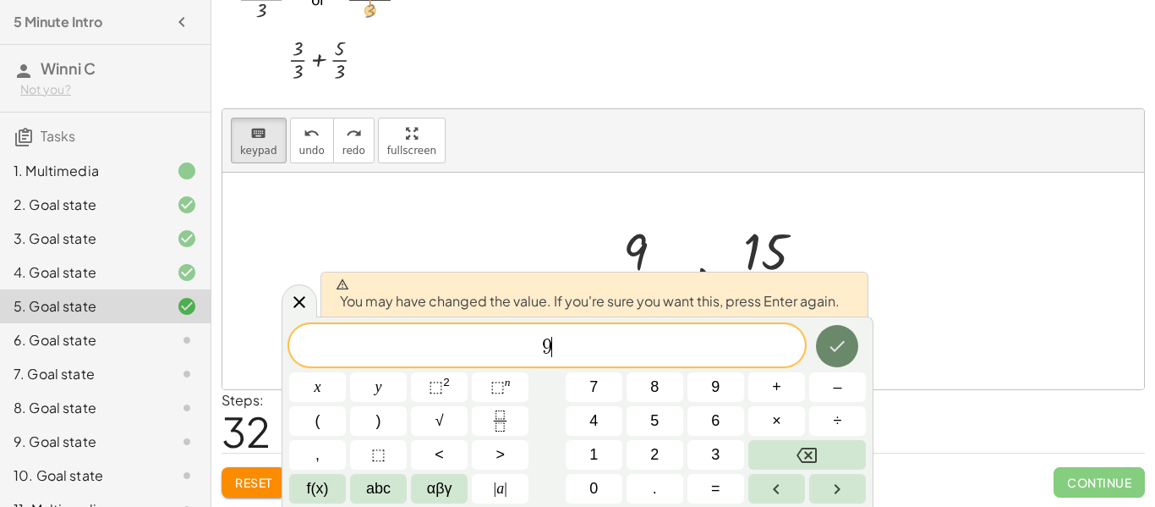
click at [827, 343] on icon "Done" at bounding box center [837, 346] width 20 height 20
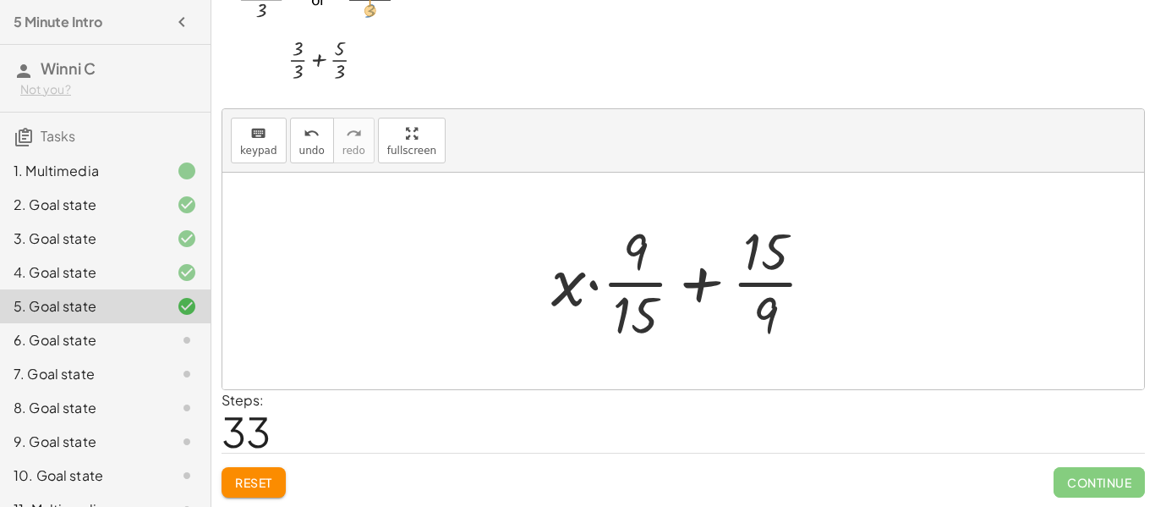
click at [827, 343] on div at bounding box center [690, 281] width 294 height 130
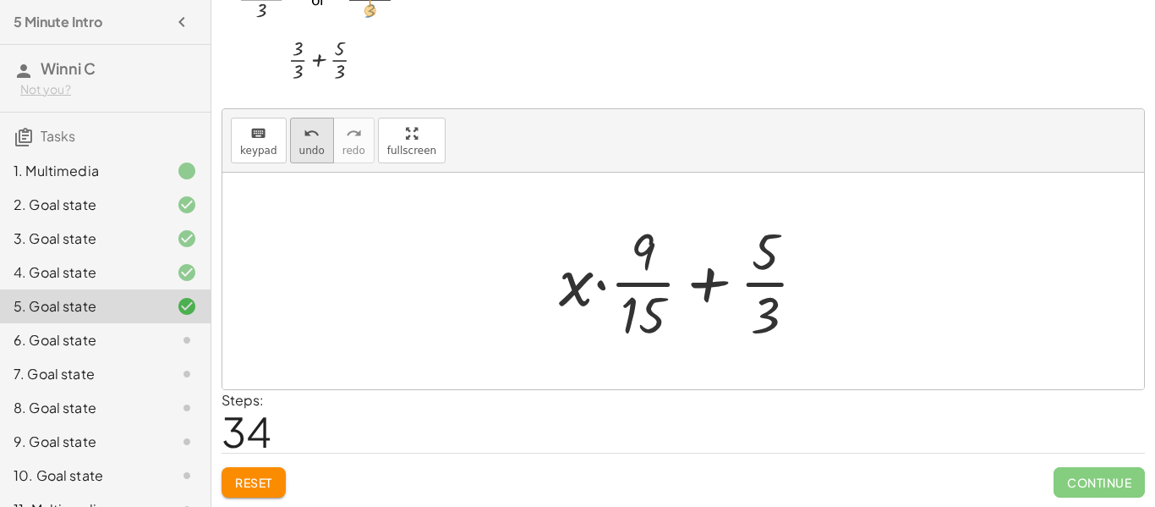
click at [290, 138] on button "undo undo" at bounding box center [312, 141] width 44 height 46
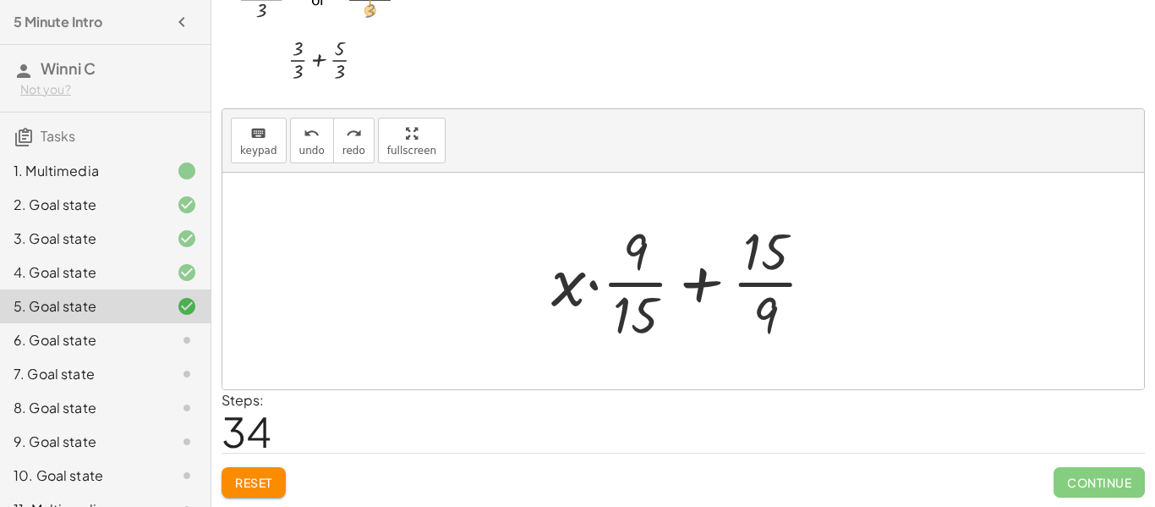
click at [707, 283] on div at bounding box center [690, 281] width 294 height 130
click at [720, 287] on div at bounding box center [690, 281] width 294 height 130
click at [720, 287] on div at bounding box center [689, 281] width 323 height 163
click at [720, 287] on div at bounding box center [690, 281] width 286 height 163
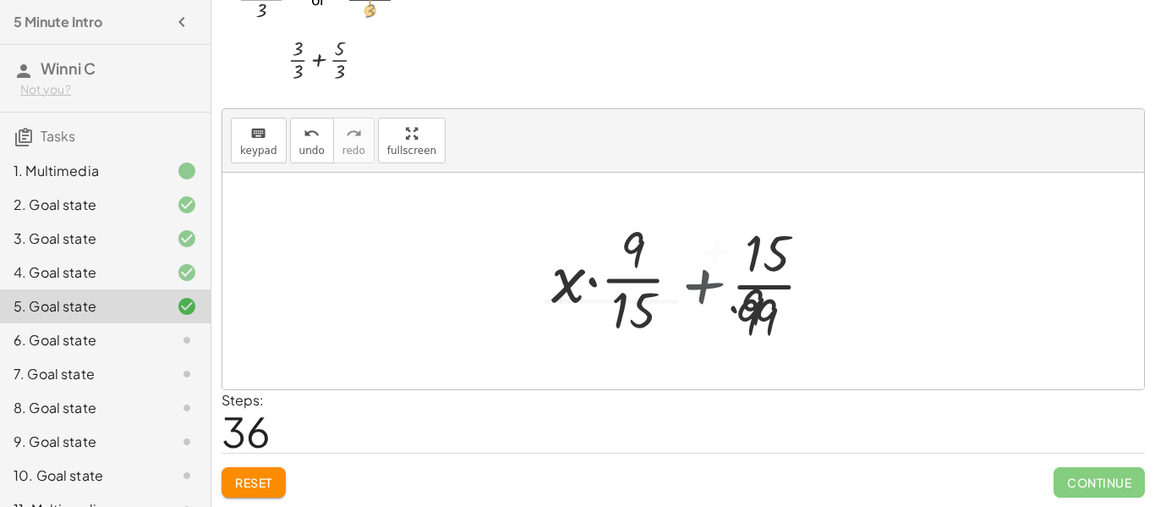
click at [720, 287] on div at bounding box center [690, 281] width 286 height 163
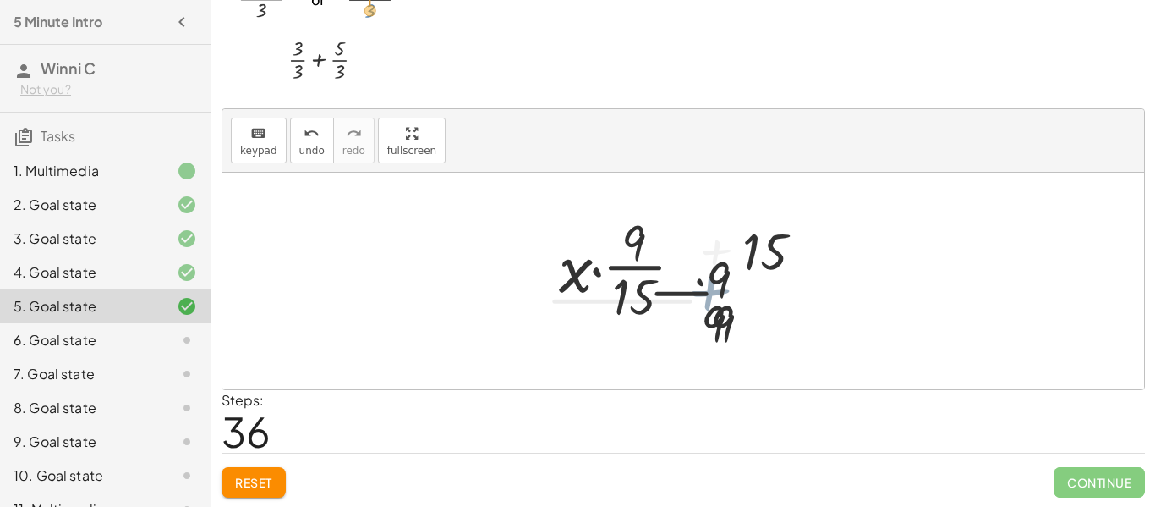
click at [720, 287] on div at bounding box center [690, 281] width 286 height 163
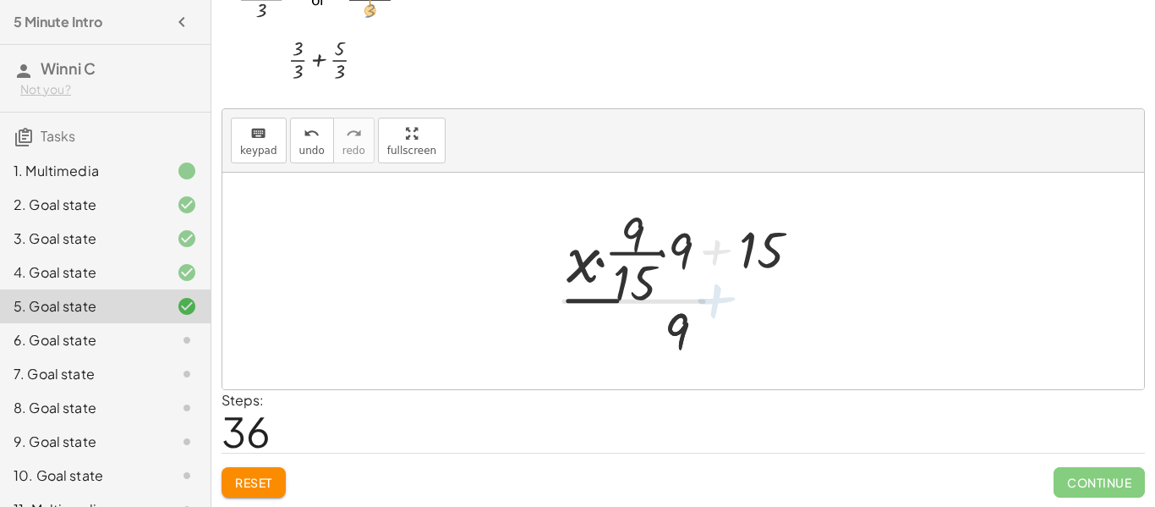
click at [720, 287] on div at bounding box center [690, 281] width 286 height 163
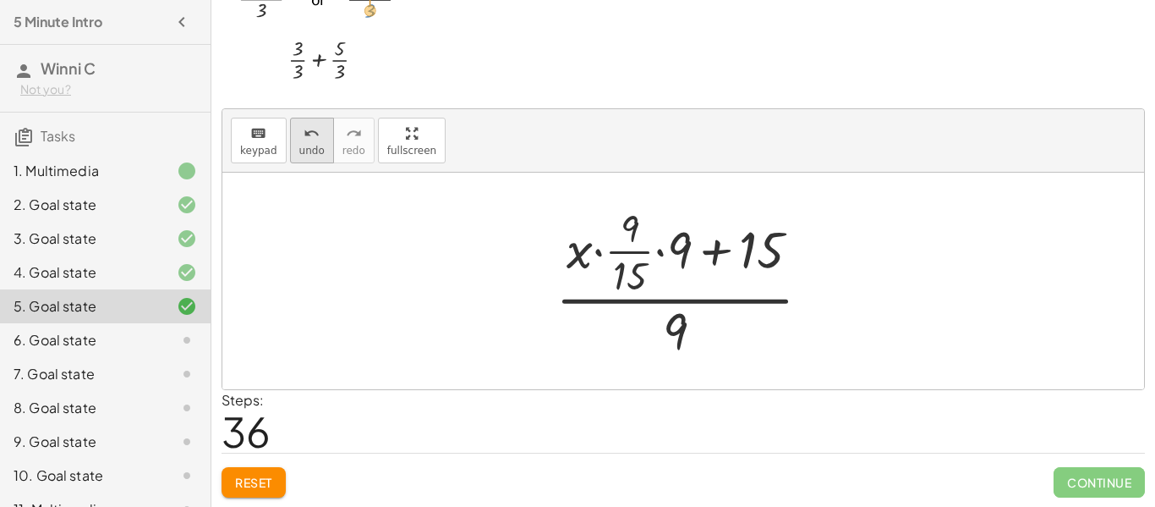
click at [300, 148] on span "undo" at bounding box center [311, 151] width 25 height 12
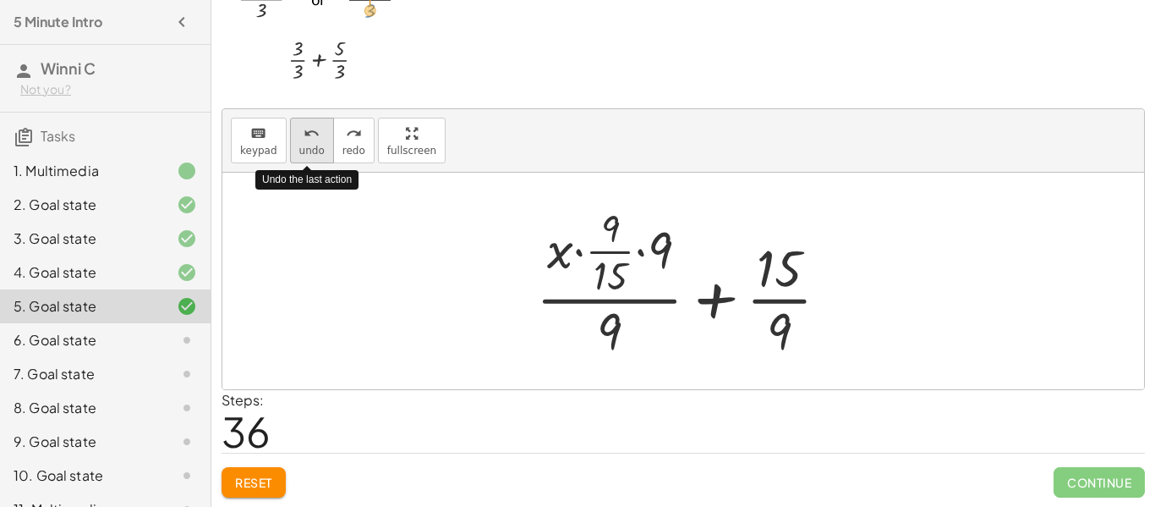
click at [300, 148] on span "undo" at bounding box center [311, 151] width 25 height 12
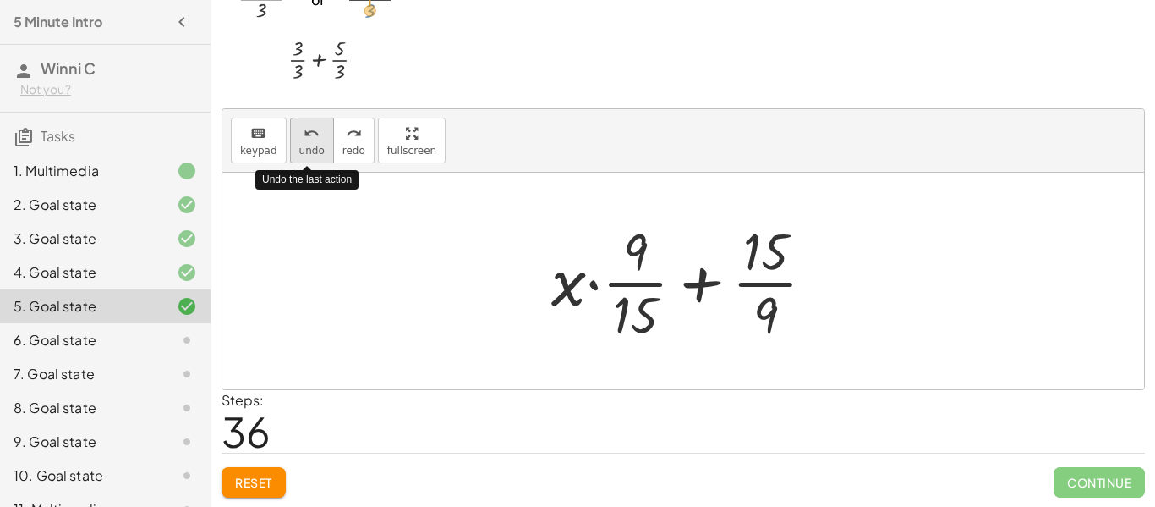
click at [300, 148] on span "undo" at bounding box center [311, 151] width 25 height 12
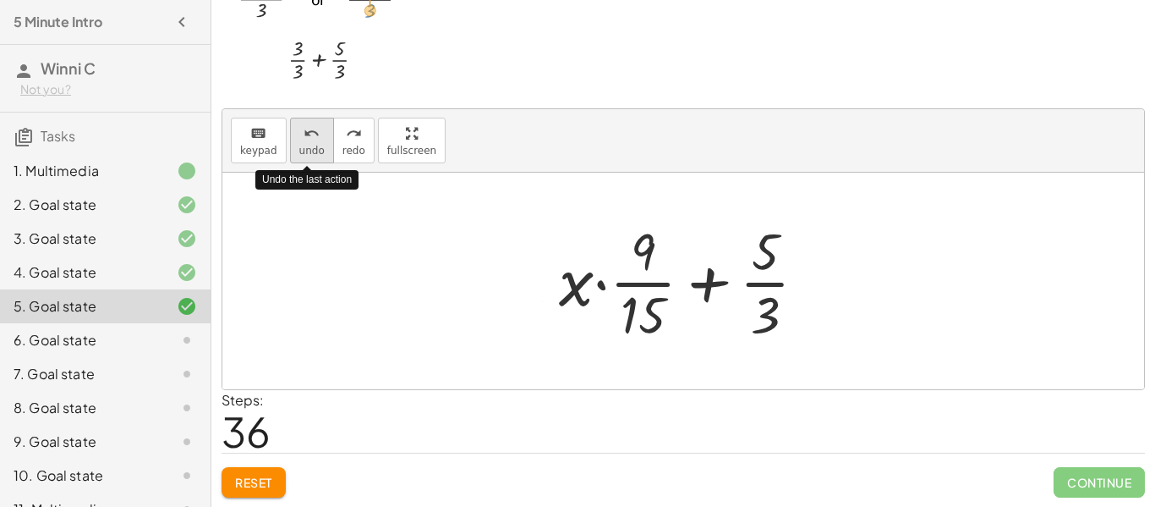
click at [300, 148] on span "undo" at bounding box center [311, 151] width 25 height 12
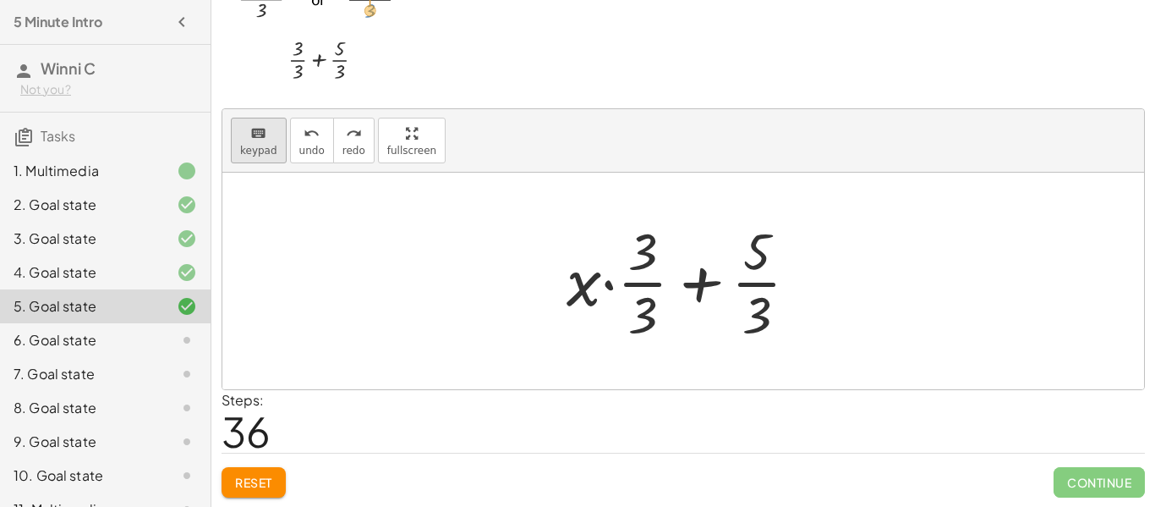
click at [252, 141] on icon "keyboard" at bounding box center [258, 133] width 16 height 20
click at [761, 316] on div at bounding box center [756, 313] width 29 height 59
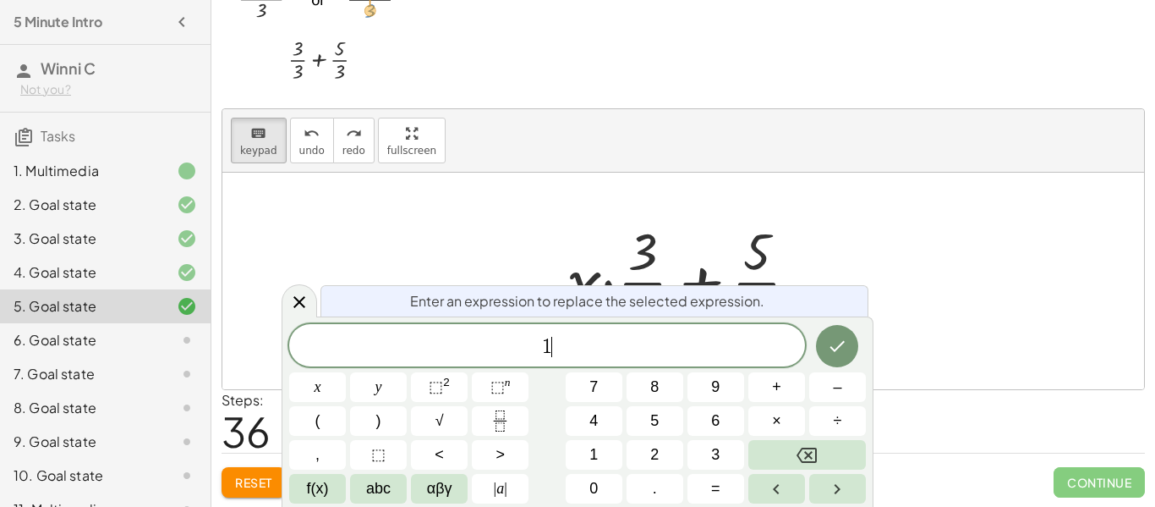
scroll to position [17, 0]
click at [835, 354] on icon "Done" at bounding box center [837, 346] width 20 height 20
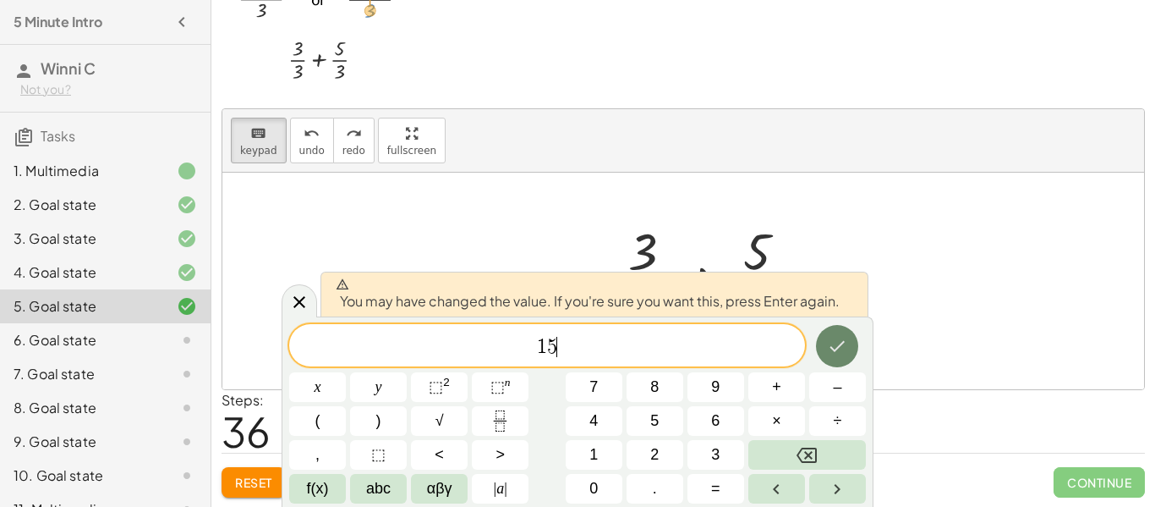
click at [835, 354] on icon "Done" at bounding box center [837, 346] width 20 height 20
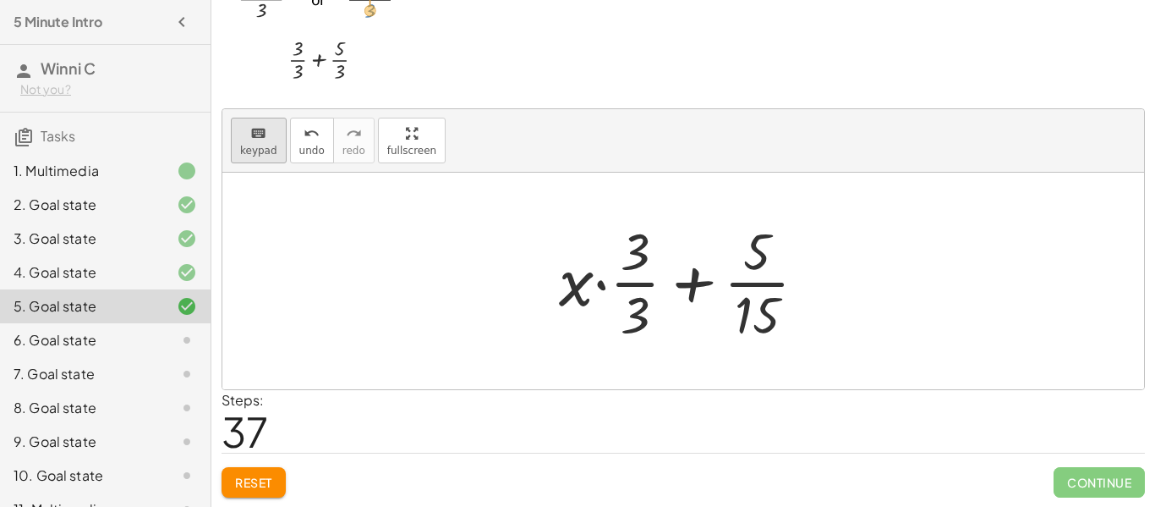
click at [251, 141] on icon "keyboard" at bounding box center [258, 133] width 16 height 20
click at [769, 245] on div at bounding box center [756, 251] width 27 height 59
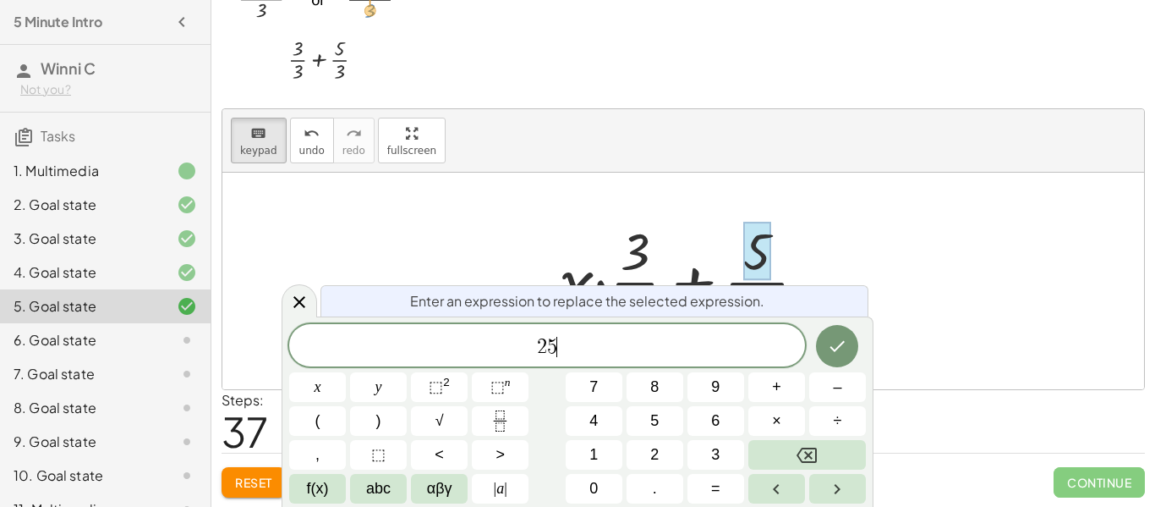
scroll to position [19, 0]
click at [835, 348] on icon "Done" at bounding box center [837, 346] width 20 height 20
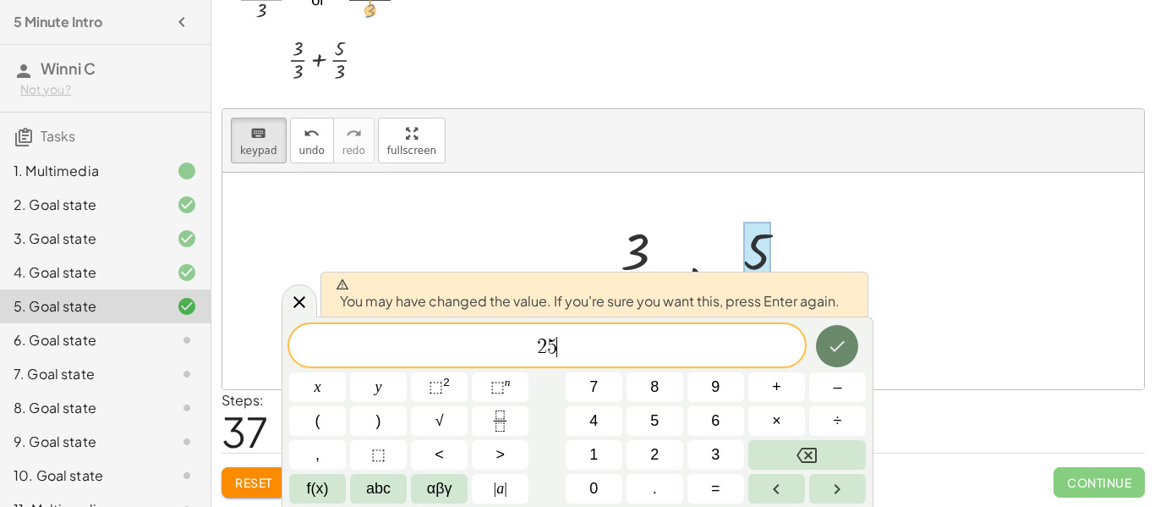
click at [835, 348] on icon "Done" at bounding box center [837, 346] width 20 height 20
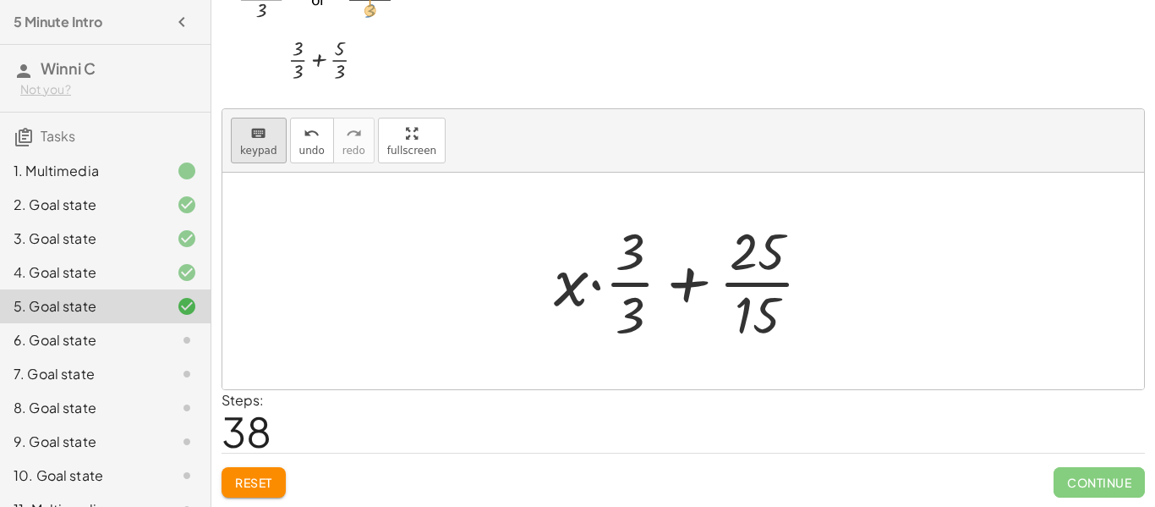
click at [266, 137] on div "keyboard" at bounding box center [258, 133] width 37 height 20
click at [638, 316] on div at bounding box center [630, 313] width 29 height 59
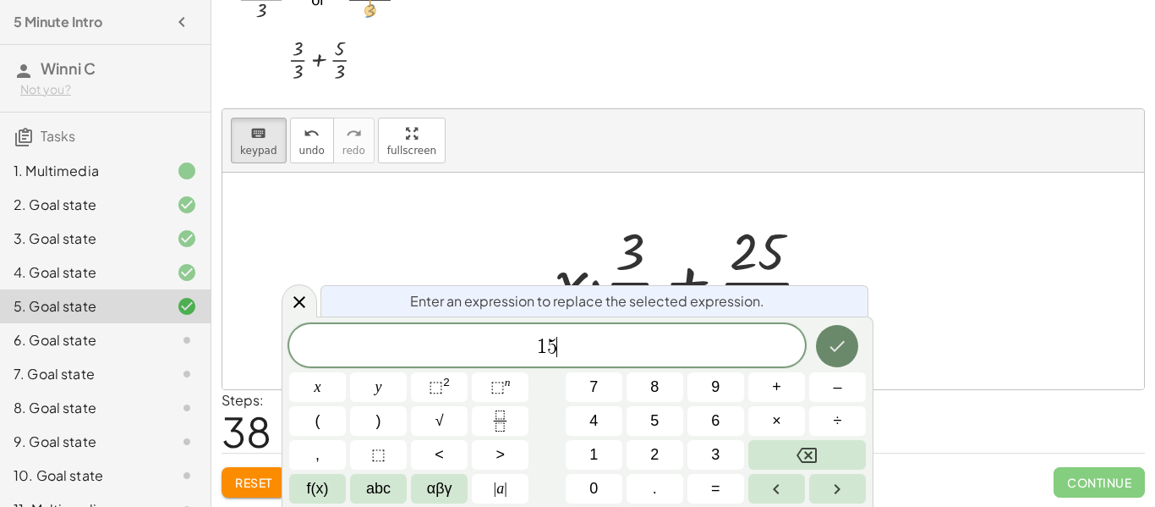
click at [820, 347] on button "Done" at bounding box center [837, 346] width 42 height 42
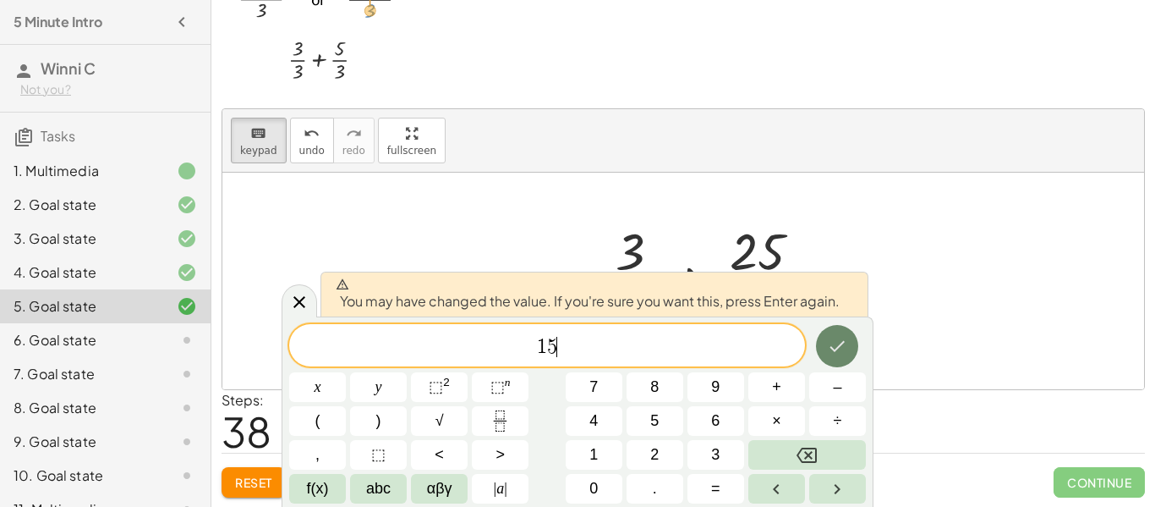
click at [820, 347] on button "Done" at bounding box center [837, 346] width 42 height 42
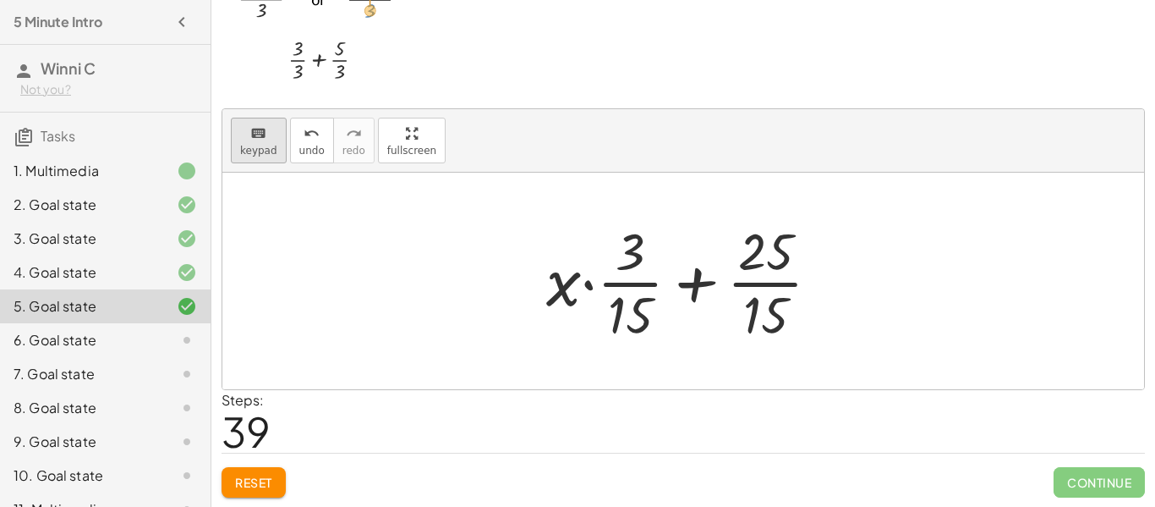
click at [249, 121] on button "keyboard keypad" at bounding box center [259, 141] width 56 height 46
click at [633, 262] on div at bounding box center [630, 251] width 29 height 59
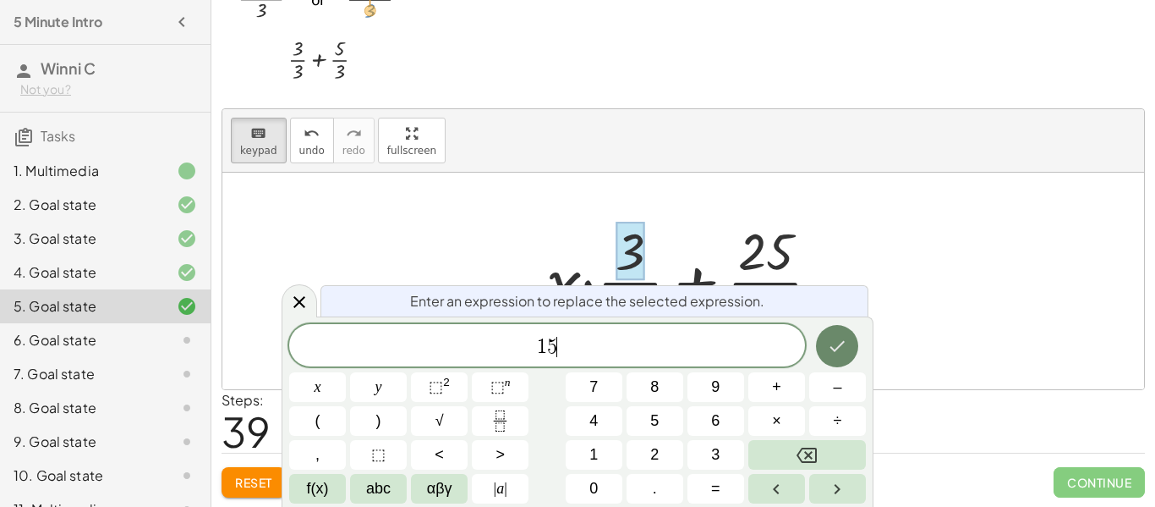
click at [836, 340] on icon "Done" at bounding box center [837, 346] width 20 height 20
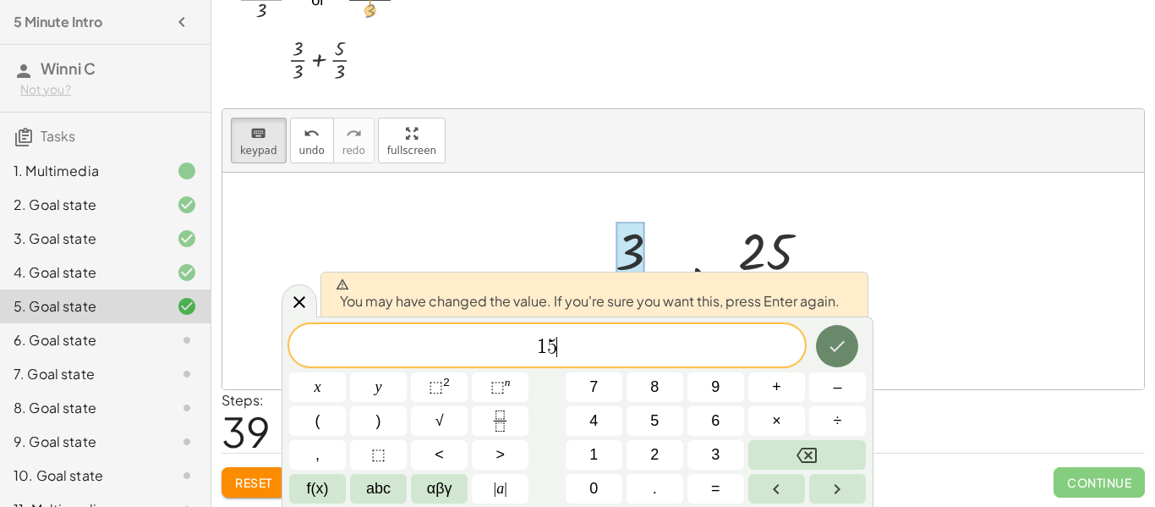
click at [836, 340] on icon "Done" at bounding box center [837, 346] width 20 height 20
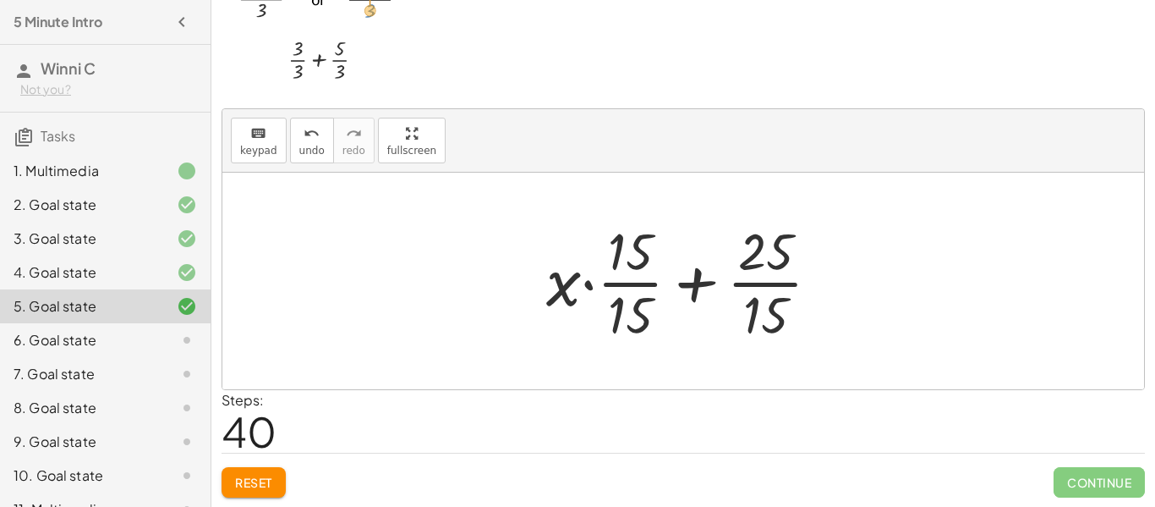
click at [693, 277] on div at bounding box center [690, 281] width 304 height 130
click at [700, 284] on div at bounding box center [690, 281] width 304 height 130
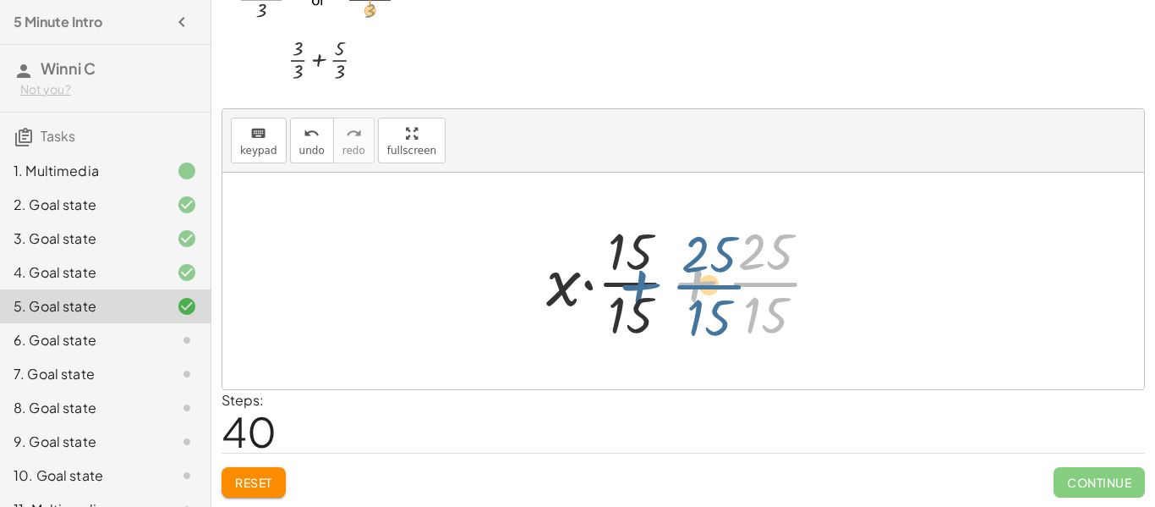
drag, startPoint x: 765, startPoint y: 280, endPoint x: 704, endPoint y: 279, distance: 61.7
click at [704, 279] on div at bounding box center [690, 281] width 304 height 130
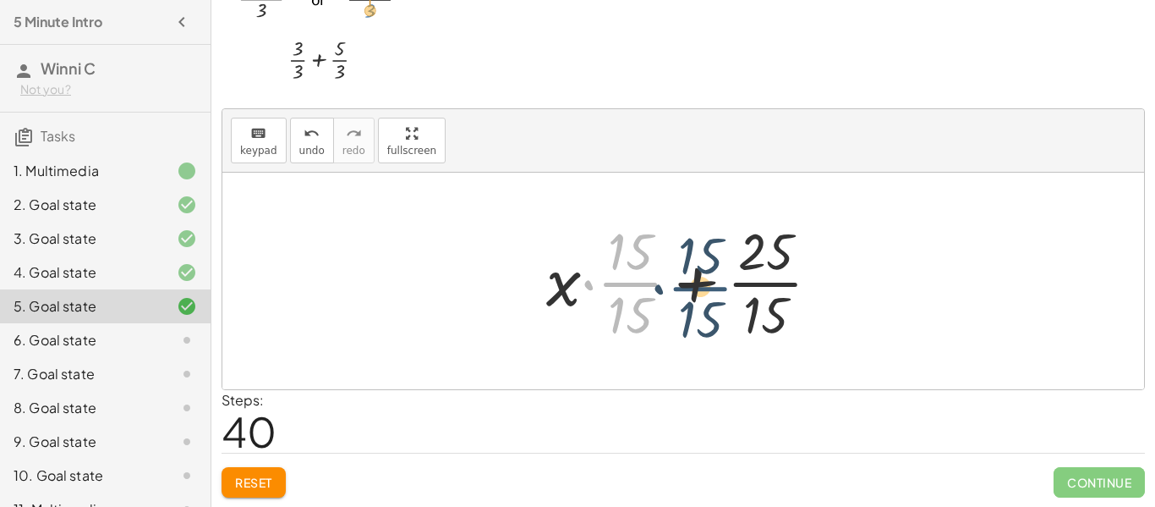
drag, startPoint x: 632, startPoint y: 283, endPoint x: 705, endPoint y: 288, distance: 73.7
click at [705, 288] on div at bounding box center [690, 281] width 304 height 130
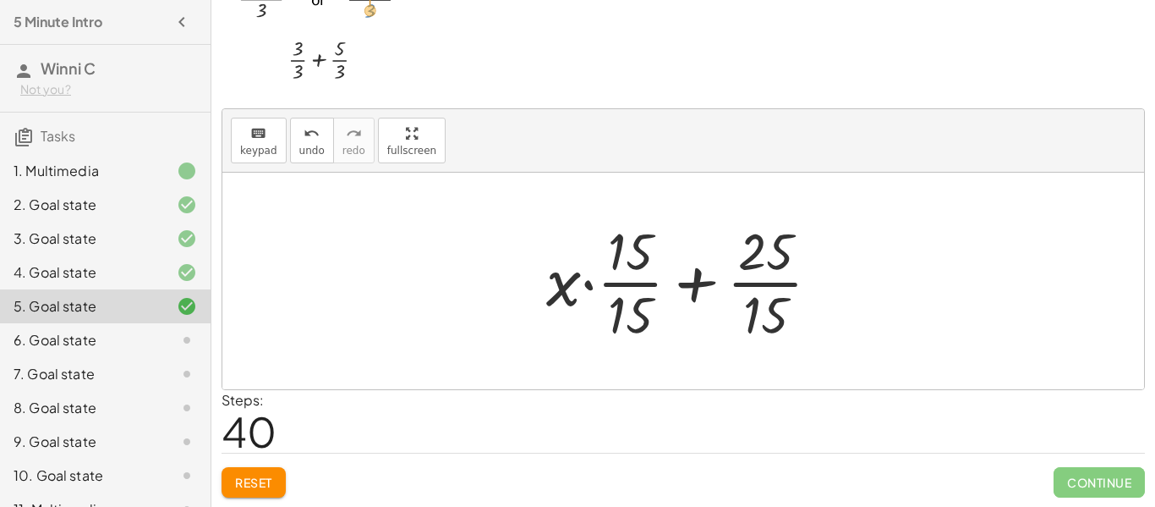
click at [584, 288] on div at bounding box center [690, 281] width 304 height 130
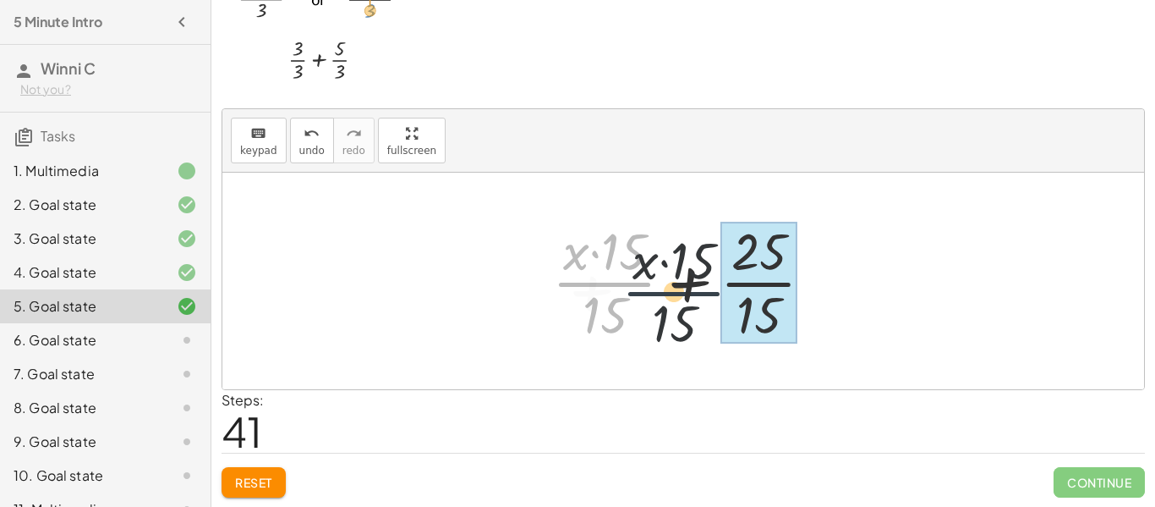
drag, startPoint x: 587, startPoint y: 288, endPoint x: 670, endPoint y: 299, distance: 83.7
click at [670, 299] on div at bounding box center [690, 281] width 292 height 130
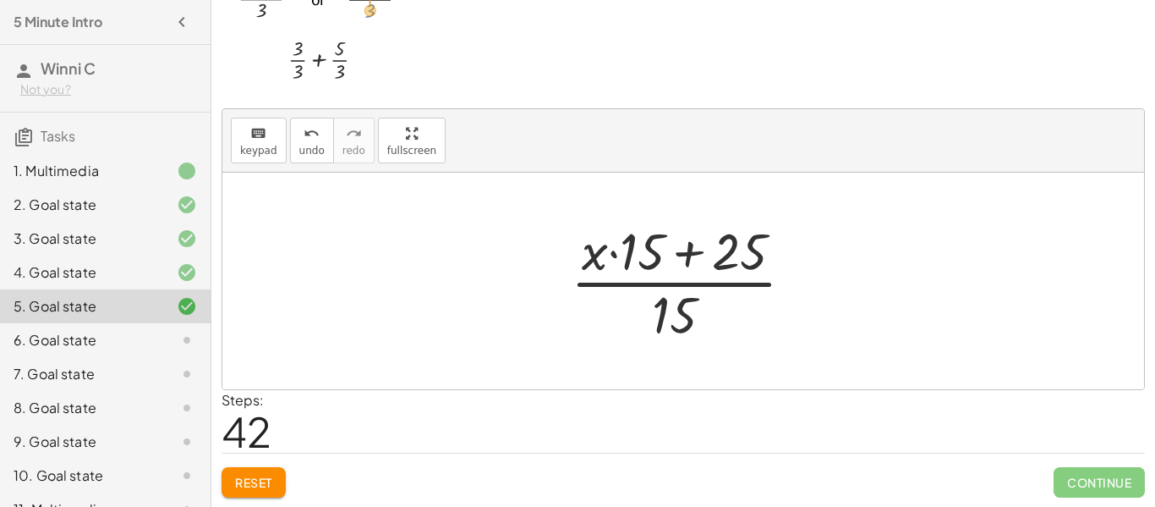
click at [698, 255] on div at bounding box center [689, 281] width 254 height 130
click at [681, 295] on div at bounding box center [689, 281] width 254 height 130
click at [682, 292] on div at bounding box center [689, 281] width 254 height 130
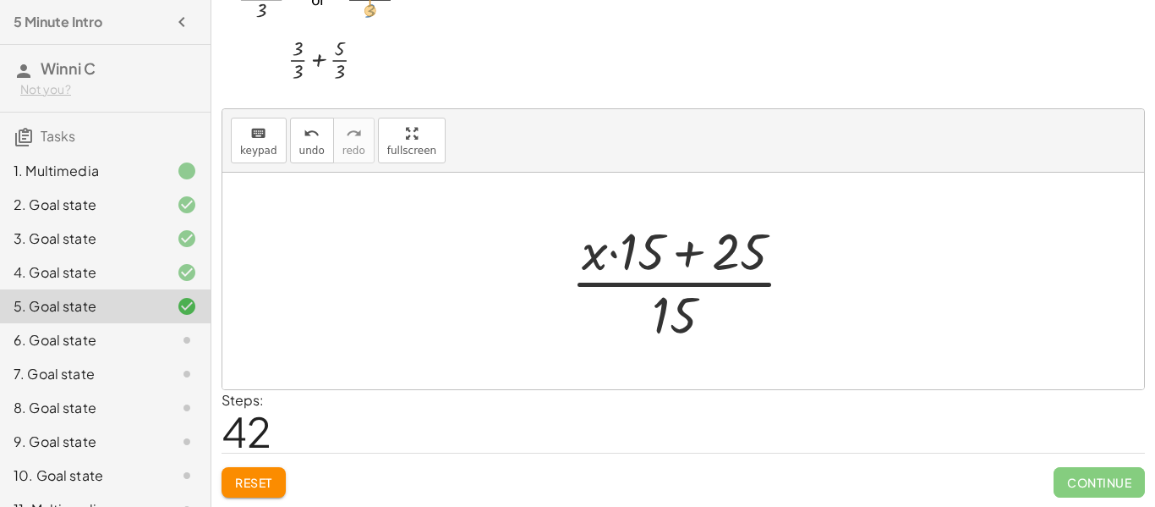
click at [682, 292] on div at bounding box center [689, 281] width 254 height 130
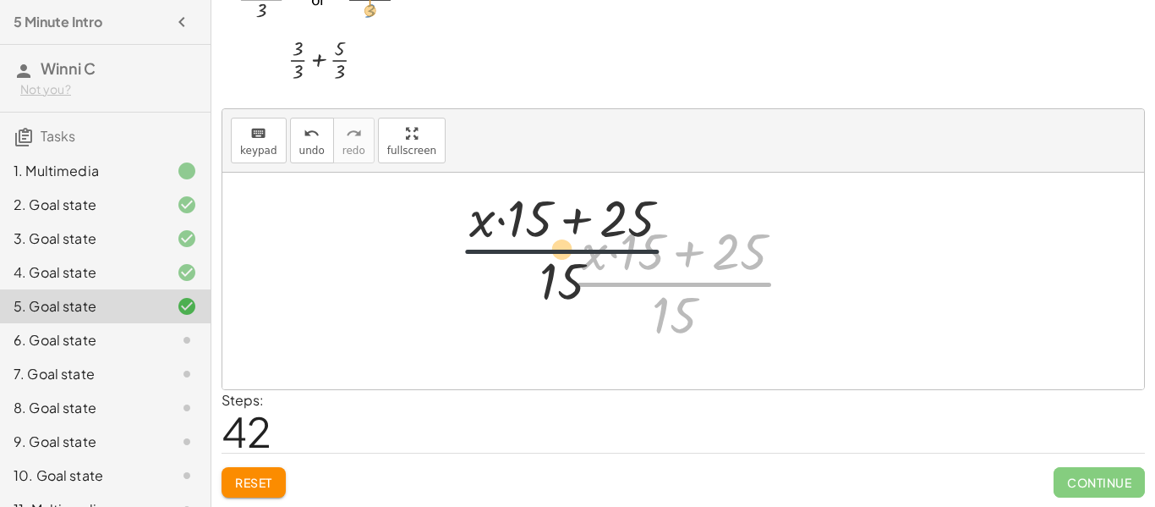
drag, startPoint x: 673, startPoint y: 285, endPoint x: 511, endPoint y: 244, distance: 167.4
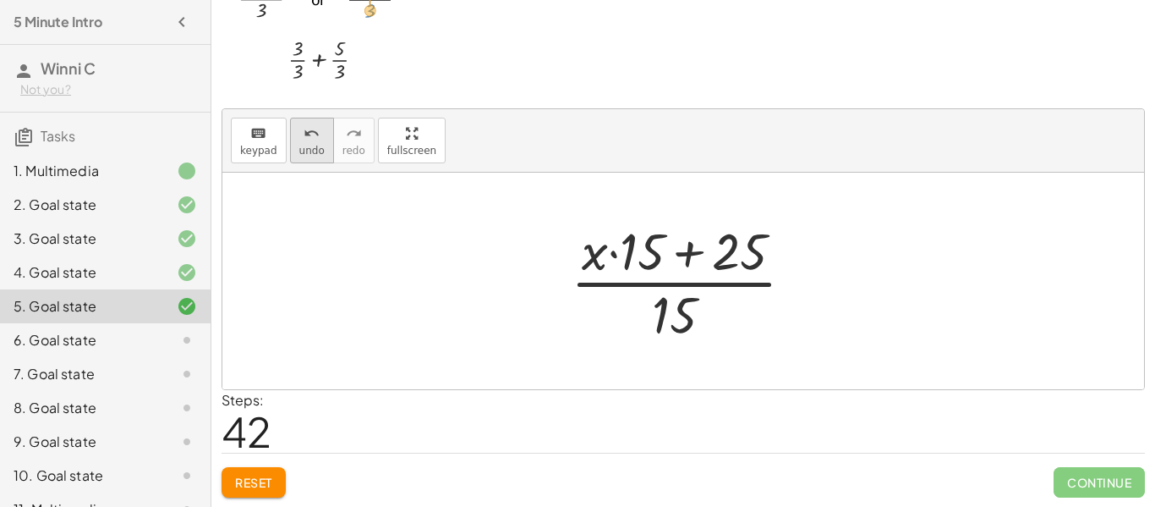
click at [315, 149] on span "undo" at bounding box center [311, 151] width 25 height 12
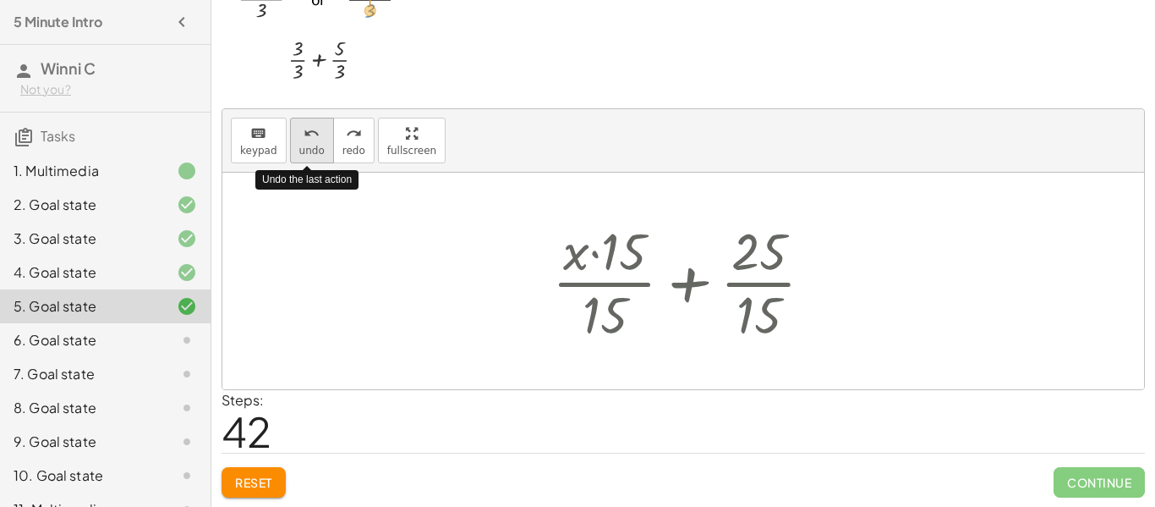
click at [315, 149] on span "undo" at bounding box center [311, 151] width 25 height 12
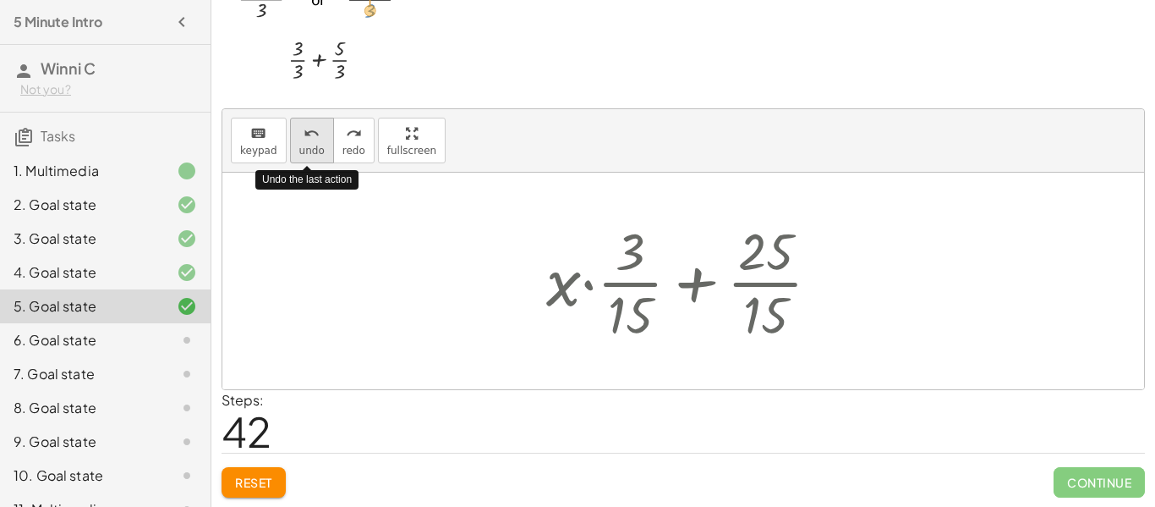
click at [315, 149] on span "undo" at bounding box center [311, 151] width 25 height 12
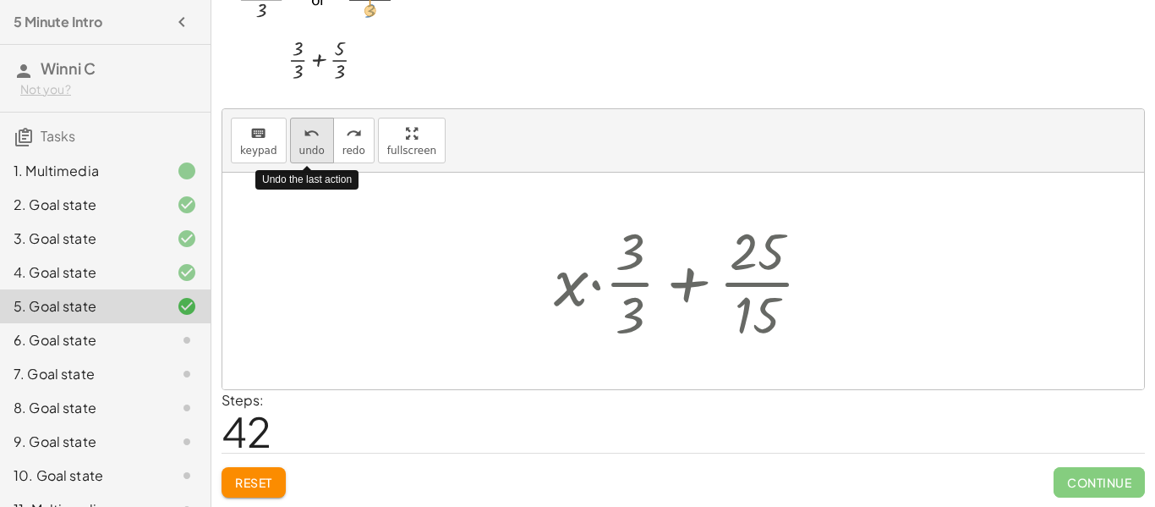
click at [315, 149] on span "undo" at bounding box center [311, 151] width 25 height 12
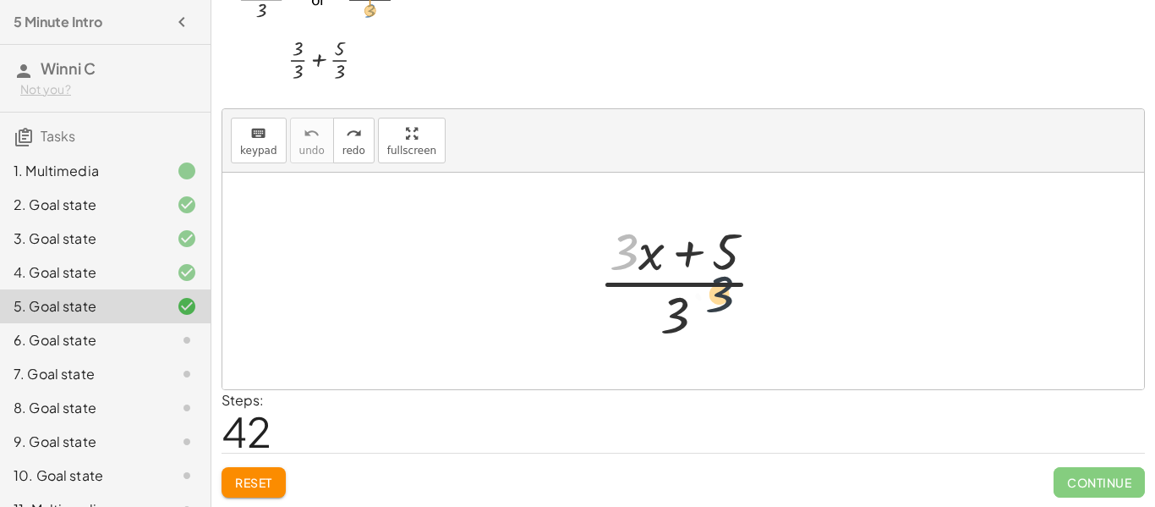
drag, startPoint x: 620, startPoint y: 260, endPoint x: 724, endPoint y: 306, distance: 113.9
click at [724, 306] on div at bounding box center [689, 281] width 198 height 130
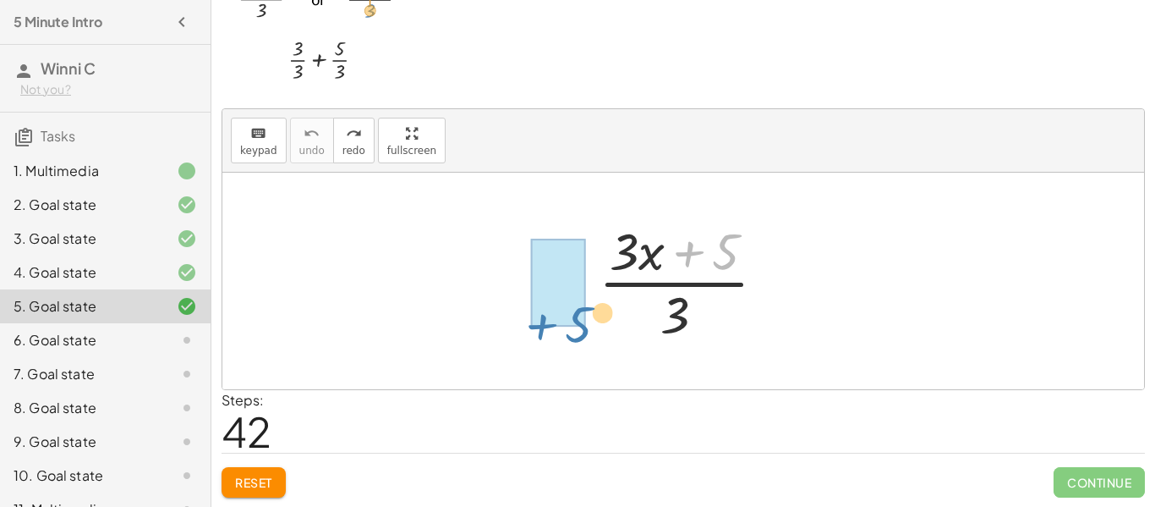
drag, startPoint x: 724, startPoint y: 249, endPoint x: 545, endPoint y: 337, distance: 198.9
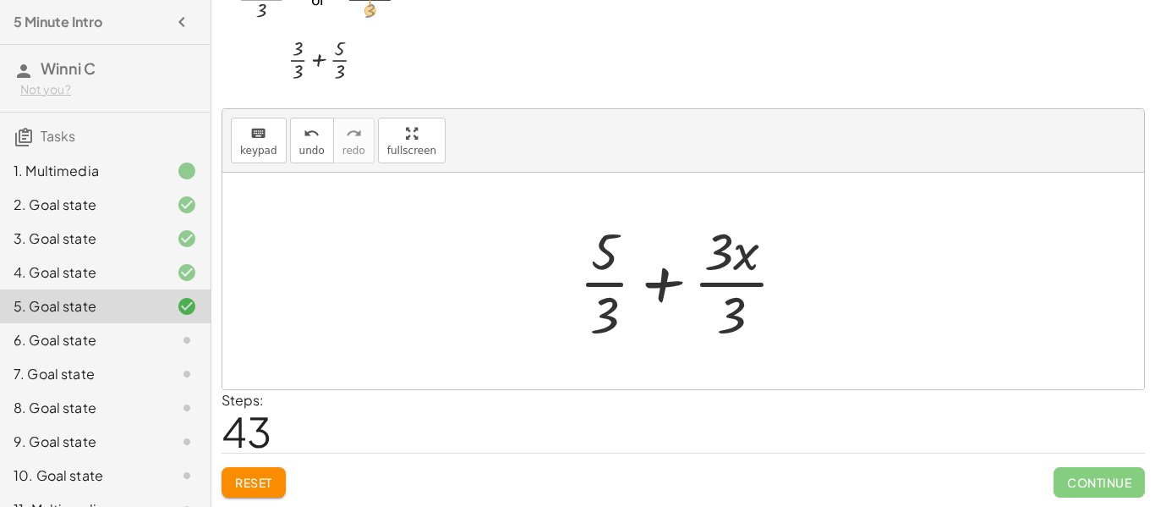
click at [269, 470] on button "Reset" at bounding box center [254, 482] width 64 height 30
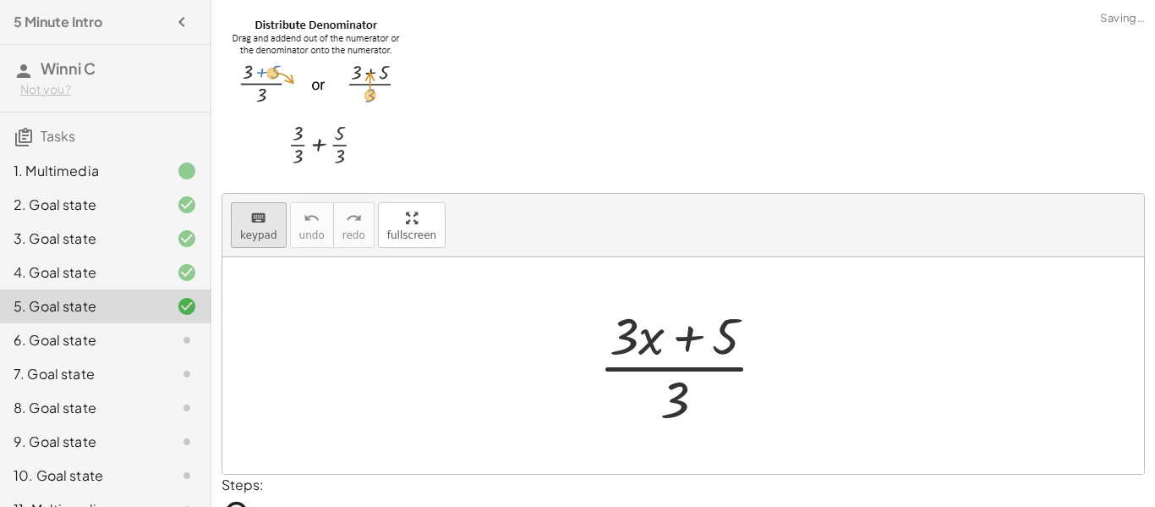
scroll to position [1, 0]
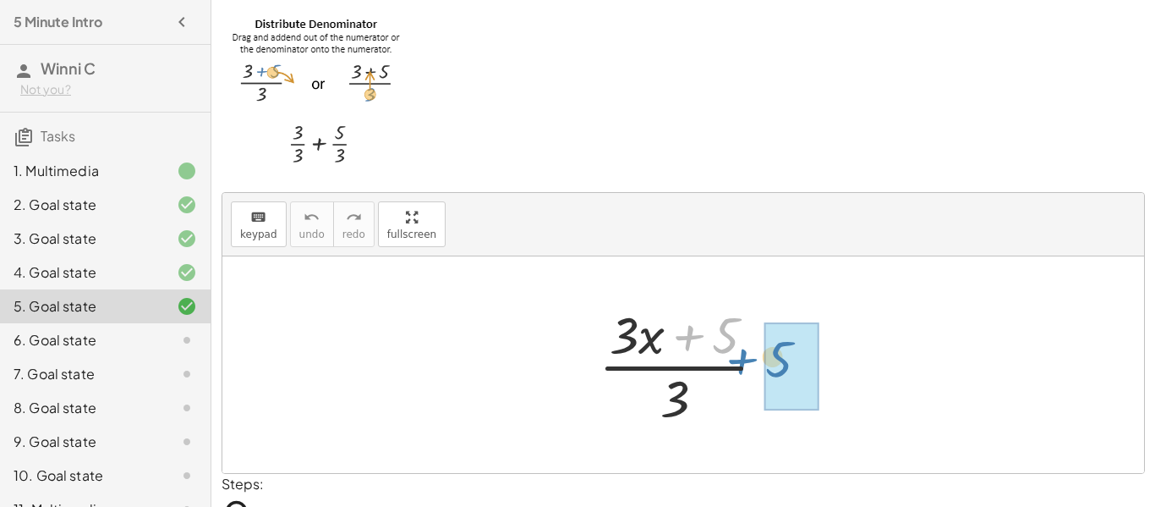
drag, startPoint x: 718, startPoint y: 342, endPoint x: 774, endPoint y: 367, distance: 61.3
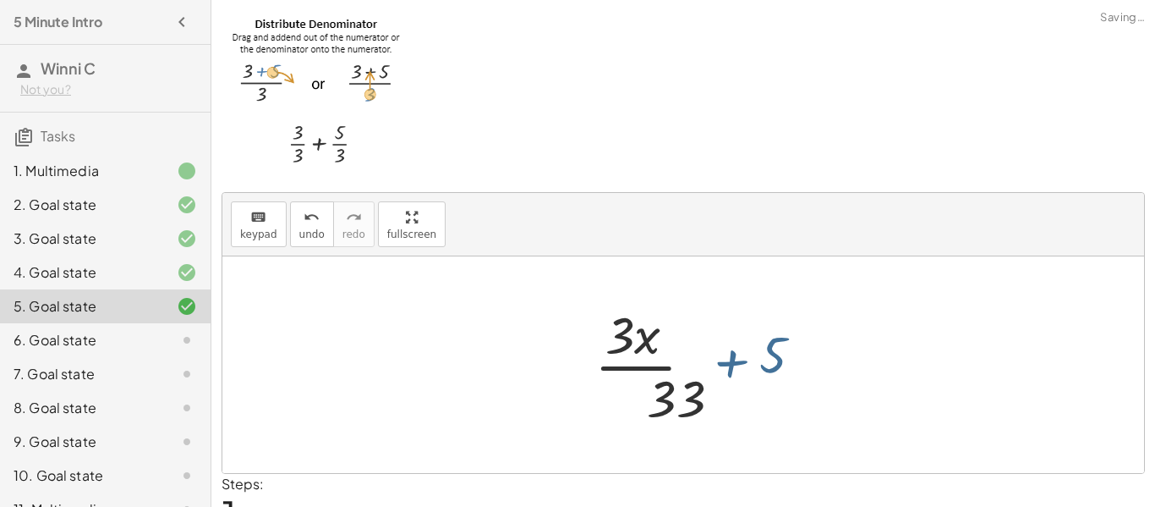
scroll to position [85, 0]
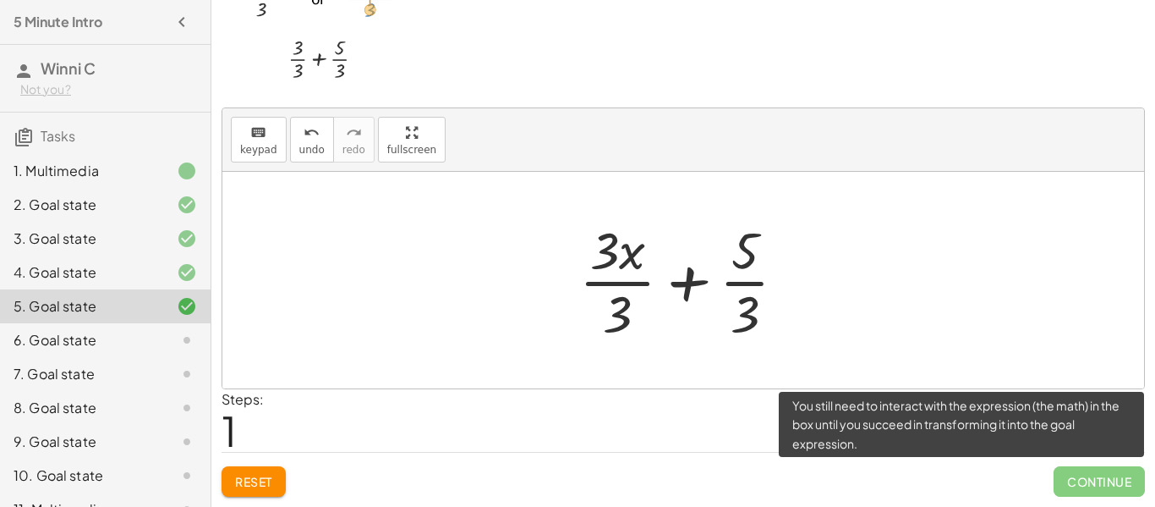
click at [1058, 478] on span "Continue" at bounding box center [1099, 481] width 91 height 30
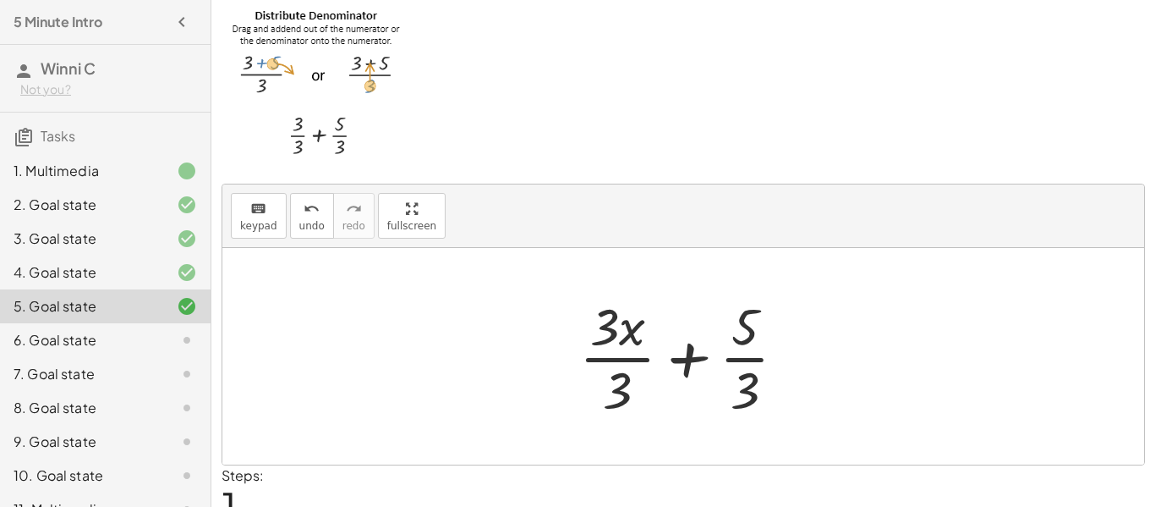
scroll to position [8, 0]
drag, startPoint x: 633, startPoint y: 324, endPoint x: 534, endPoint y: 324, distance: 98.1
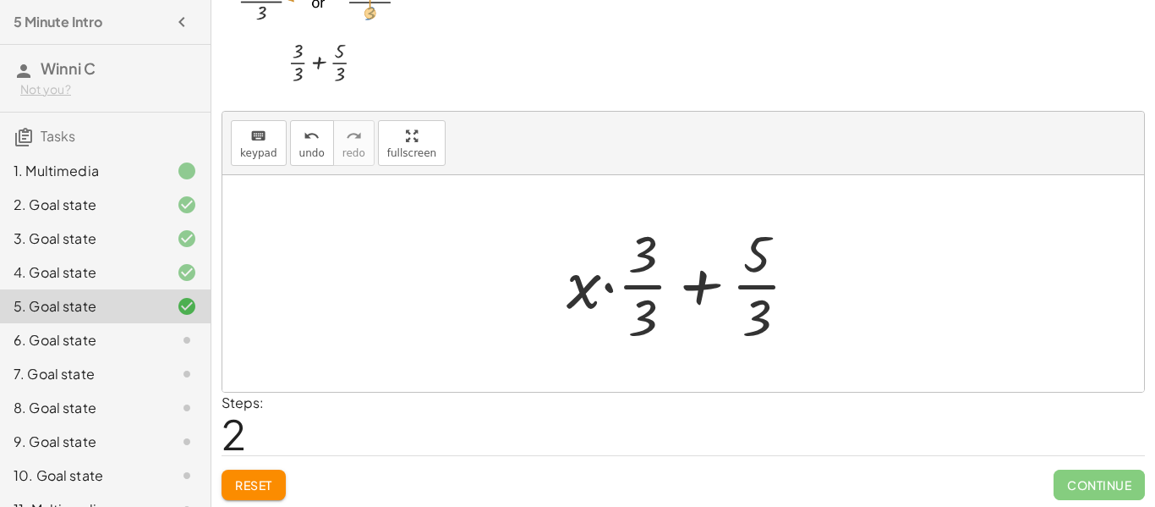
scroll to position [85, 0]
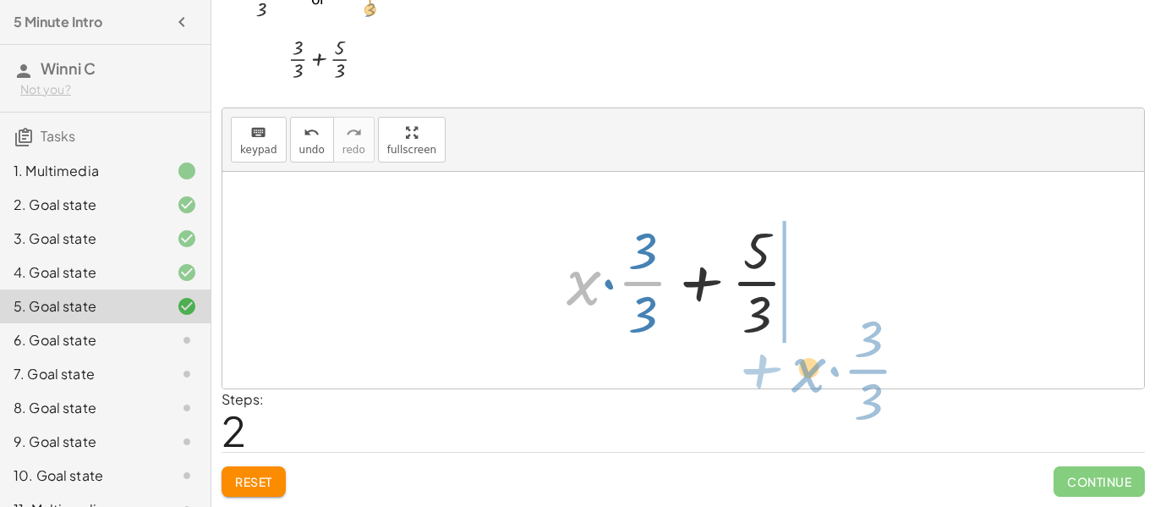
drag, startPoint x: 572, startPoint y: 305, endPoint x: 789, endPoint y: 396, distance: 235.4
click at [0, 0] on div "keyboard keypad undo undo redo redo fullscreen · ( + · 3 · x + 5 ) · 3 + · 3 · …" at bounding box center [0, 0] width 0 height 0
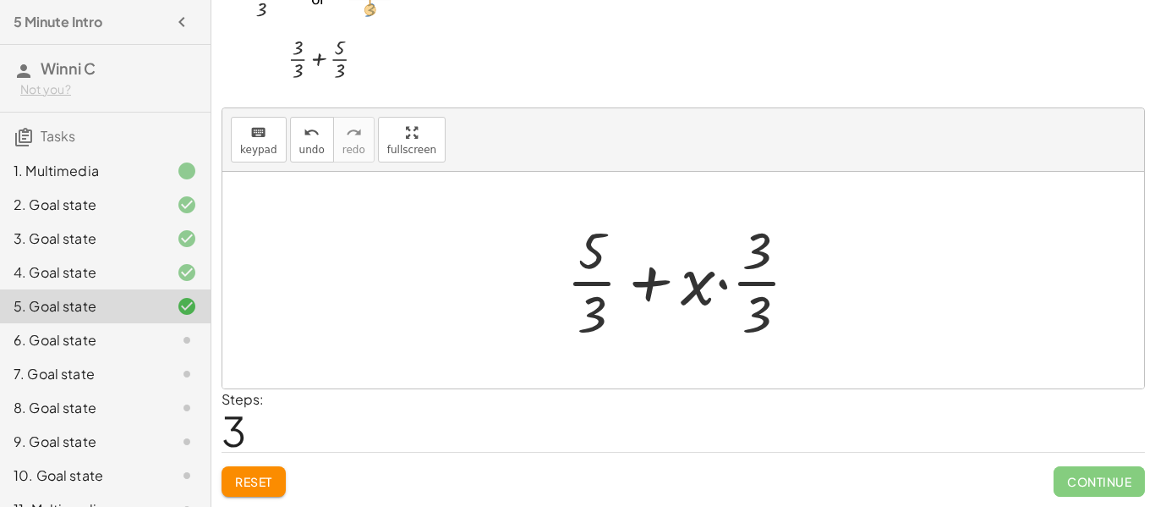
click at [651, 292] on div at bounding box center [689, 280] width 262 height 130
click at [763, 295] on div at bounding box center [689, 280] width 262 height 130
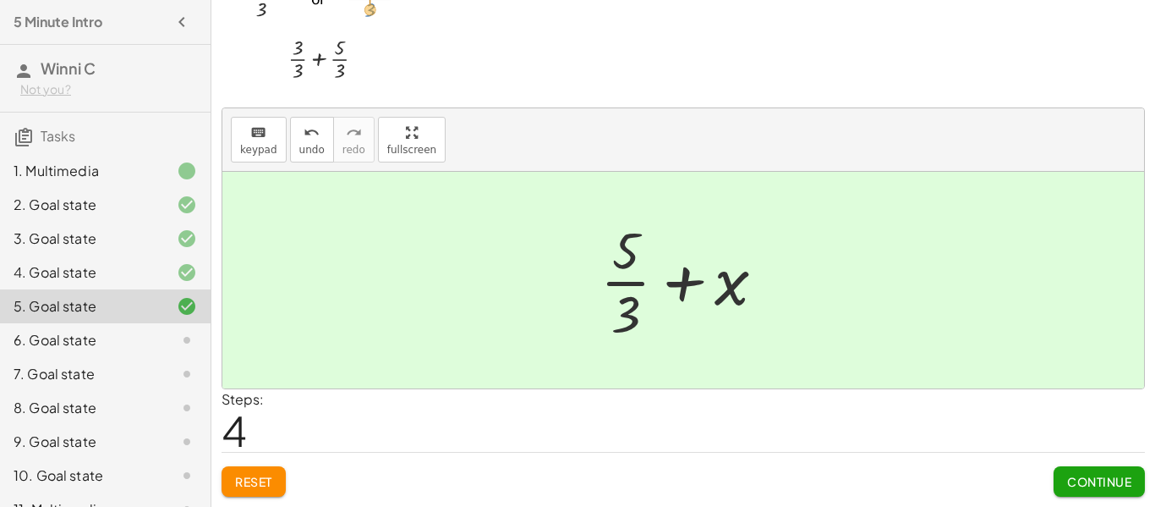
click at [699, 299] on div at bounding box center [689, 280] width 195 height 130
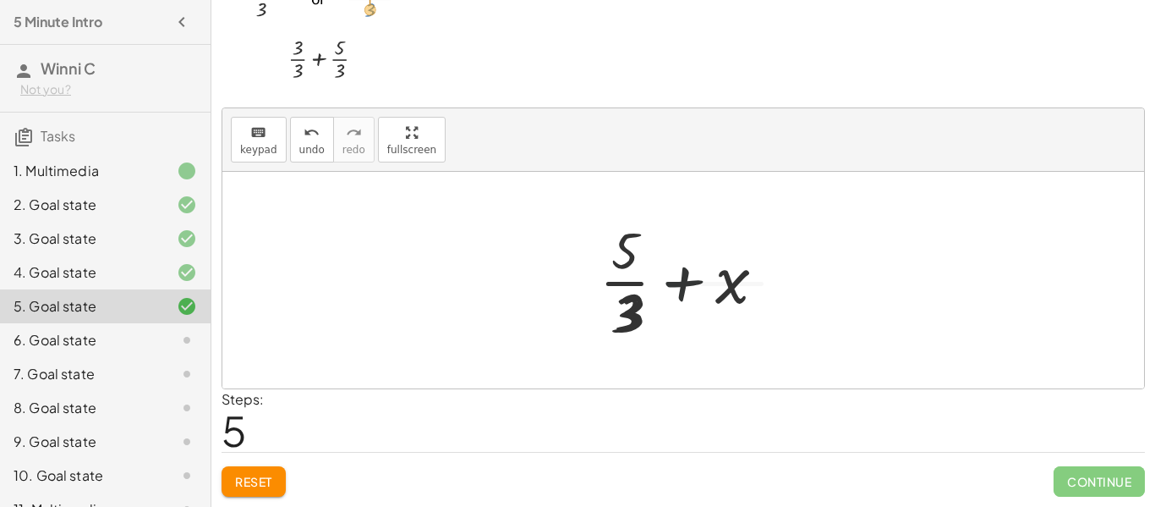
click at [699, 299] on div at bounding box center [690, 280] width 238 height 130
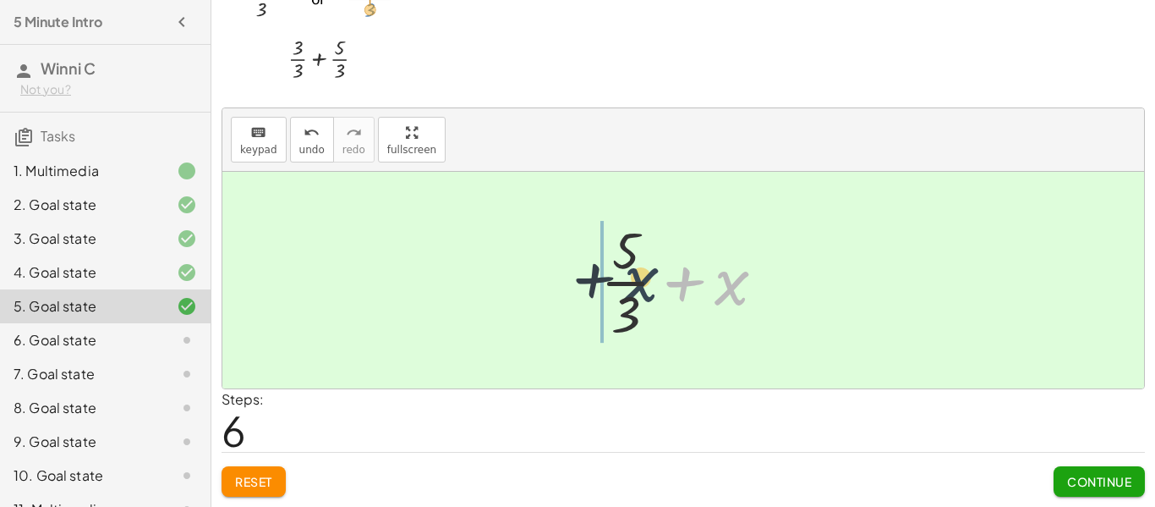
drag, startPoint x: 720, startPoint y: 299, endPoint x: 605, endPoint y: 293, distance: 116.0
click at [605, 293] on div at bounding box center [689, 280] width 195 height 130
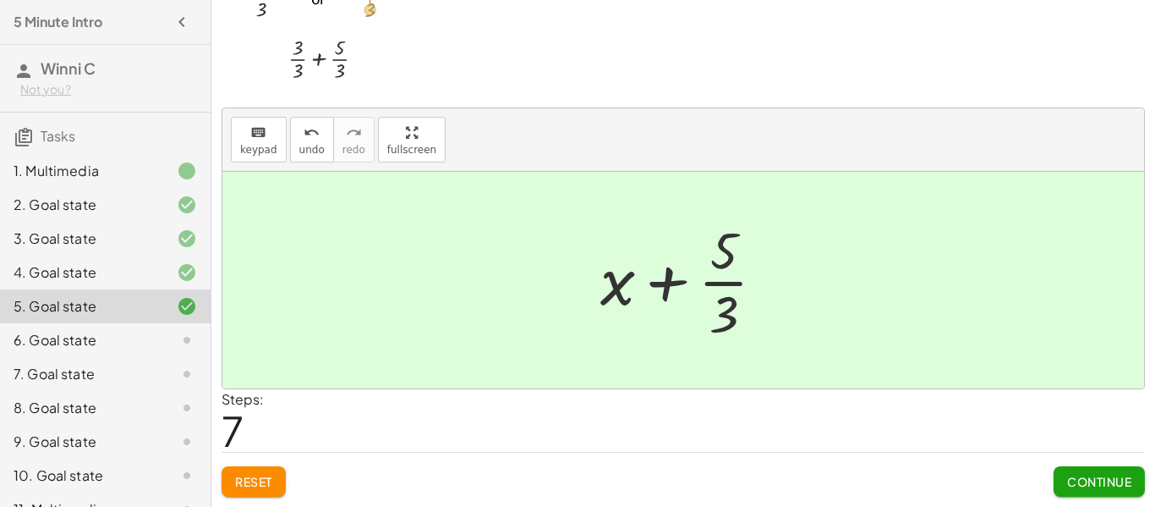
click at [718, 297] on div at bounding box center [689, 280] width 195 height 130
click at [720, 299] on div at bounding box center [689, 280] width 195 height 130
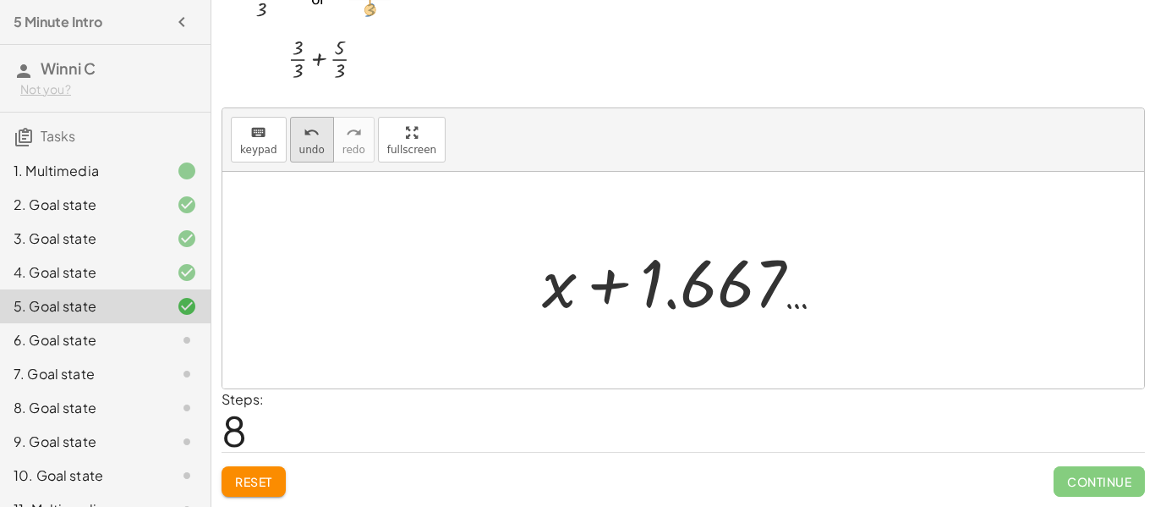
click at [316, 155] on span "undo" at bounding box center [311, 150] width 25 height 12
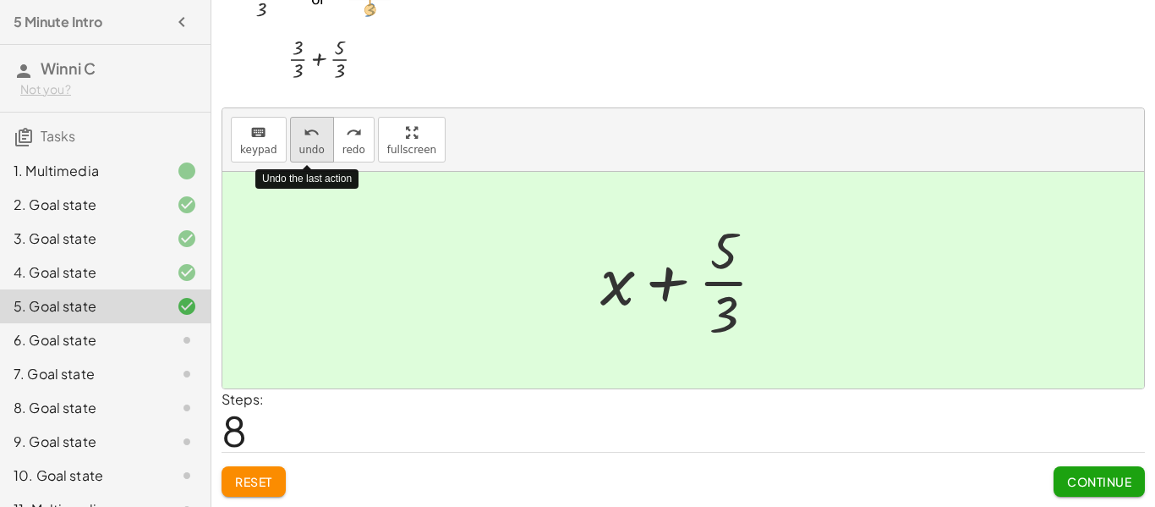
click at [316, 155] on span "undo" at bounding box center [311, 150] width 25 height 12
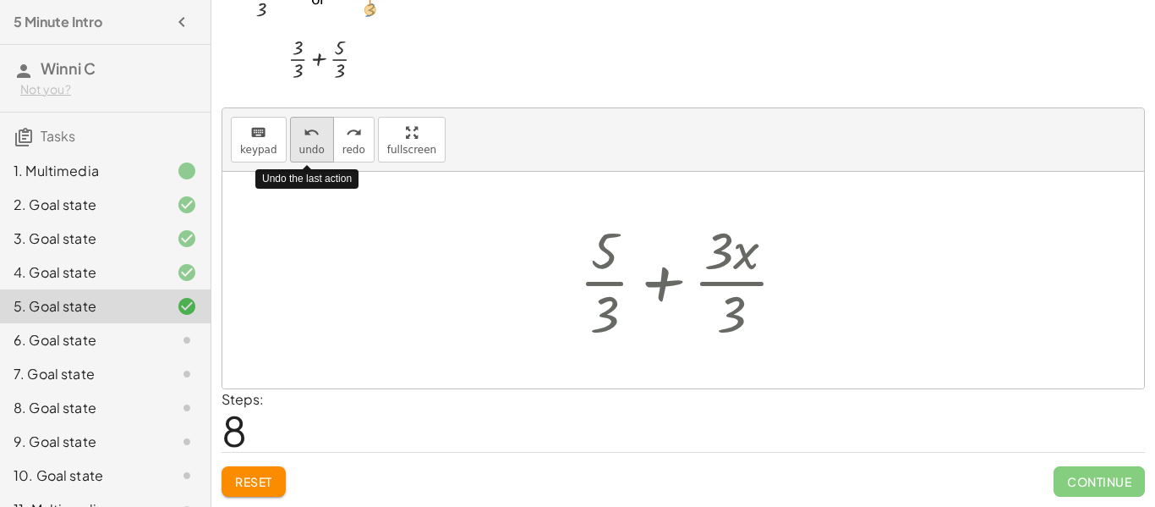
click at [316, 155] on span "undo" at bounding box center [311, 150] width 25 height 12
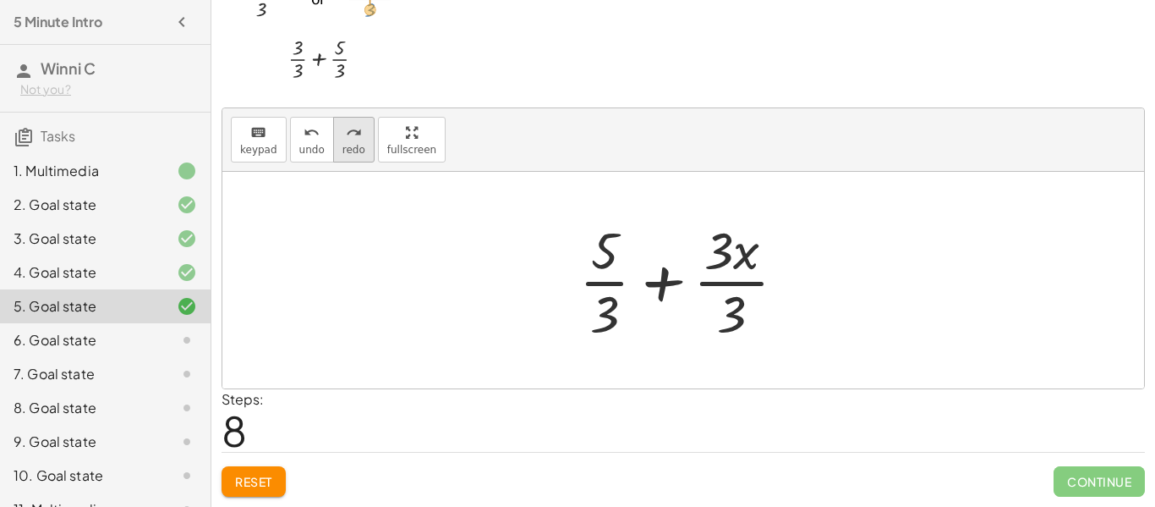
click at [348, 154] on span "redo" at bounding box center [353, 150] width 23 height 12
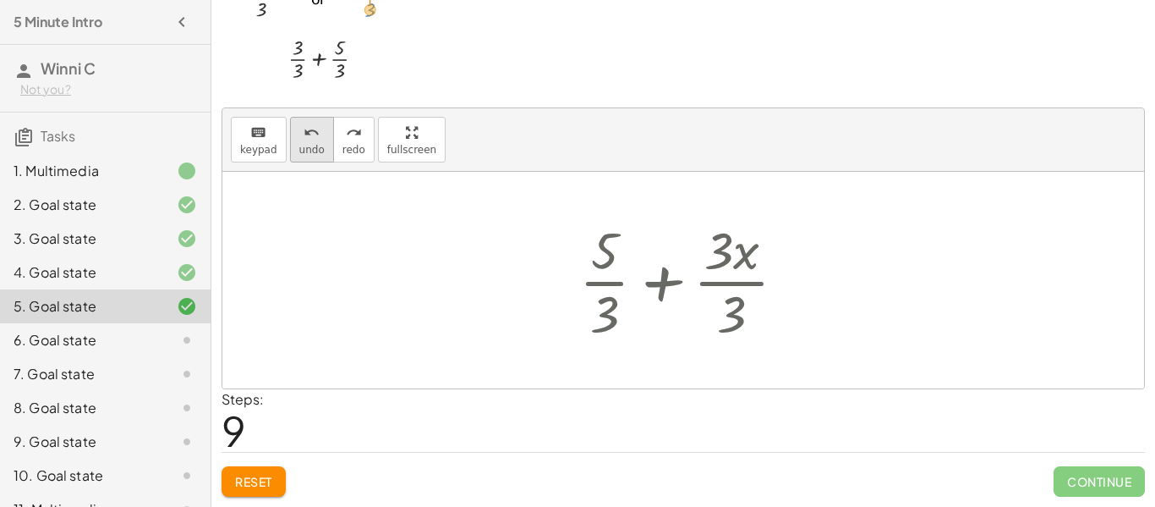
click at [316, 151] on span "undo" at bounding box center [311, 150] width 25 height 12
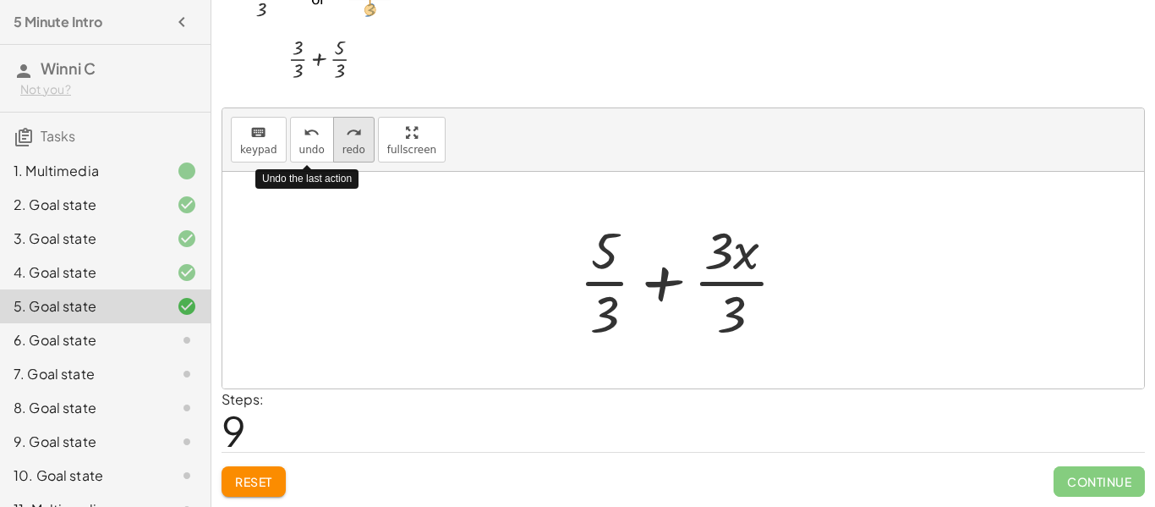
click at [333, 151] on button "redo redo" at bounding box center [353, 140] width 41 height 46
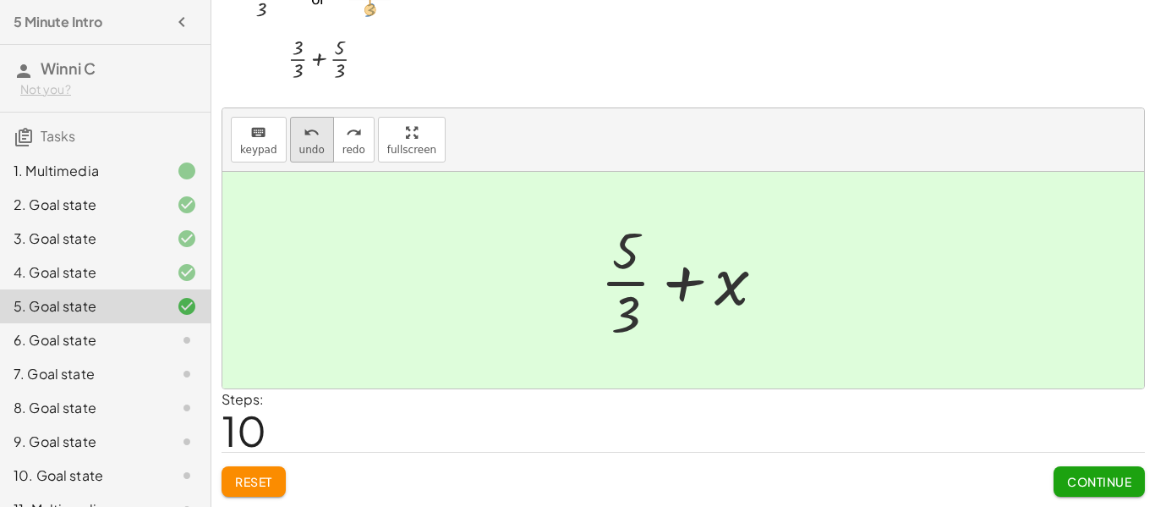
click at [314, 144] on span "undo" at bounding box center [311, 150] width 25 height 12
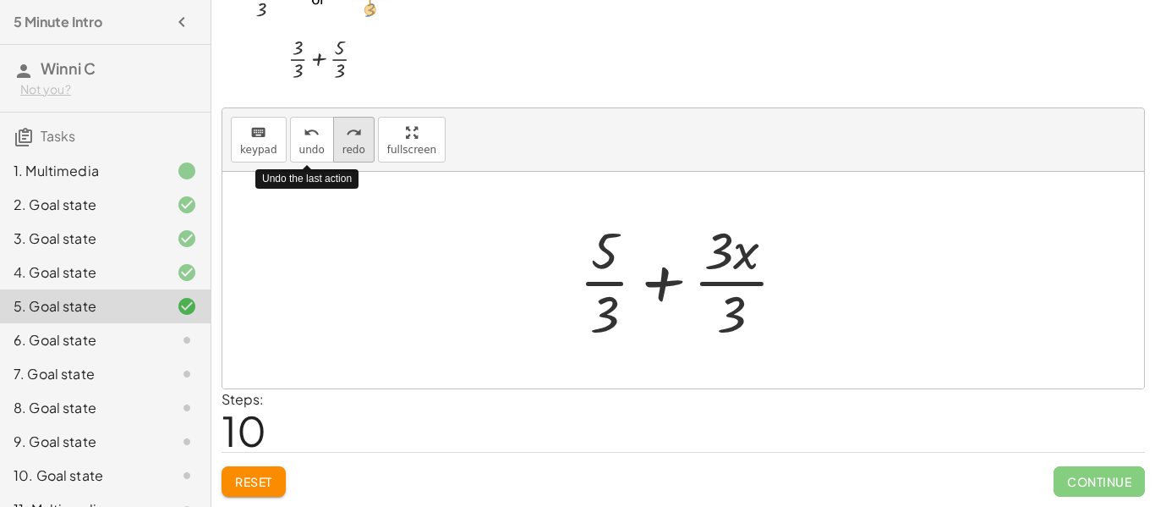
click at [333, 148] on button "redo redo" at bounding box center [353, 140] width 41 height 46
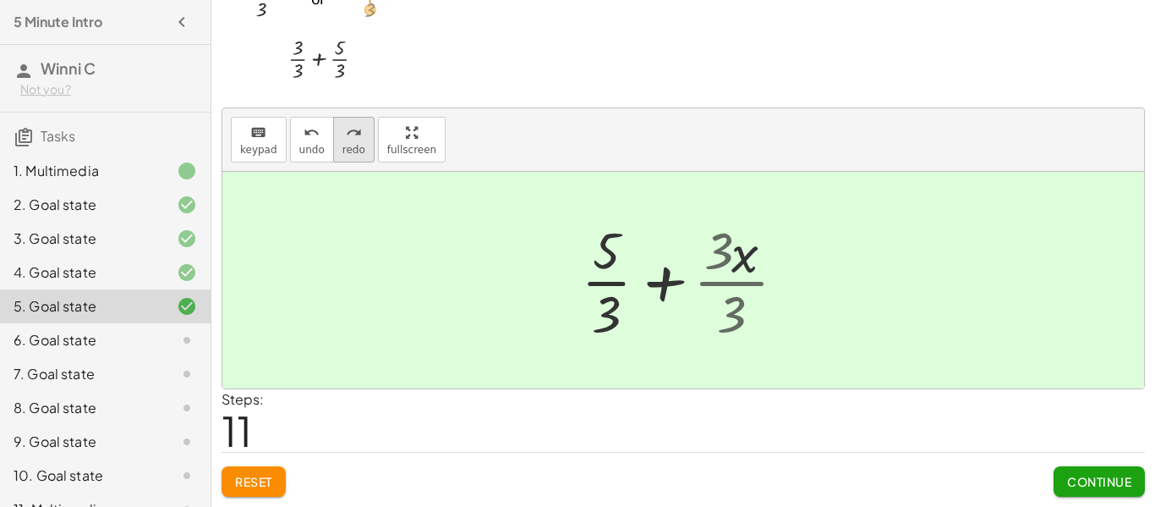
click at [333, 148] on button "redo redo" at bounding box center [353, 140] width 41 height 46
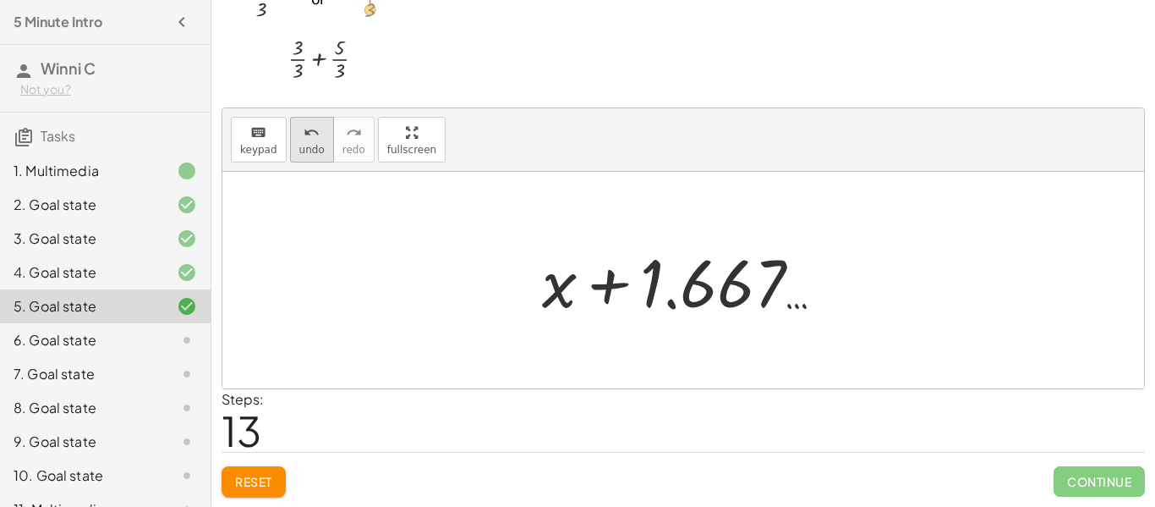
click at [309, 141] on button "undo undo" at bounding box center [312, 140] width 44 height 46
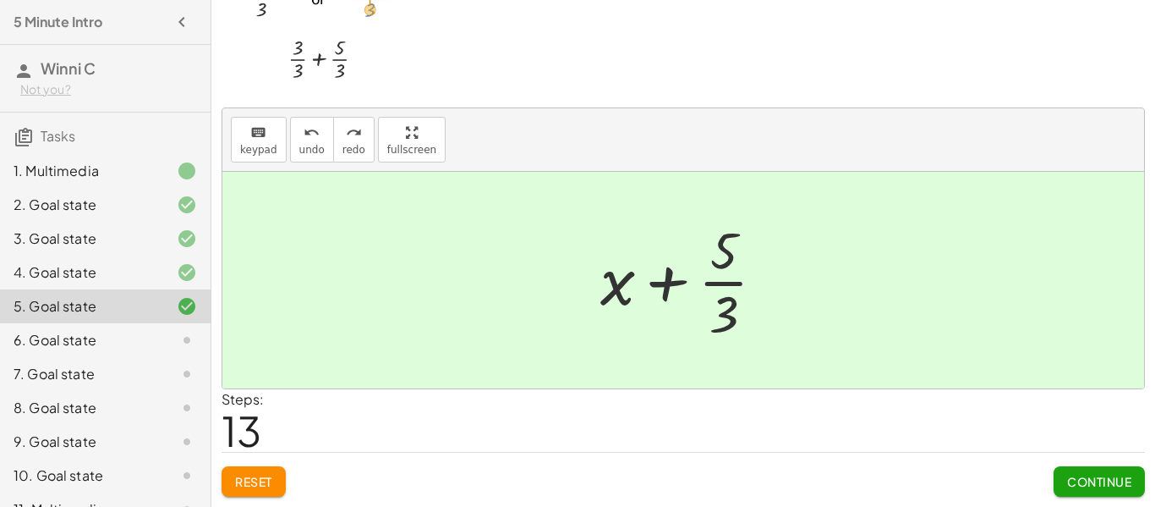
click at [610, 289] on div at bounding box center [689, 280] width 195 height 130
drag, startPoint x: 610, startPoint y: 289, endPoint x: 699, endPoint y: 296, distance: 89.9
click at [699, 296] on div at bounding box center [689, 280] width 195 height 130
